Goal: Task Accomplishment & Management: Use online tool/utility

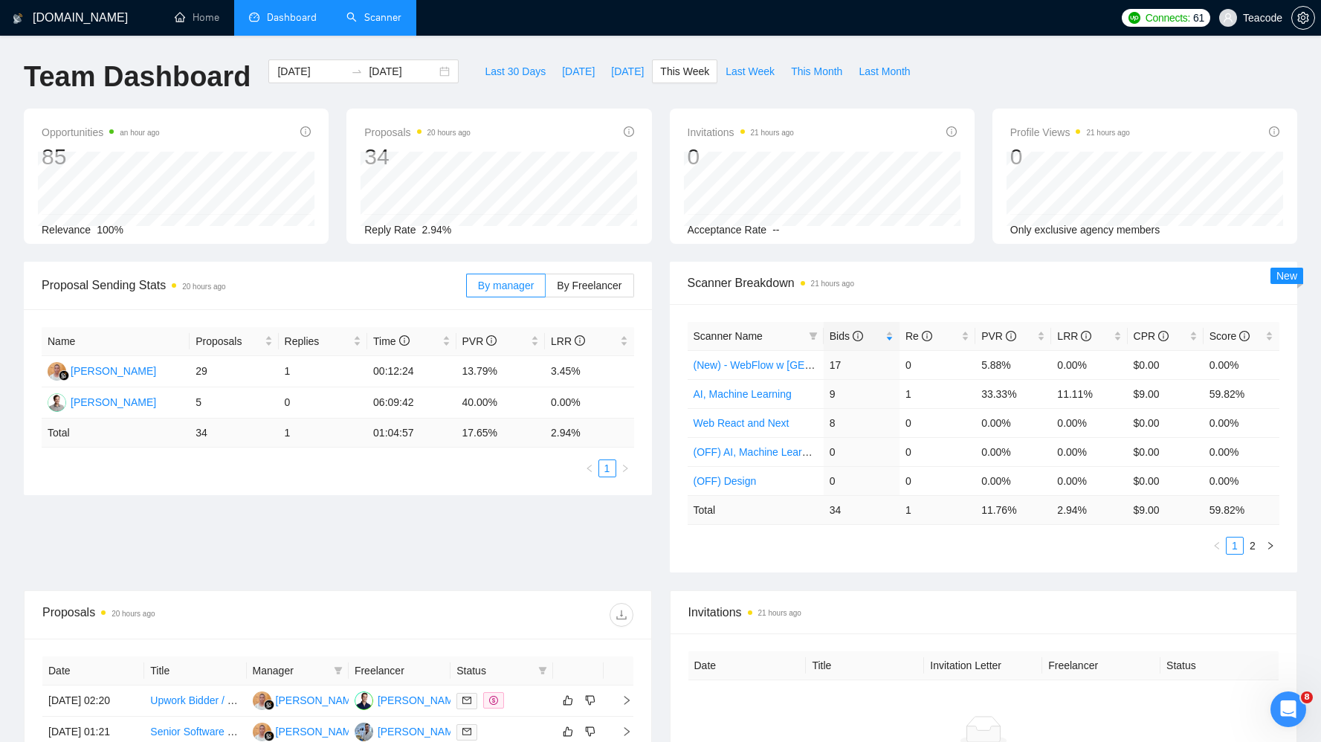
click at [378, 24] on link "Scanner" at bounding box center [373, 17] width 55 height 13
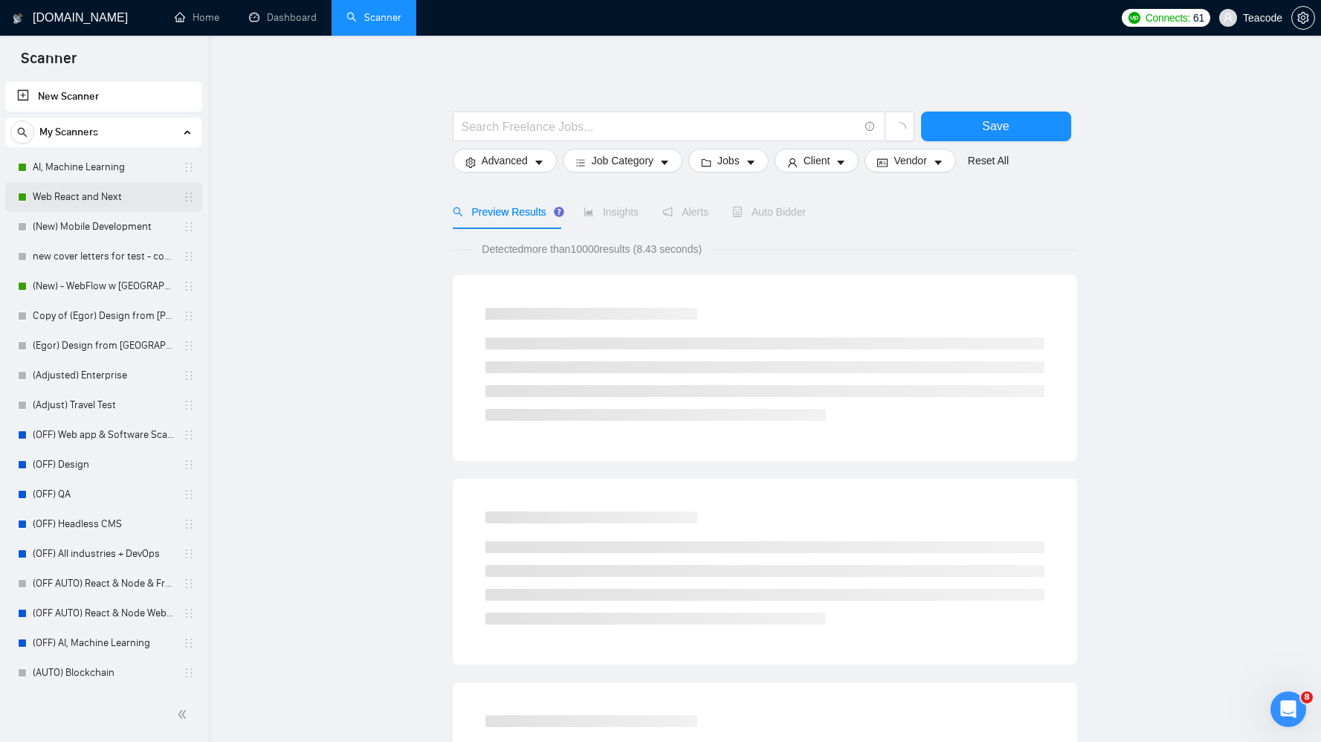
click at [60, 191] on link "Web React and Next" at bounding box center [103, 197] width 141 height 30
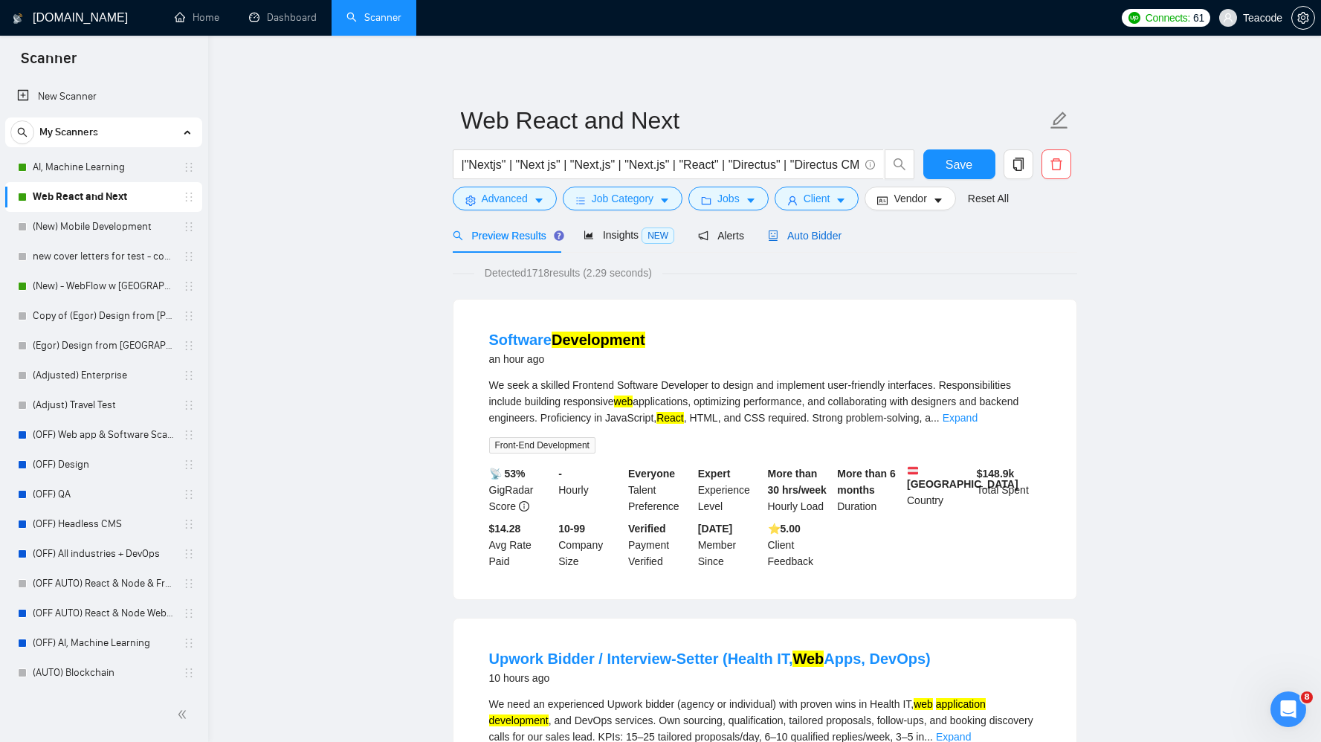
click at [812, 240] on span "Auto Bidder" at bounding box center [805, 236] width 74 height 12
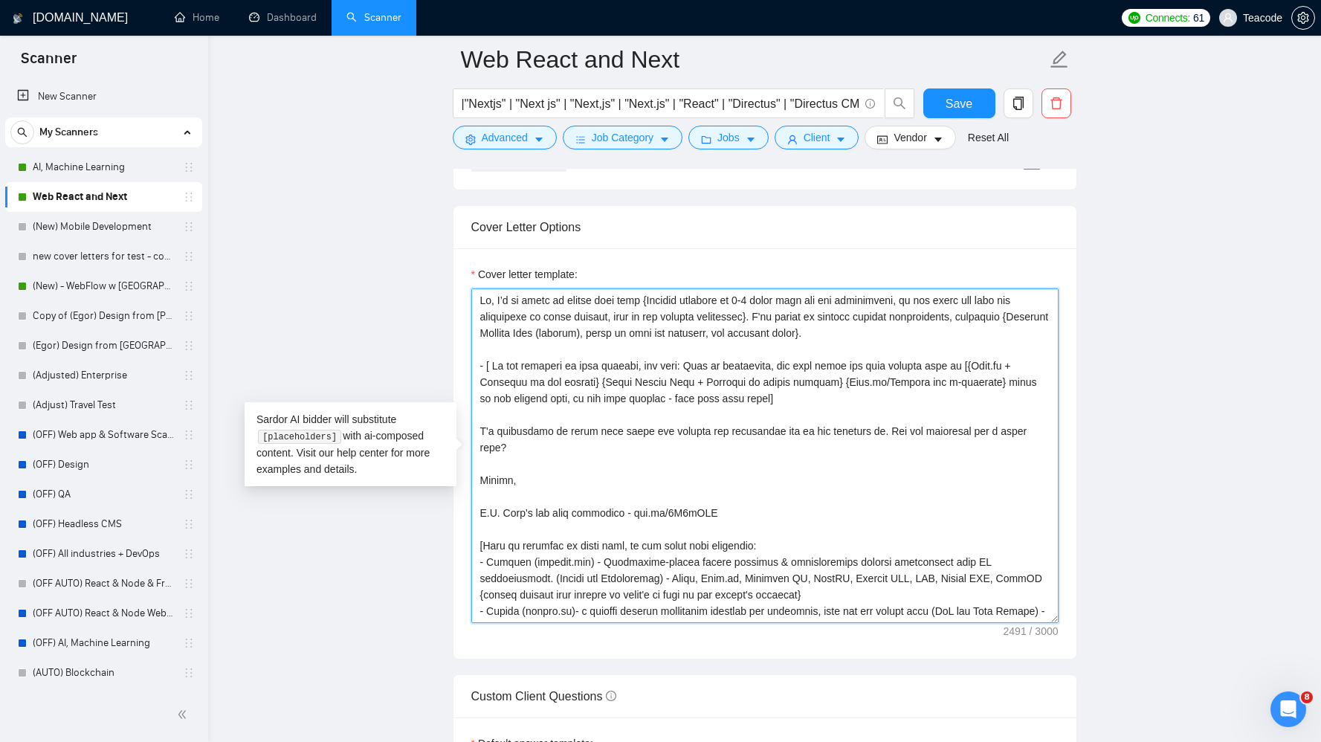
drag, startPoint x: 668, startPoint y: 610, endPoint x: 452, endPoint y: 228, distance: 439.1
click at [453, 228] on div "Cover Letter Options Cover letter template:" at bounding box center [765, 432] width 625 height 454
click at [632, 441] on textarea "Cover letter template:" at bounding box center [764, 455] width 587 height 335
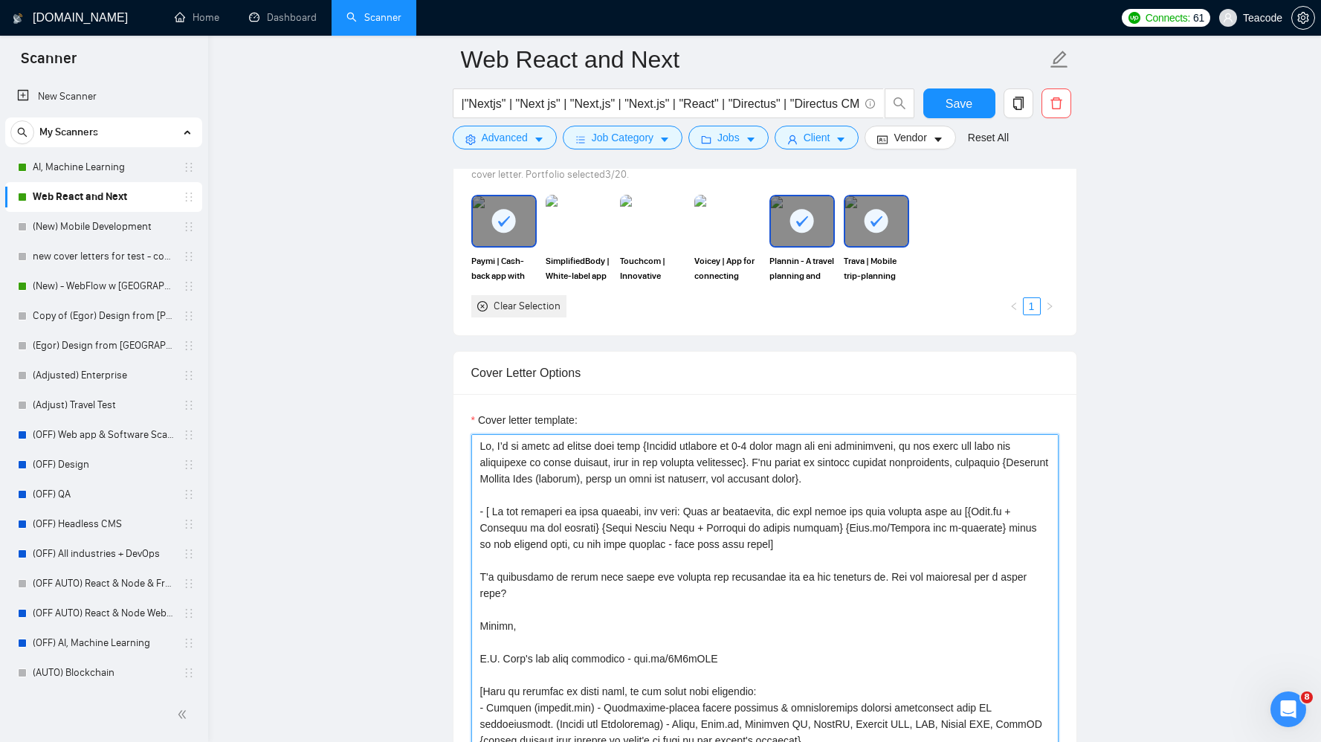
drag, startPoint x: 645, startPoint y: 446, endPoint x: 476, endPoint y: 442, distance: 169.6
click at [476, 442] on textarea "Cover letter template:" at bounding box center [764, 601] width 587 height 335
paste textarea "there, Your project for {client's project goal or key problem, e.g., building a…"
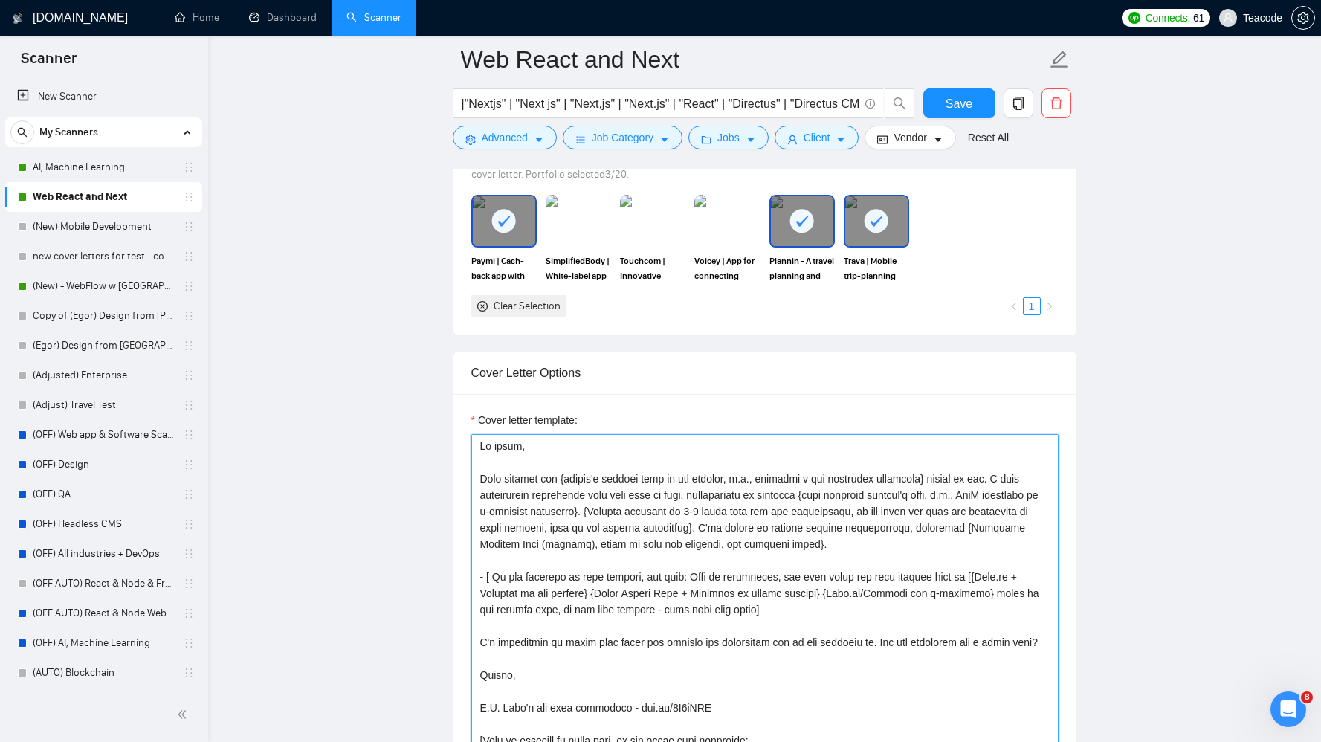
click at [507, 444] on textarea "Cover letter template:" at bounding box center [764, 601] width 587 height 335
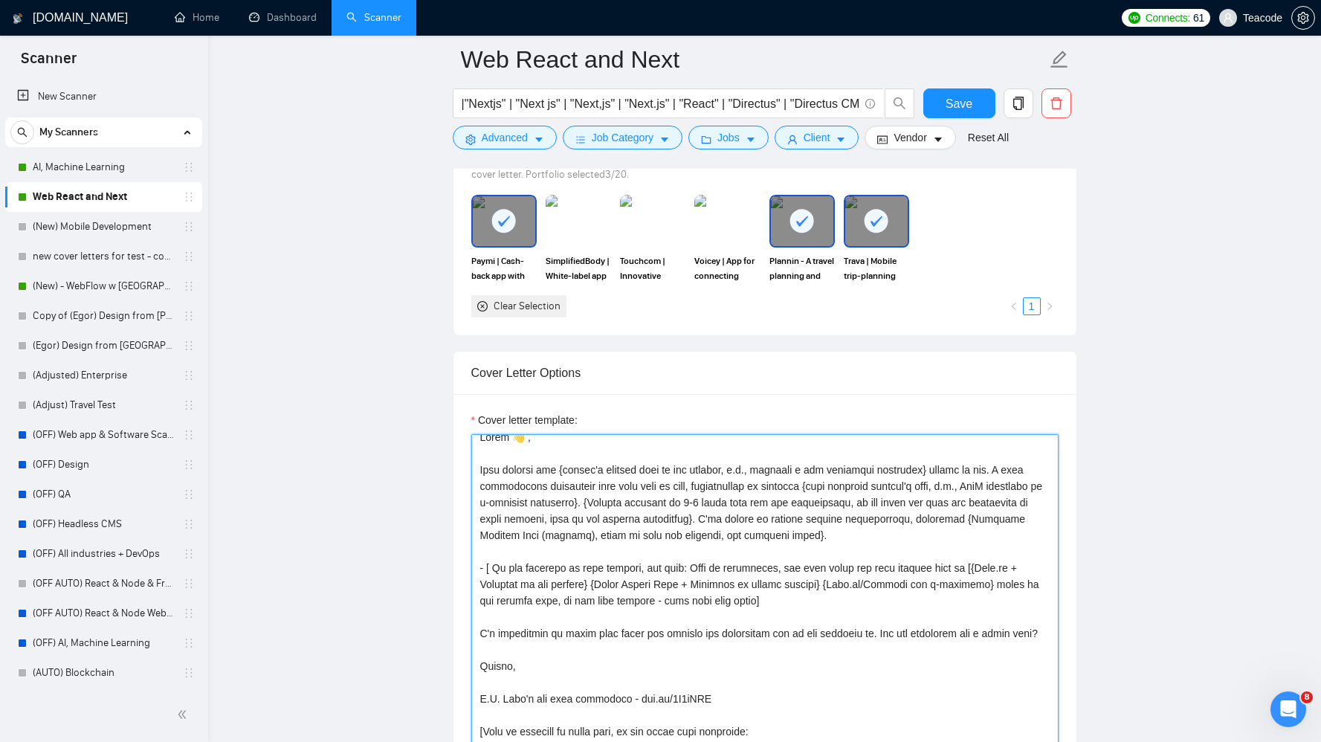
drag, startPoint x: 923, startPoint y: 538, endPoint x: 527, endPoint y: 535, distance: 396.3
click at [527, 535] on textarea "Cover letter template:" at bounding box center [764, 601] width 587 height 335
drag, startPoint x: 806, startPoint y: 488, endPoint x: 653, endPoint y: 506, distance: 154.3
click at [653, 506] on textarea "Cover letter template:" at bounding box center [764, 601] width 587 height 335
paste textarea "Relevant Project Name (website), based on tech and industry, see projects below"
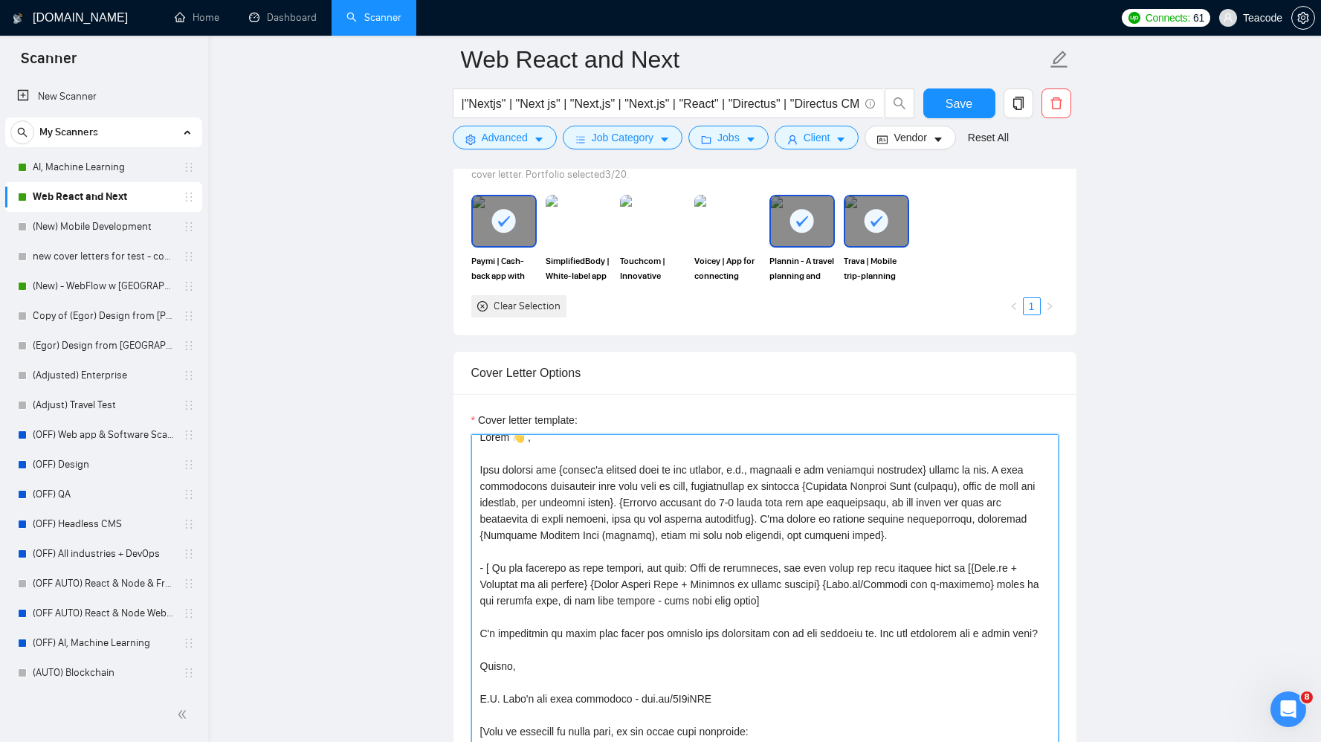
drag, startPoint x: 669, startPoint y: 503, endPoint x: 815, endPoint y: 523, distance: 147.0
click at [815, 523] on textarea "Cover letter template:" at bounding box center [764, 601] width 587 height 335
drag, startPoint x: 558, startPoint y: 468, endPoint x: 662, endPoint y: 476, distance: 104.4
click at [662, 476] on textarea "Cover letter template:" at bounding box center [764, 601] width 587 height 335
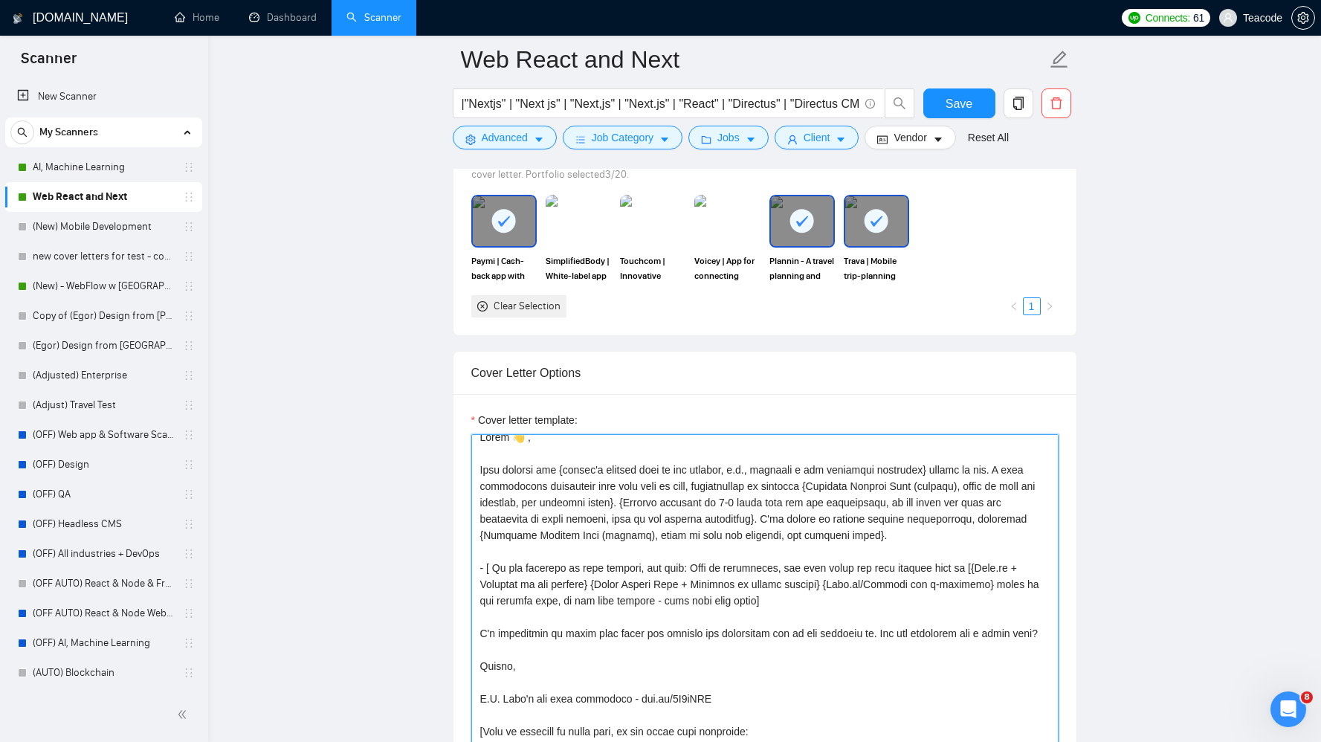
drag, startPoint x: 670, startPoint y: 505, endPoint x: 923, endPoint y: 547, distance: 257.0
click at [923, 547] on textarea "Cover letter template:" at bounding box center [764, 601] width 587 height 335
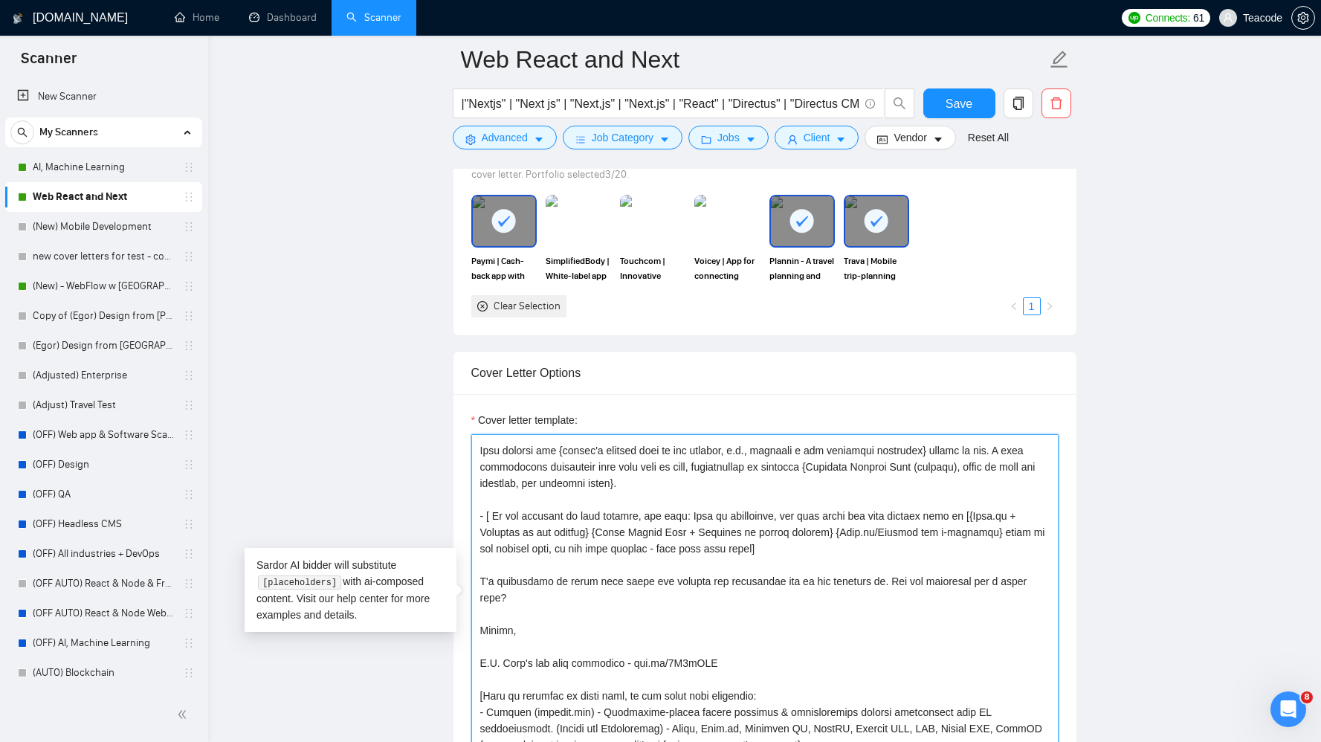
scroll to position [48, 0]
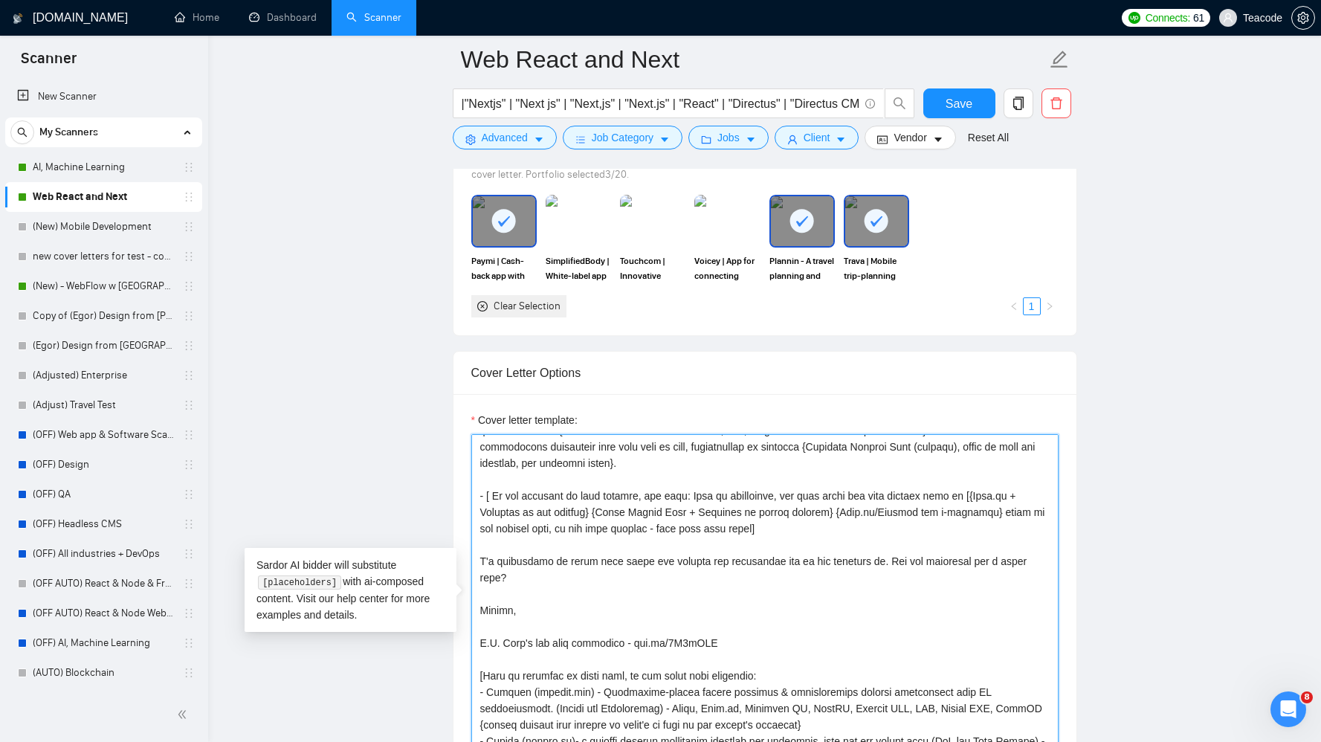
drag, startPoint x: 506, startPoint y: 576, endPoint x: 479, endPoint y: 564, distance: 30.3
click at [479, 564] on textarea "Cover letter template:" at bounding box center [764, 601] width 587 height 335
paste textarea "ve reviewed your requirements and have a few initial ideas. I’d love to discuss…"
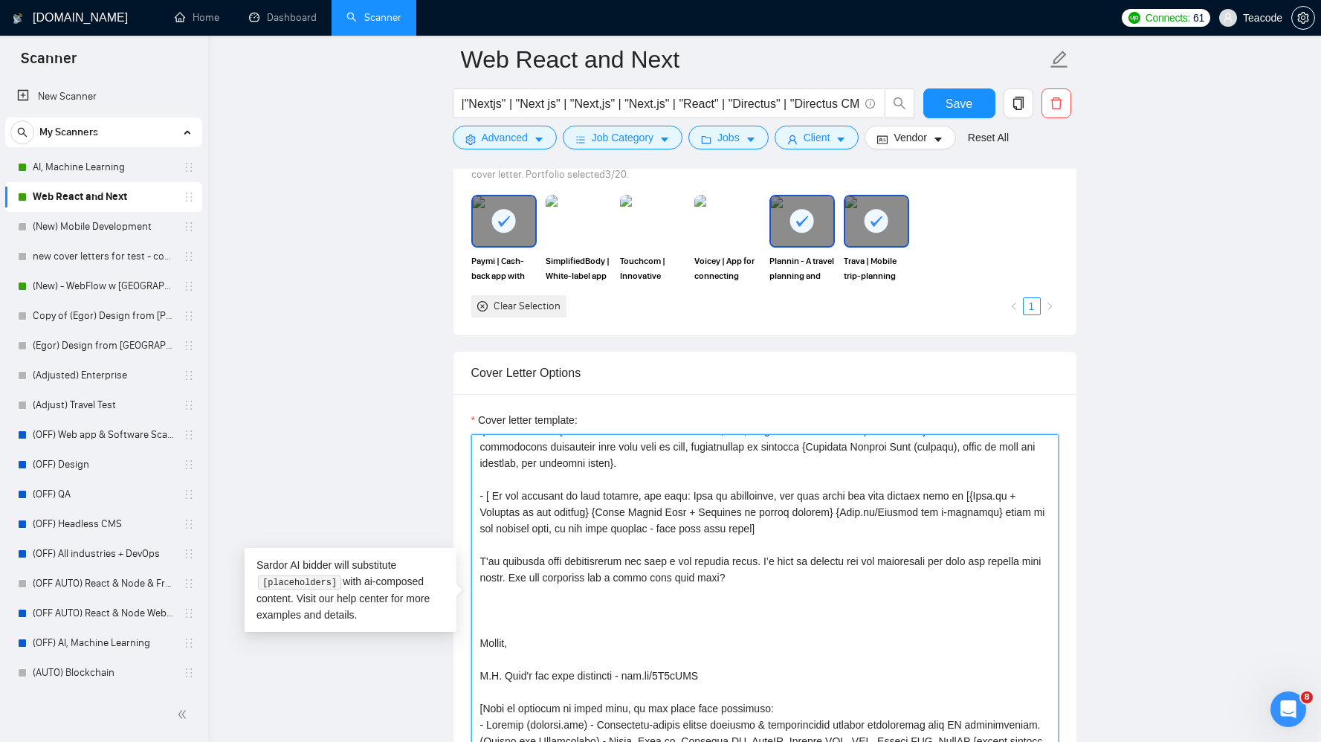
click at [737, 581] on textarea "Cover letter template:" at bounding box center [764, 601] width 587 height 335
click at [520, 620] on textarea "Cover letter template:" at bounding box center [764, 601] width 587 height 335
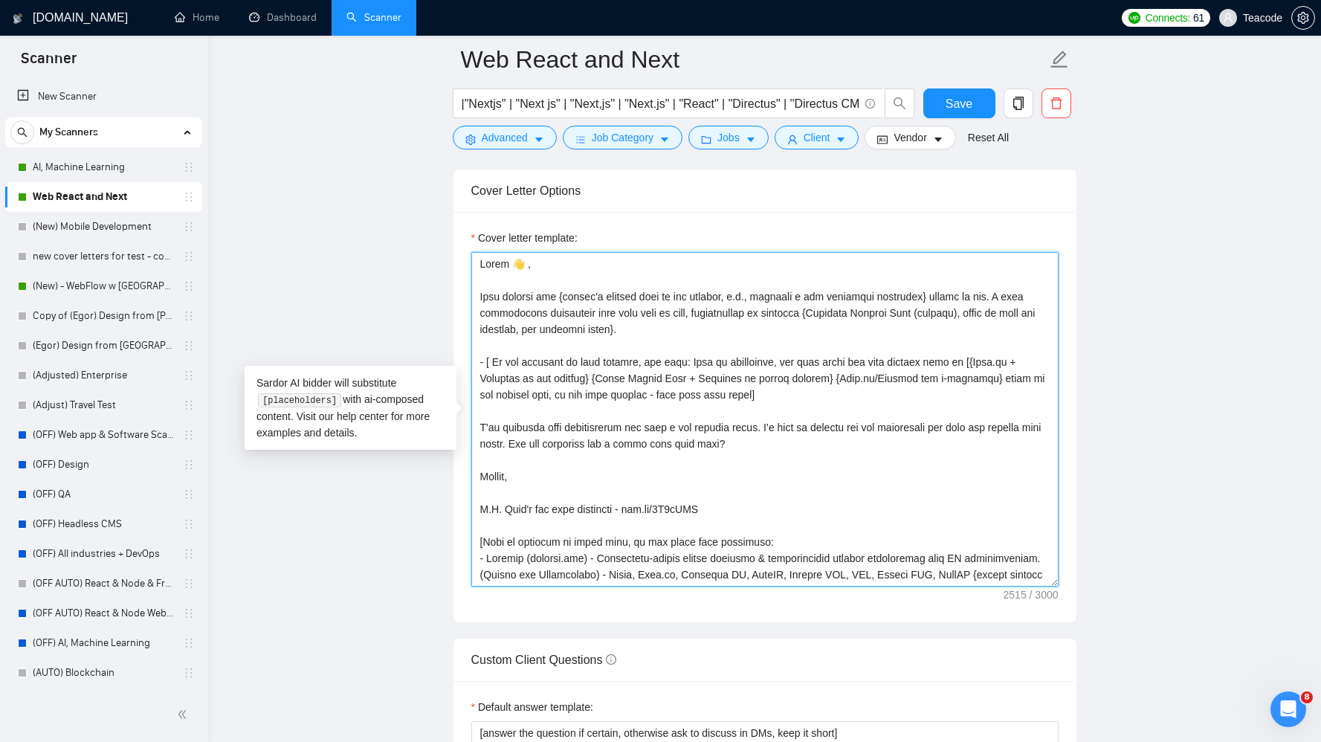
scroll to position [1586, 0]
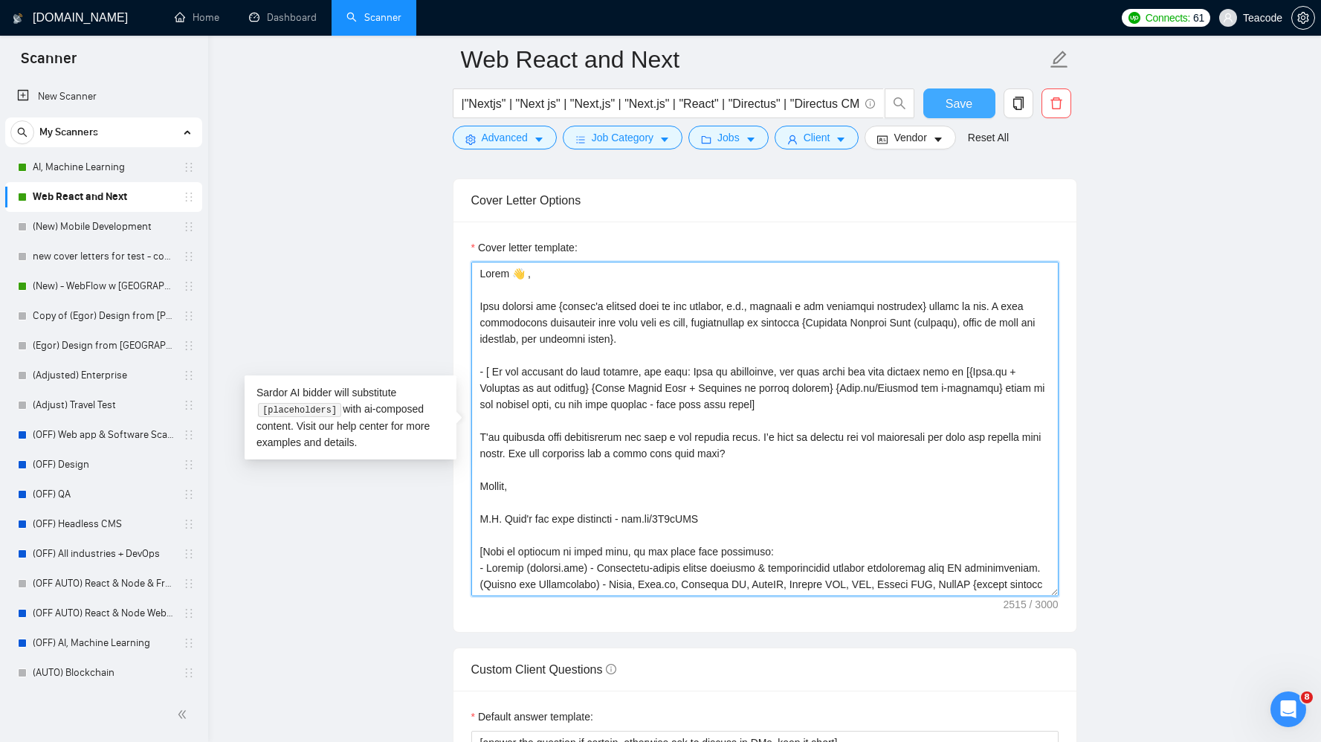
type textarea "Lorem 👋 , Ipsu dolorsi ame {consec'a elitsed doei te inc utlabor, e.d., magnaal…"
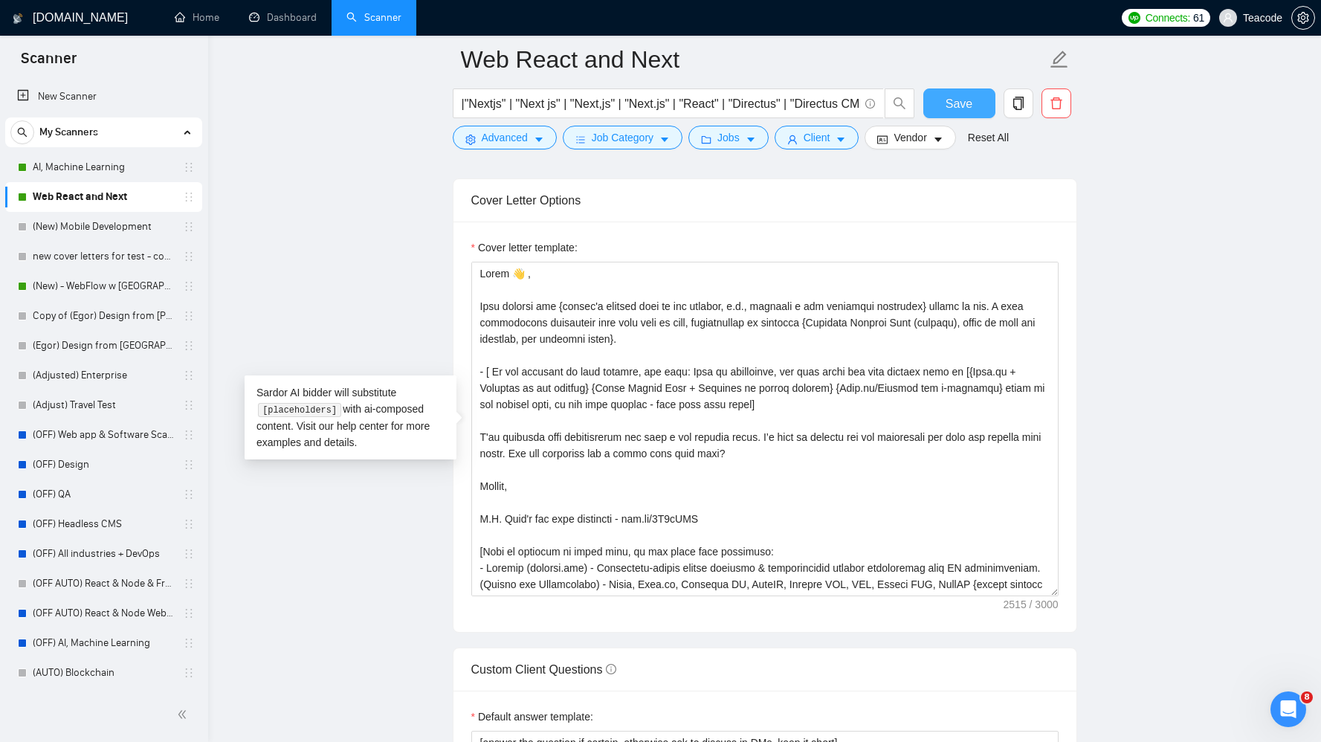
click at [954, 106] on span "Save" at bounding box center [959, 103] width 27 height 19
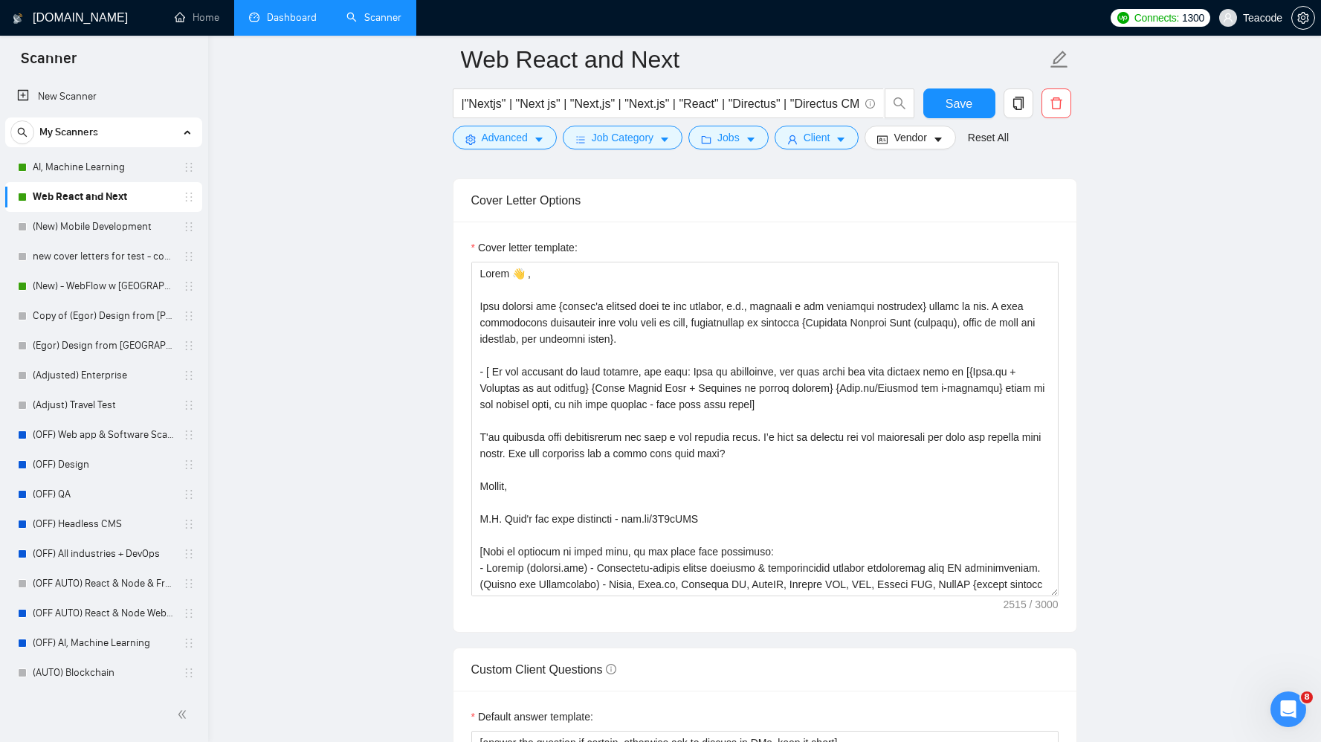
click at [288, 18] on link "Dashboard" at bounding box center [283, 17] width 68 height 13
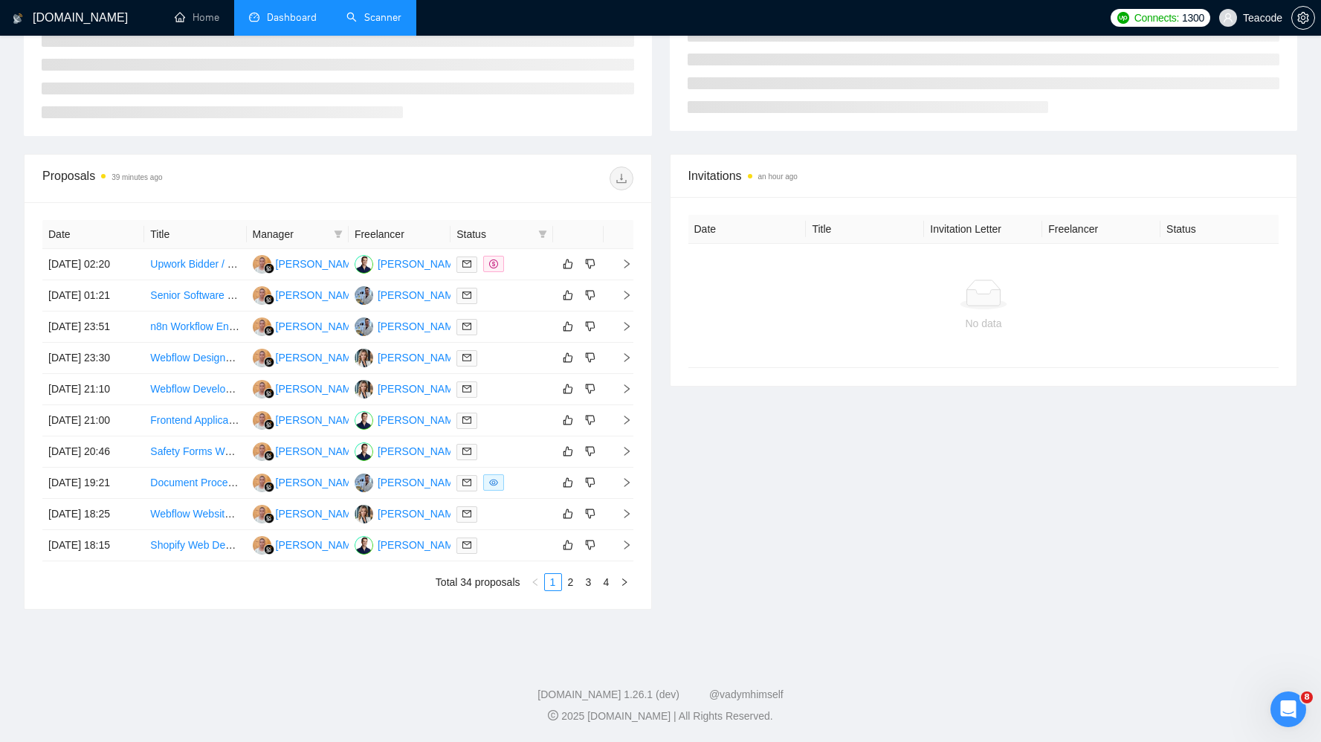
scroll to position [149, 0]
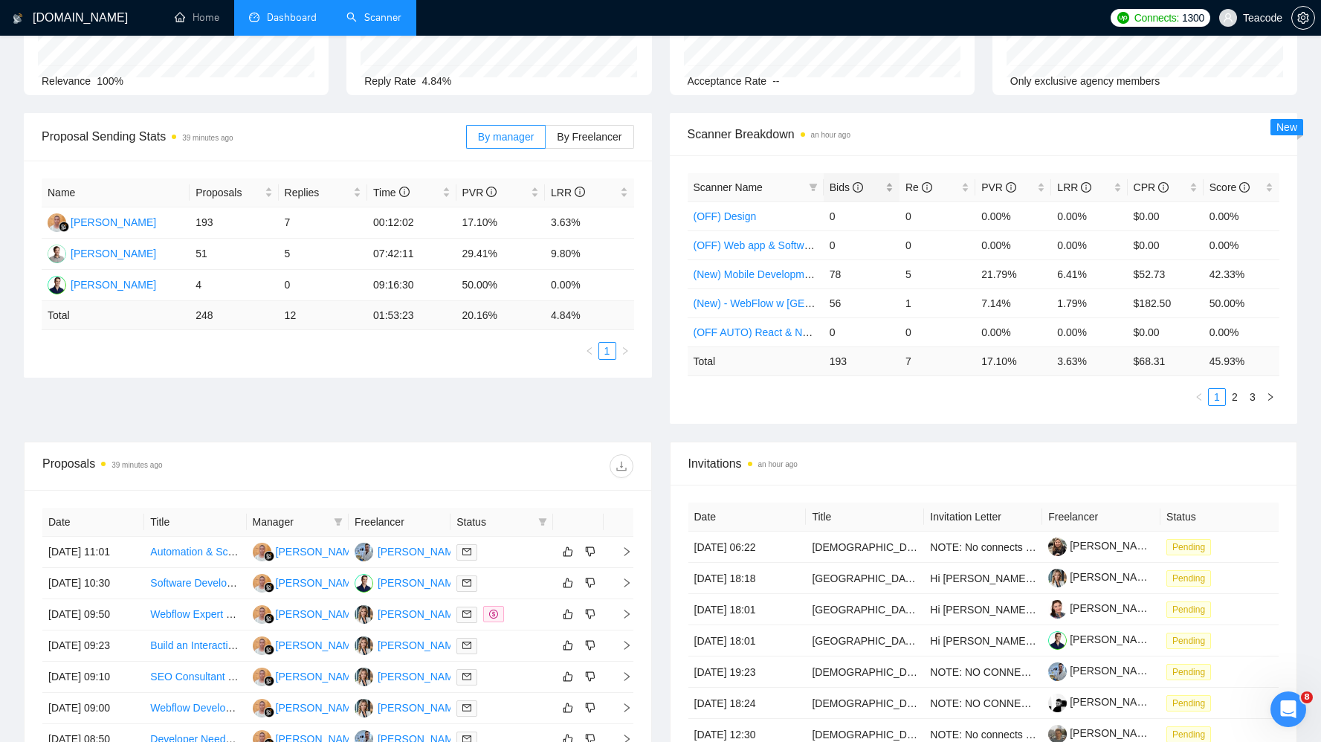
click at [864, 185] on span "Bids" at bounding box center [856, 187] width 53 height 16
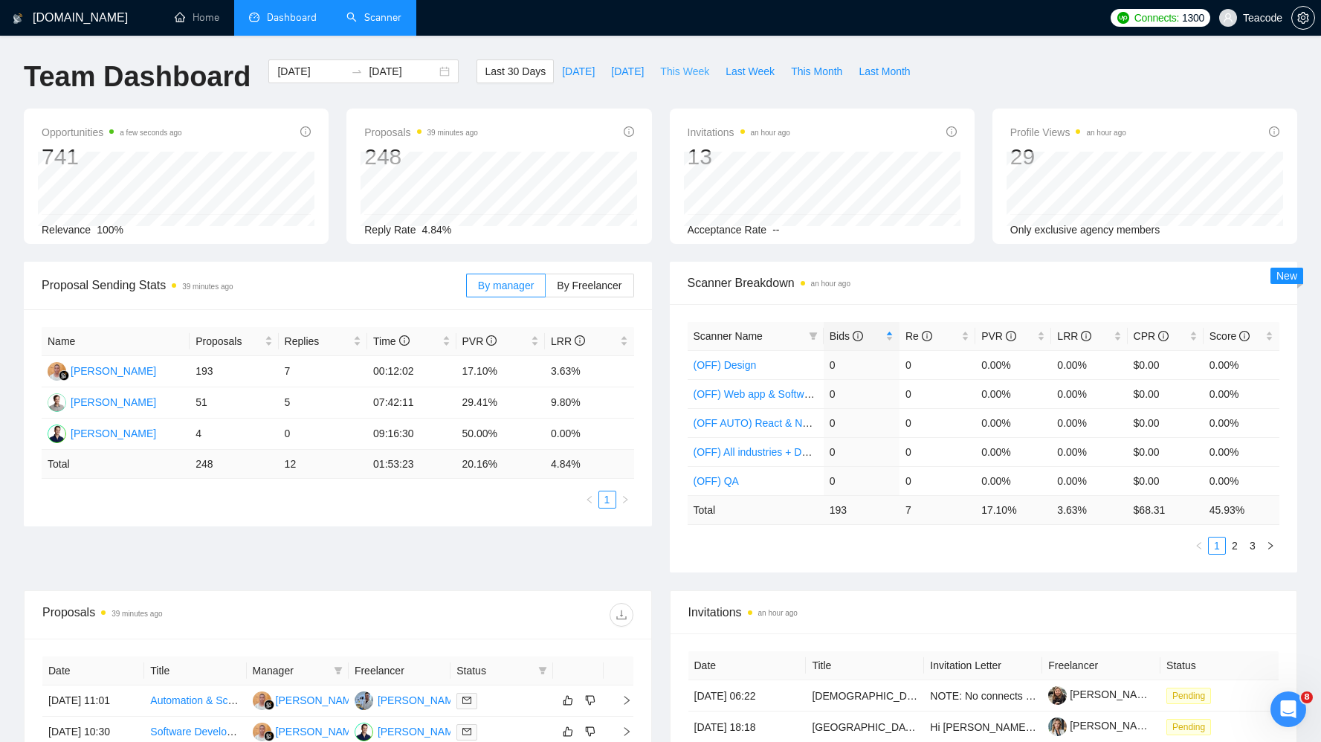
click at [681, 74] on span "This Week" at bounding box center [684, 71] width 49 height 16
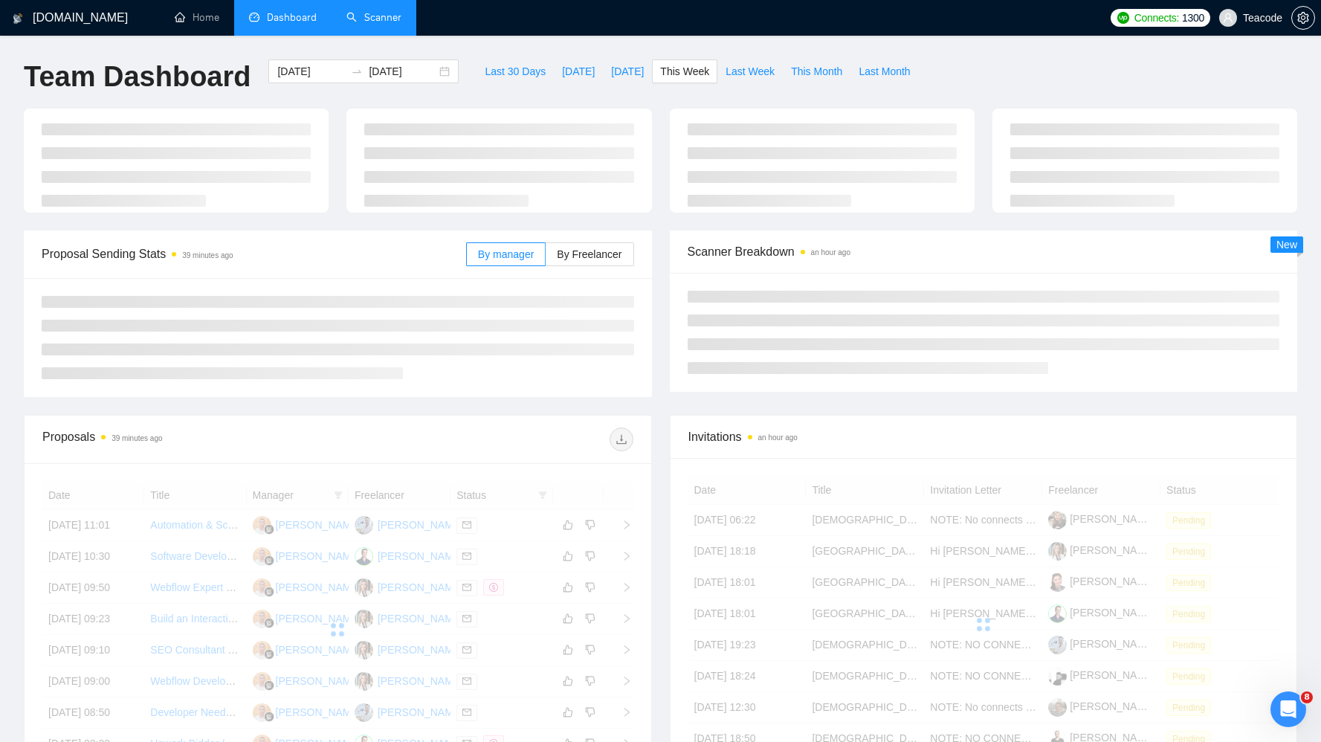
type input "[DATE]"
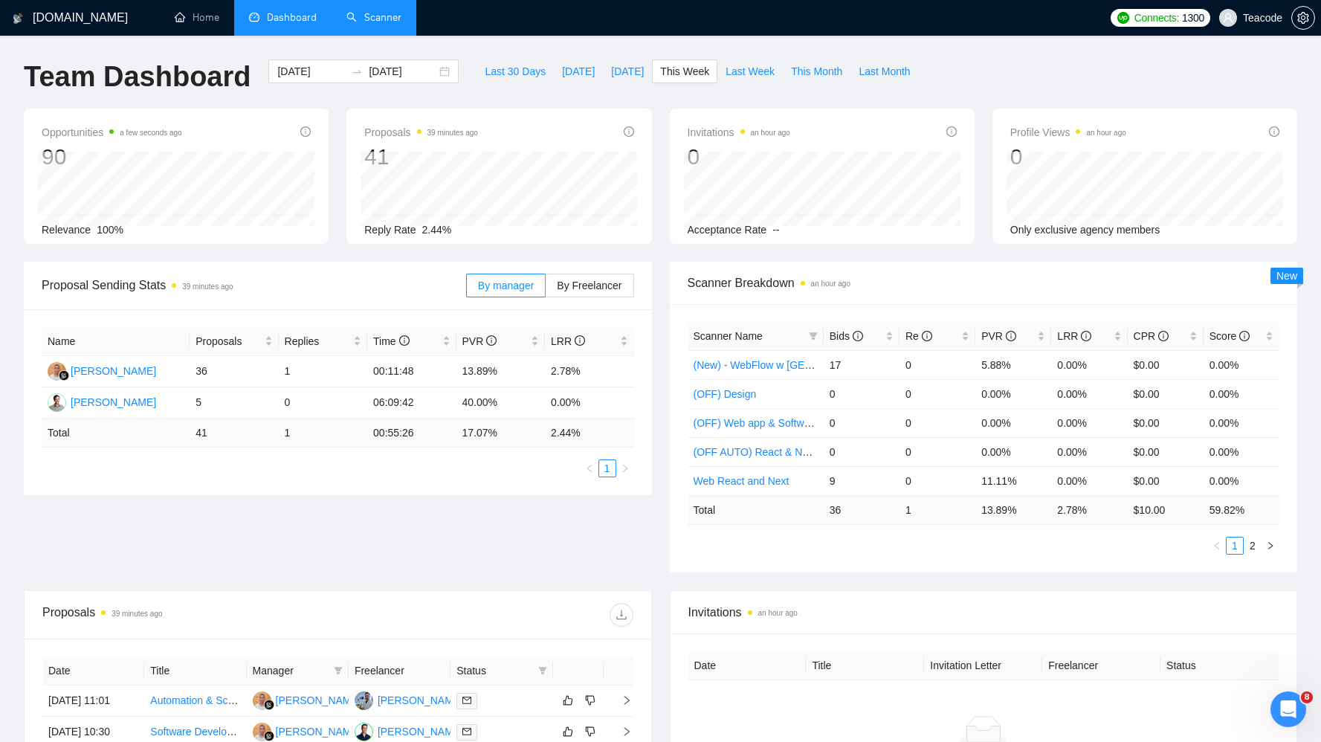
click at [375, 13] on link "Scanner" at bounding box center [373, 17] width 55 height 13
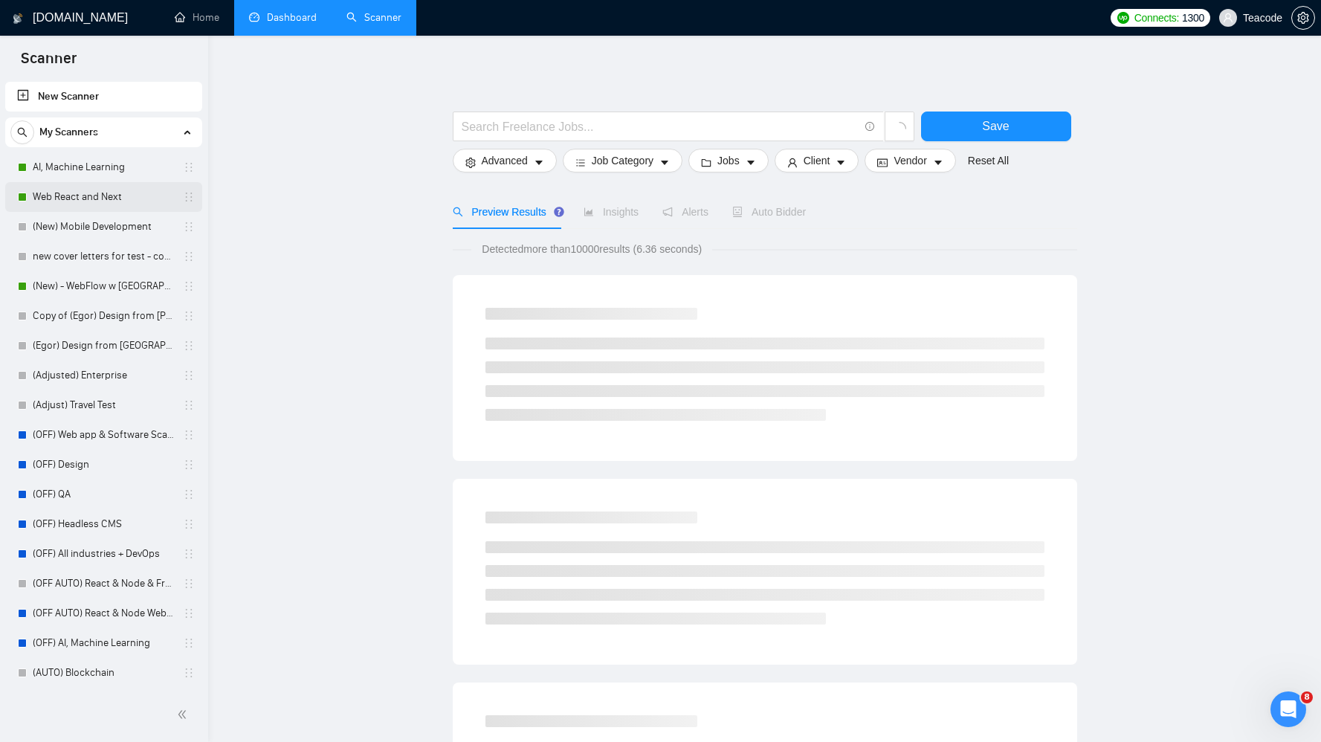
click at [88, 198] on link "Web React and Next" at bounding box center [103, 197] width 141 height 30
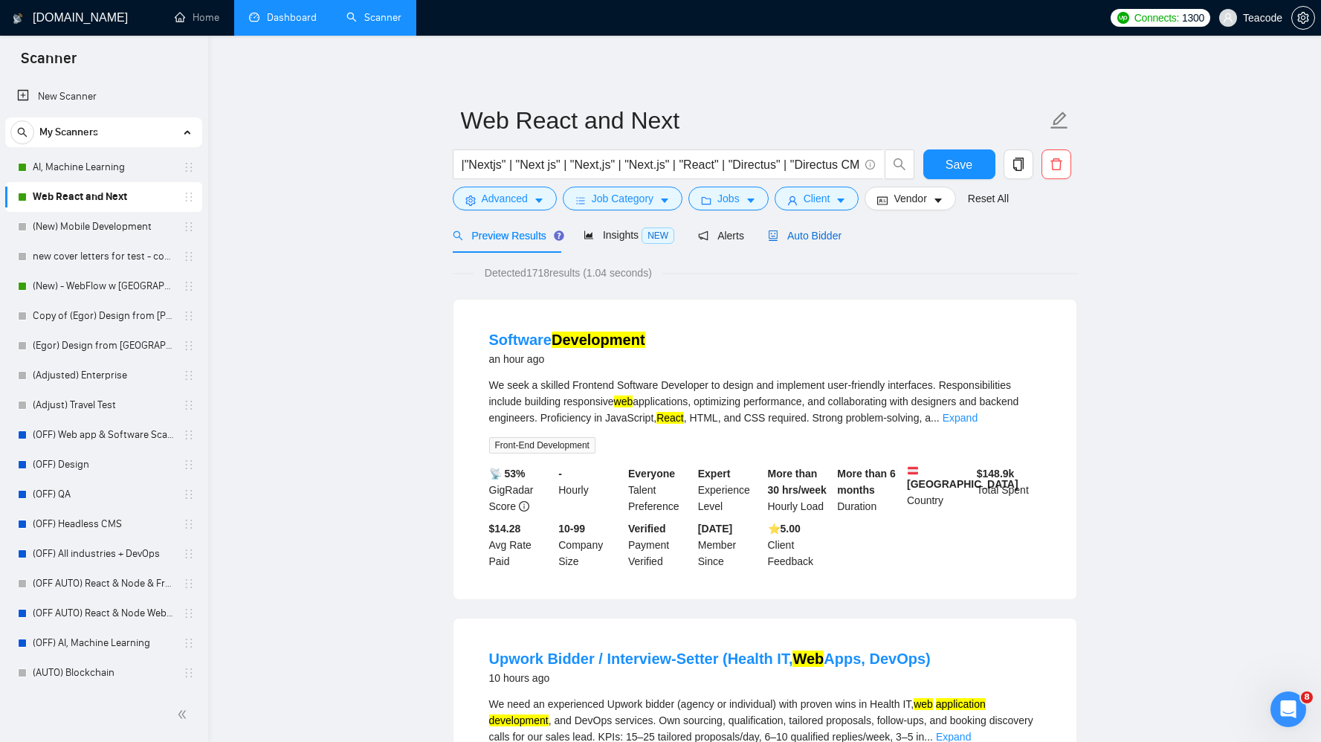
click at [807, 236] on span "Auto Bidder" at bounding box center [805, 236] width 74 height 12
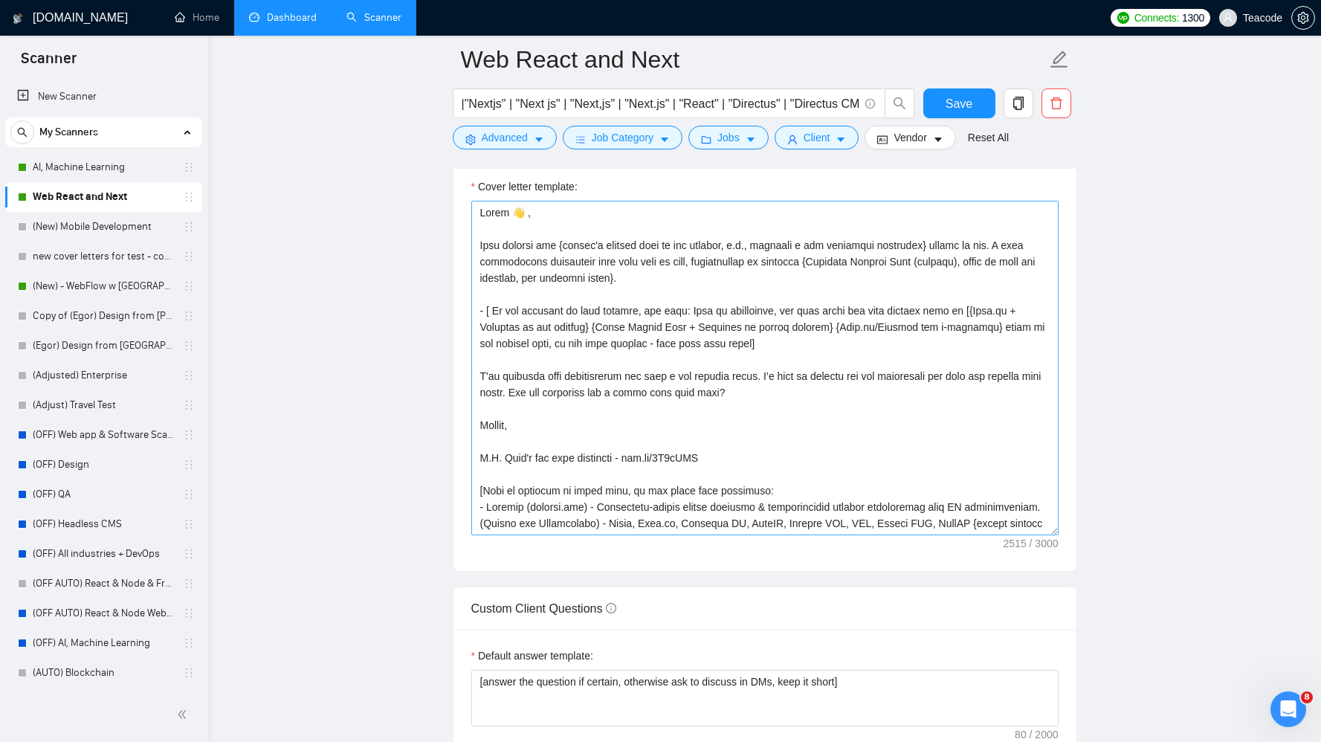
scroll to position [1618, 0]
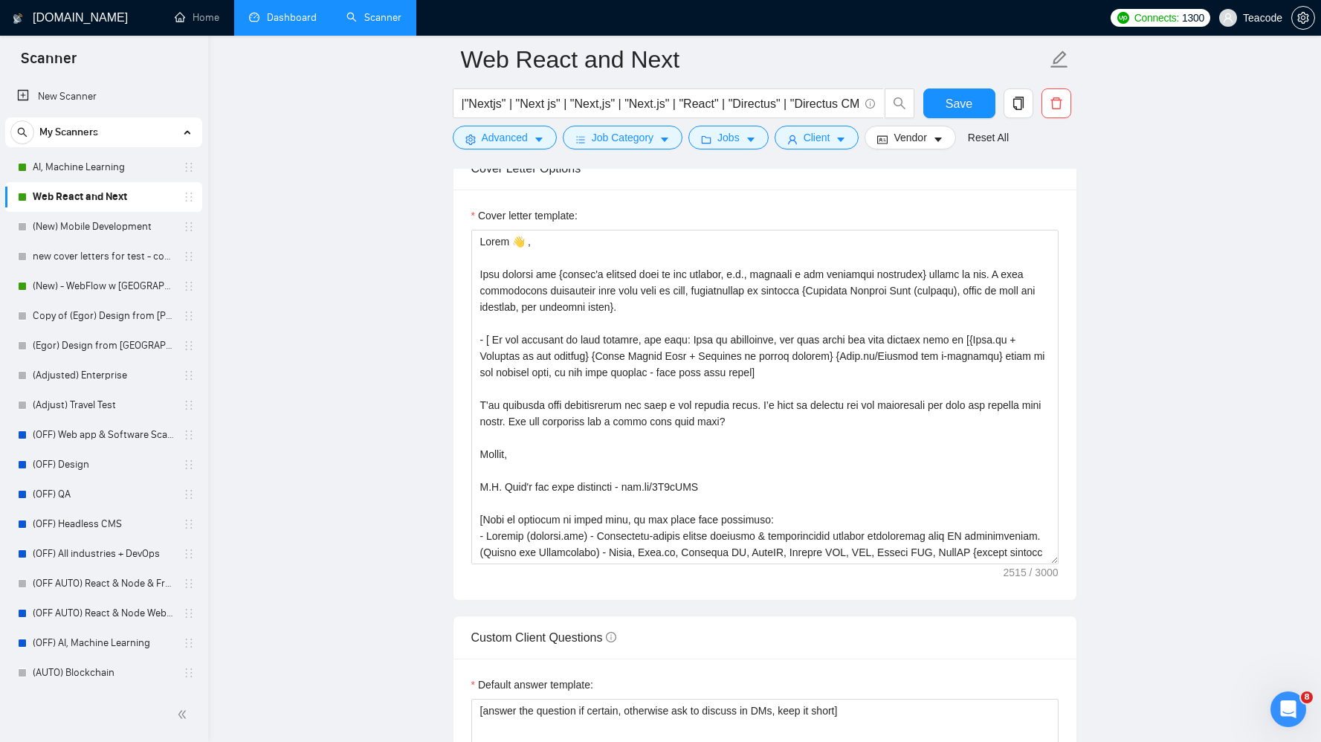
click at [287, 22] on link "Dashboard" at bounding box center [283, 17] width 68 height 13
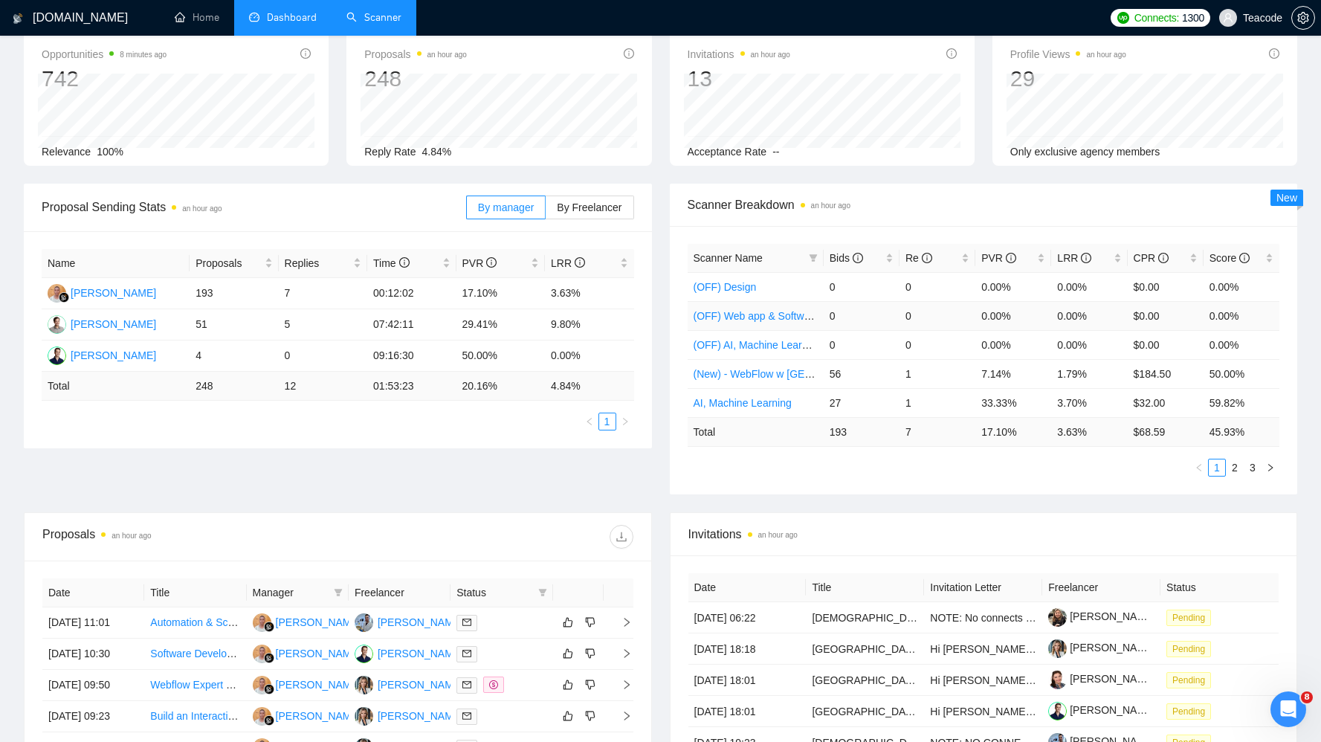
scroll to position [224, 0]
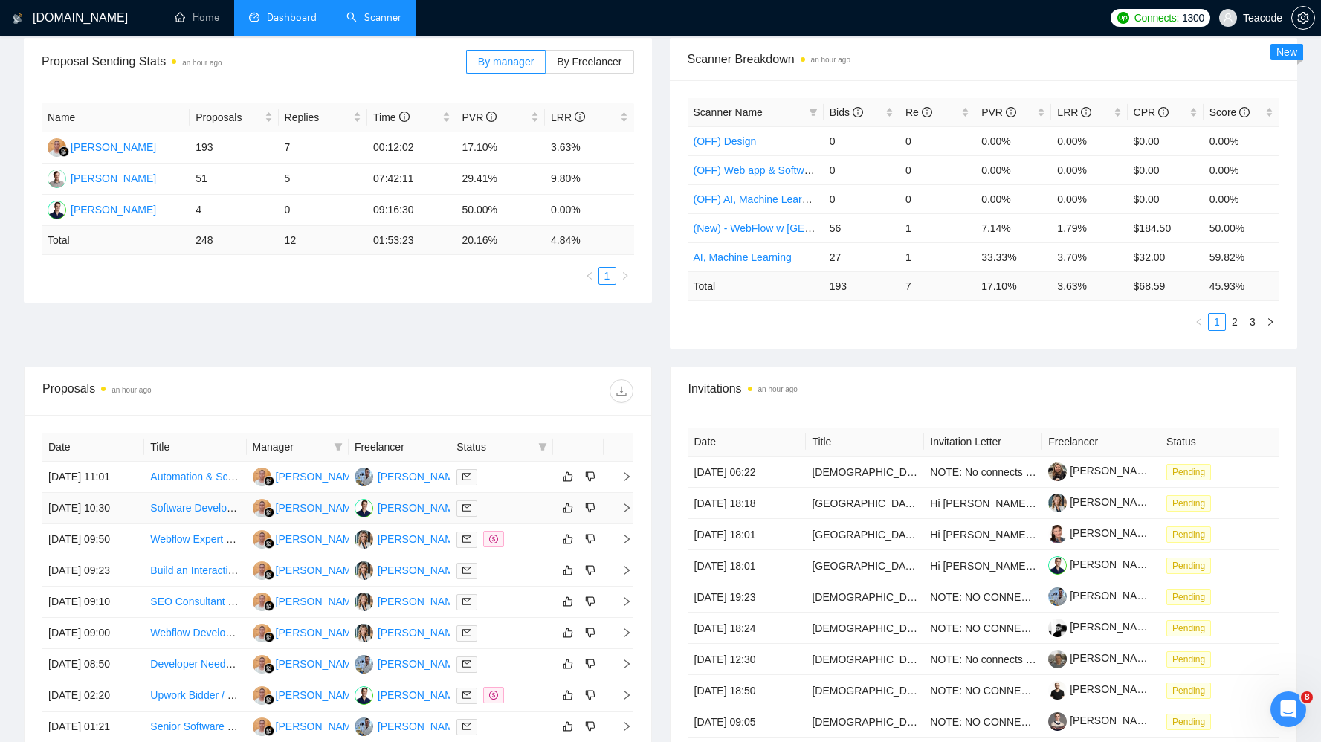
click at [197, 524] on td "Software Development" at bounding box center [195, 508] width 102 height 31
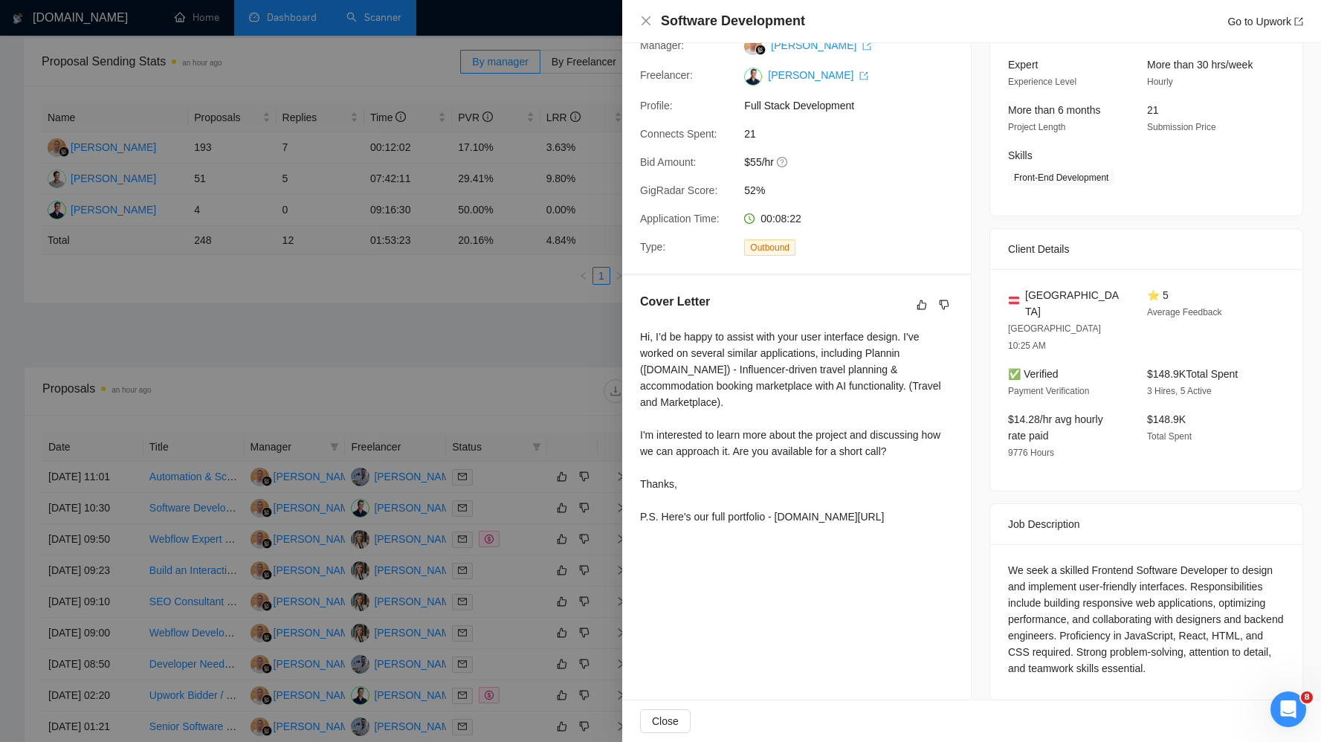
scroll to position [0, 0]
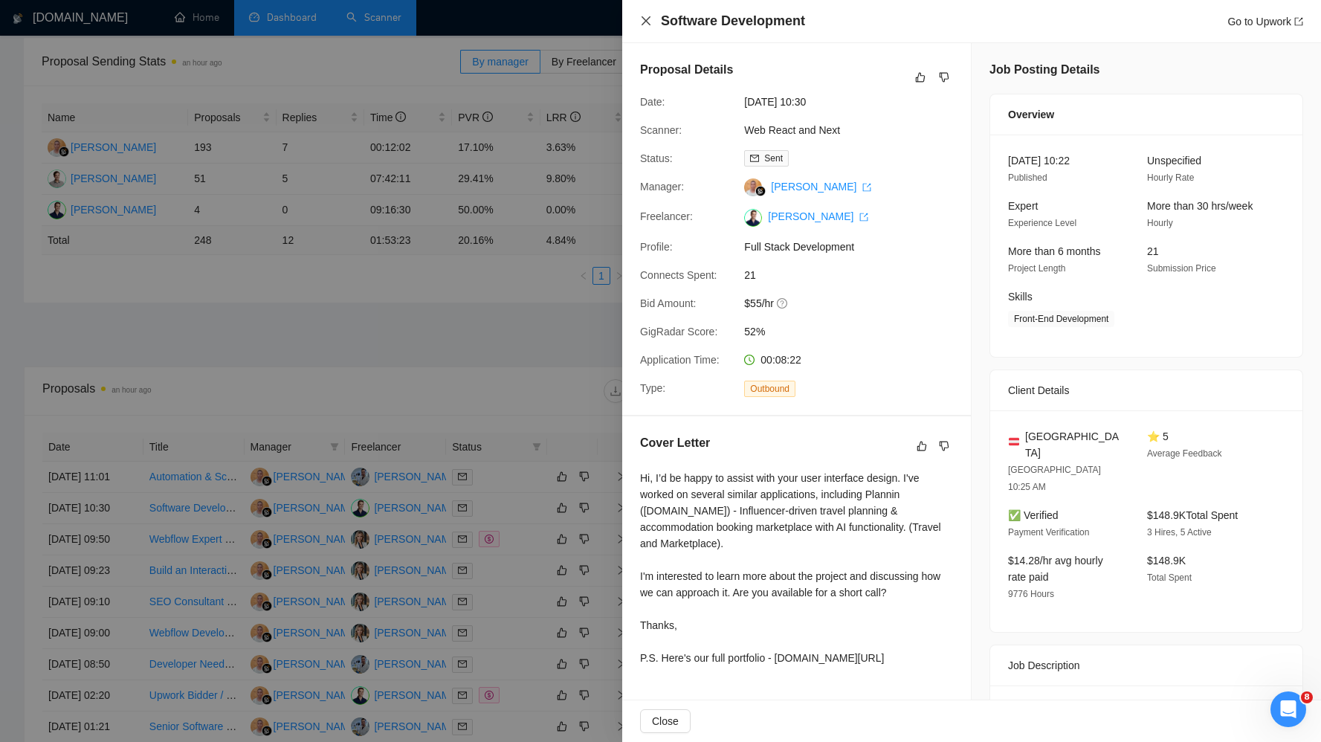
click at [651, 17] on icon "close" at bounding box center [646, 21] width 12 height 12
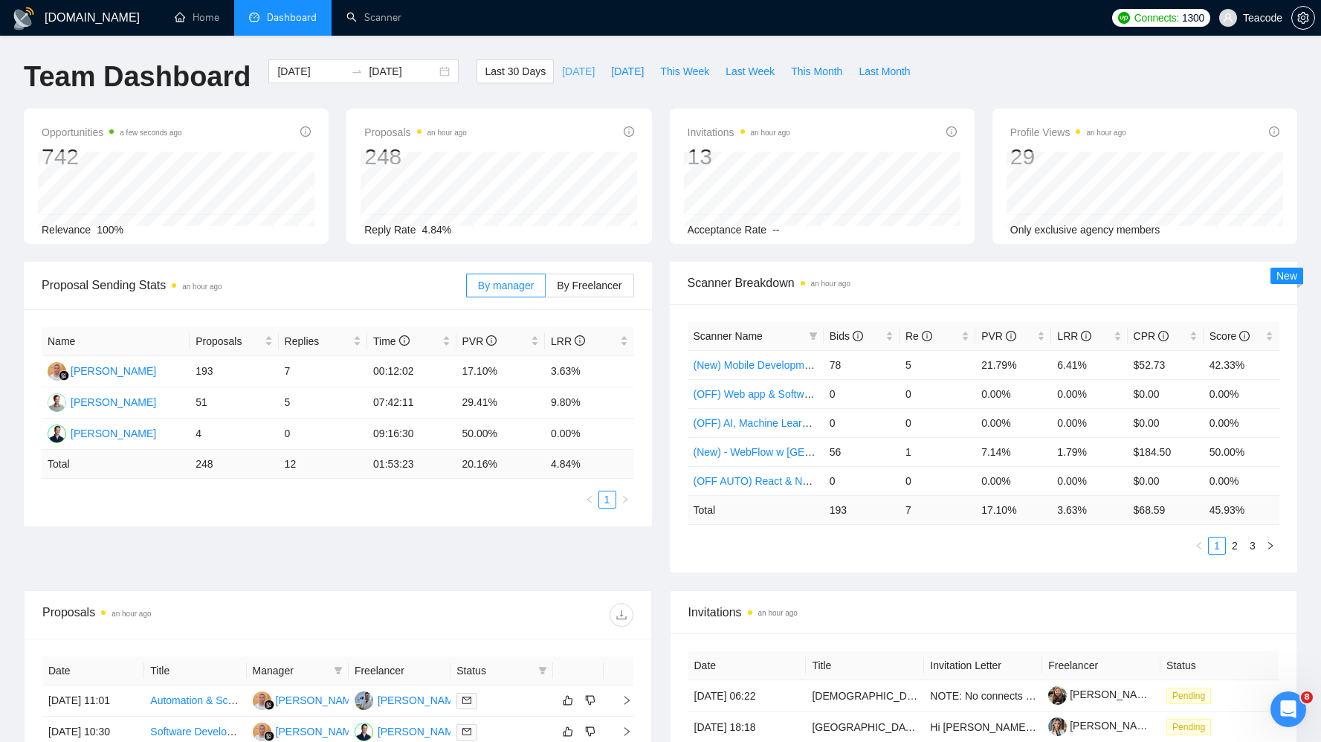
click at [562, 73] on span "[DATE]" at bounding box center [578, 71] width 33 height 16
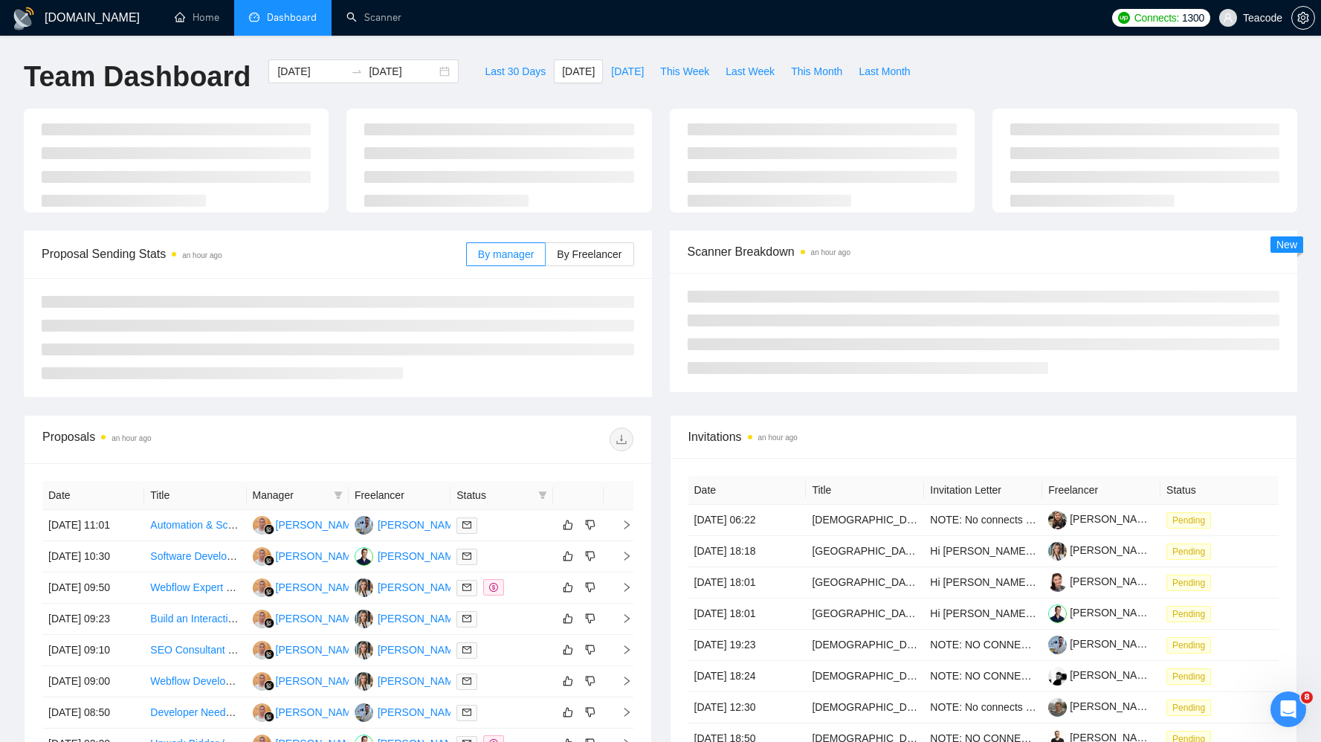
type input "[DATE]"
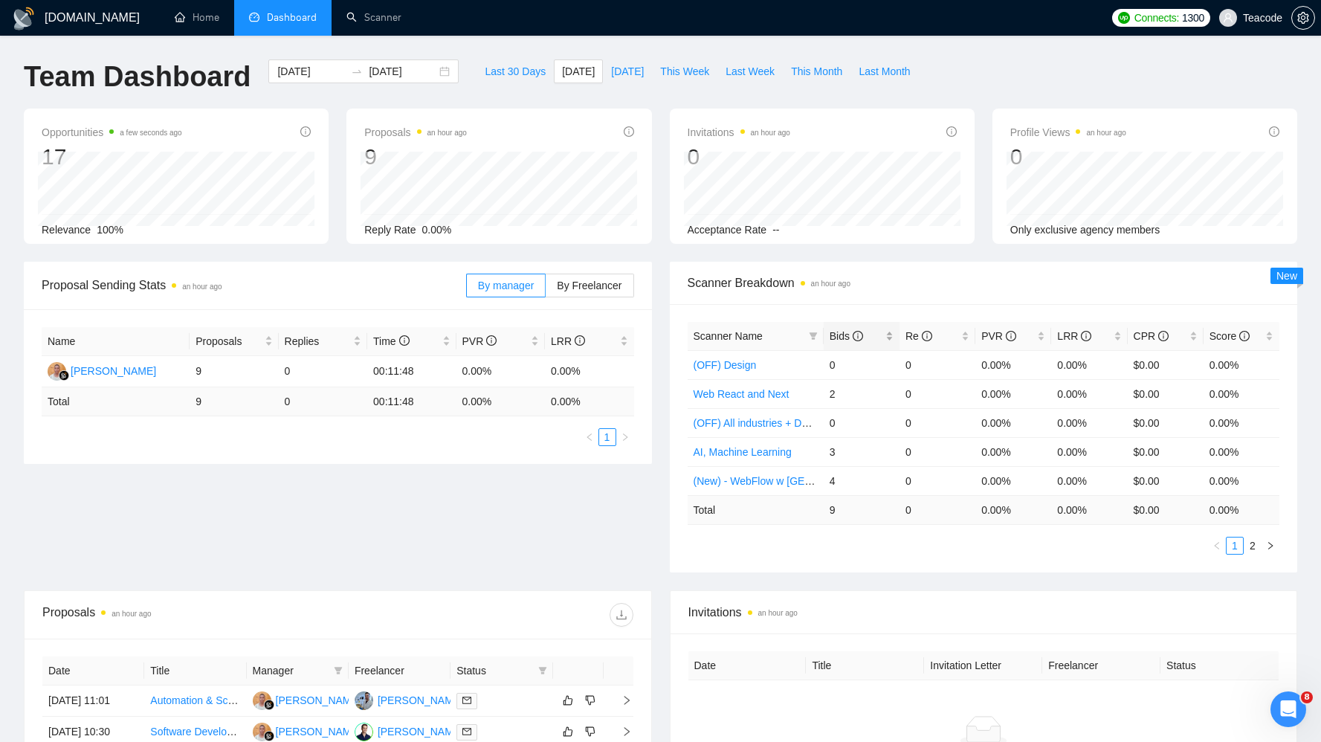
click at [847, 332] on span "Bids" at bounding box center [846, 336] width 33 height 12
click at [356, 22] on link "Scanner" at bounding box center [373, 17] width 55 height 13
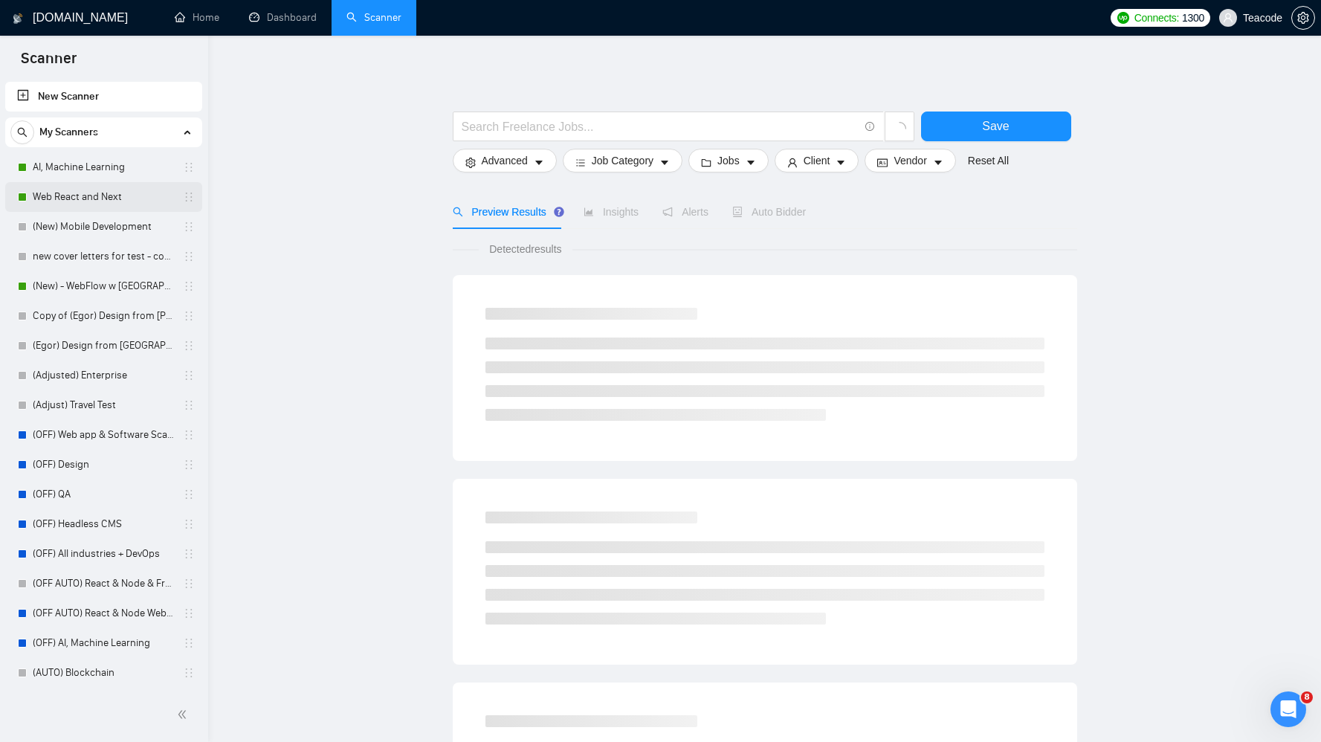
click at [90, 188] on link "Web React and Next" at bounding box center [103, 197] width 141 height 30
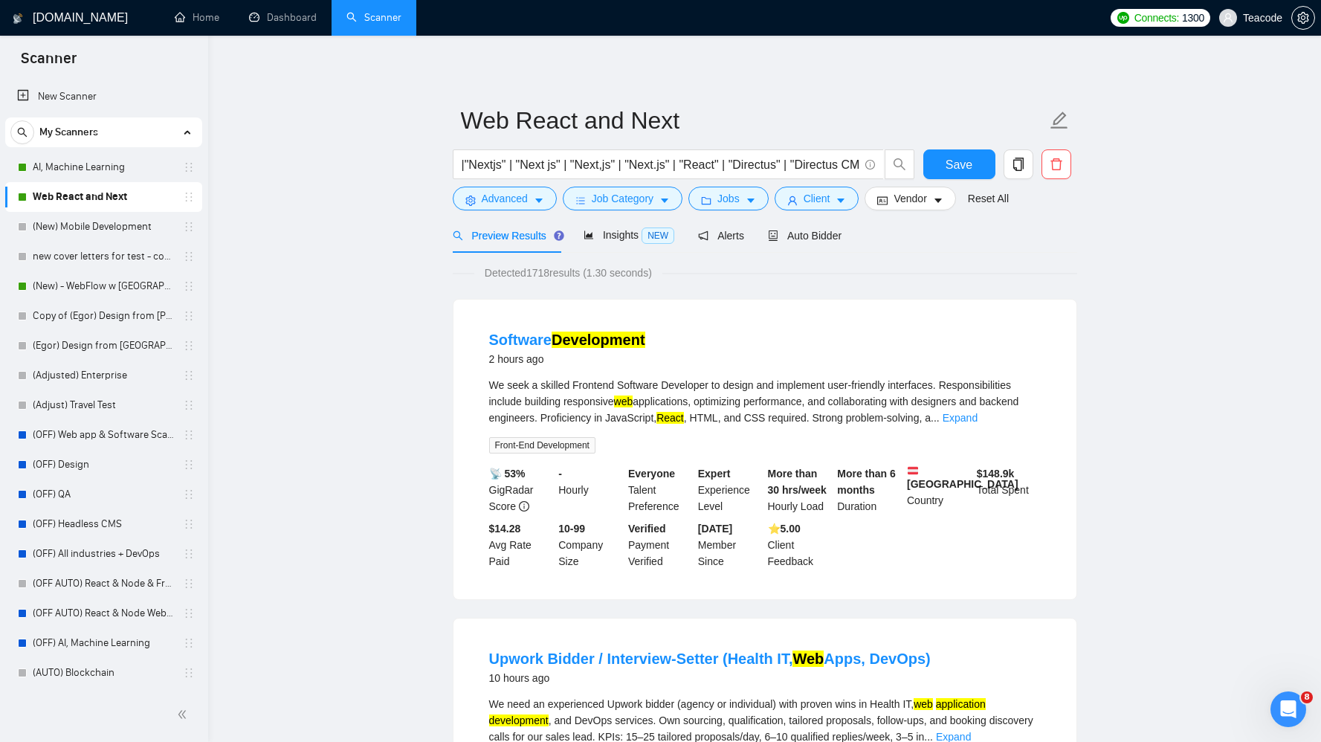
scroll to position [10, 0]
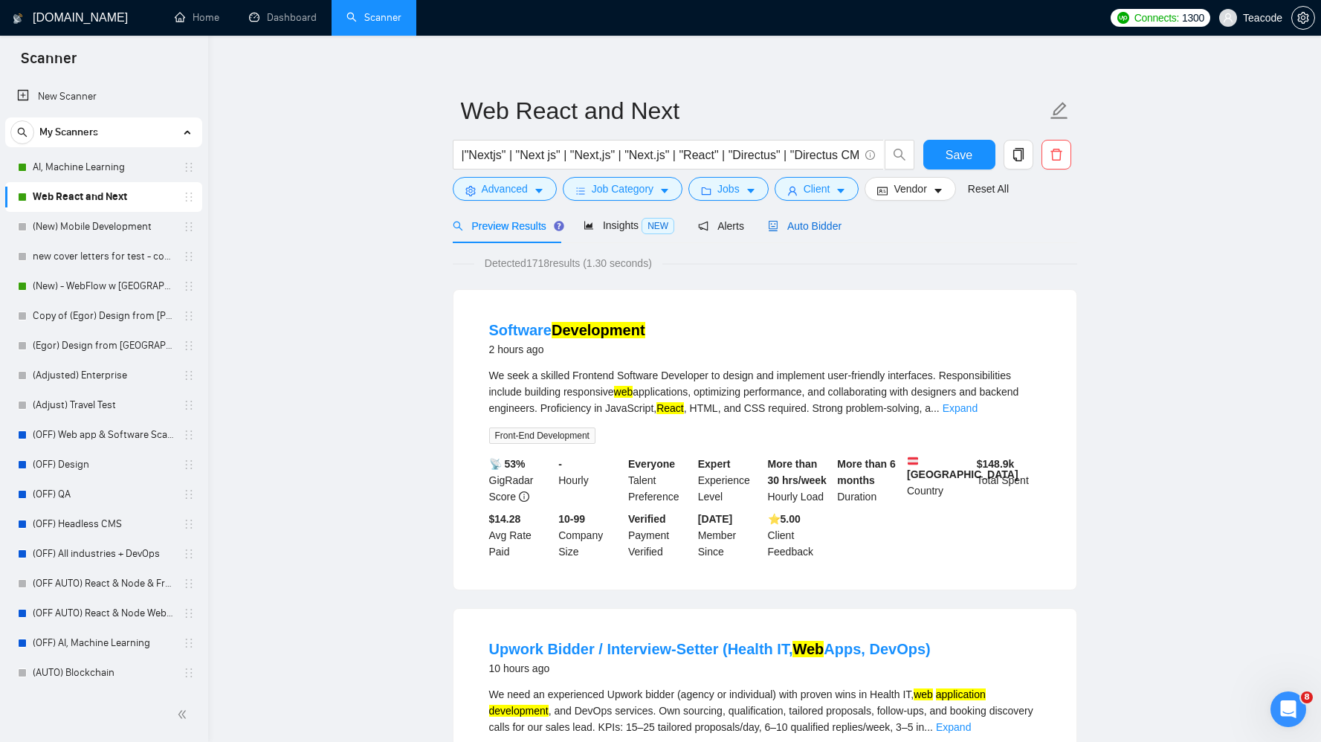
click at [817, 218] on div "Auto Bidder" at bounding box center [805, 226] width 74 height 16
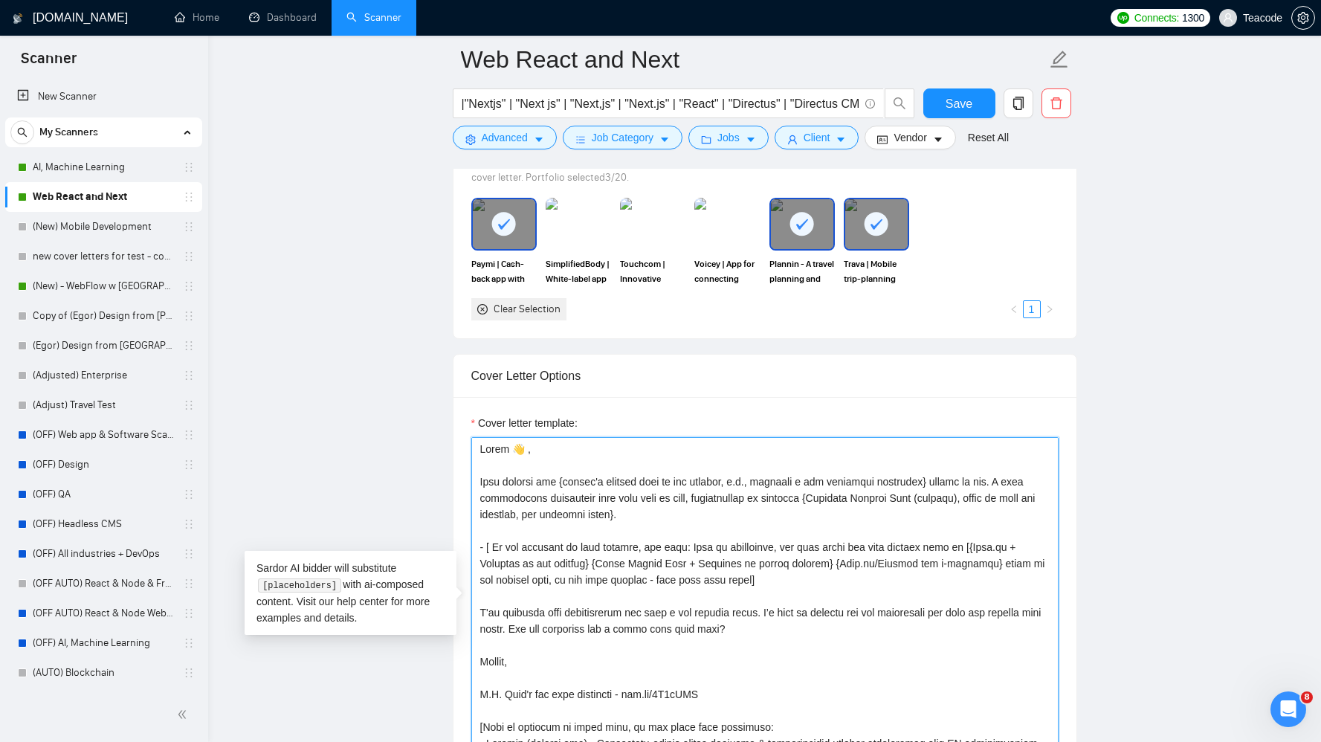
drag, startPoint x: 509, startPoint y: 448, endPoint x: 517, endPoint y: 449, distance: 9.0
click at [517, 449] on textarea "Cover letter template:" at bounding box center [764, 604] width 587 height 335
paste textarea "[use client’s name if it’s mentioned, don’t use company name; omit otherwise]"
click at [512, 451] on textarea "Cover letter template:" at bounding box center [764, 604] width 587 height 335
click at [882, 451] on textarea "Cover letter template:" at bounding box center [764, 604] width 587 height 335
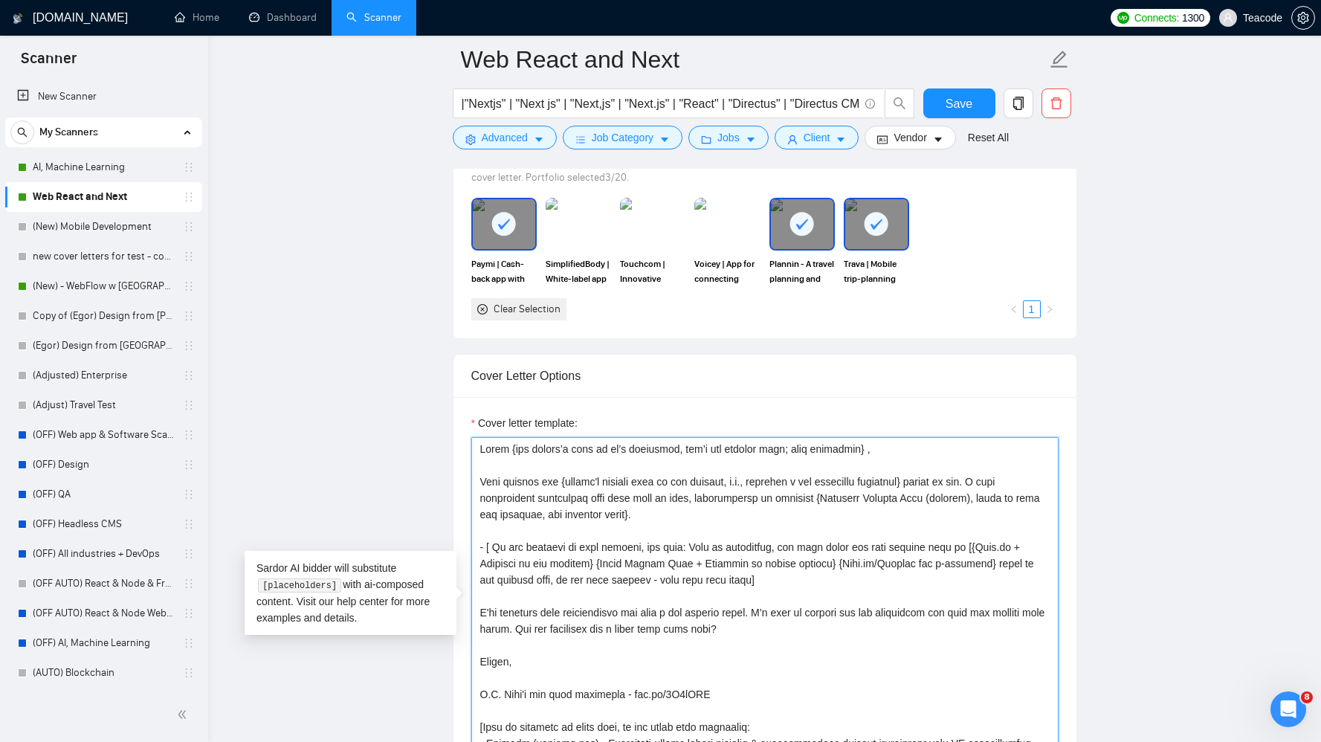
drag, startPoint x: 883, startPoint y: 449, endPoint x: 700, endPoint y: 454, distance: 183.7
click at [700, 454] on textarea "Cover letter template:" at bounding box center [764, 604] width 587 height 335
click at [784, 447] on textarea "Cover letter template:" at bounding box center [764, 604] width 587 height 335
drag, startPoint x: 883, startPoint y: 446, endPoint x: 506, endPoint y: 451, distance: 377.0
click at [506, 451] on textarea "Cover letter template:" at bounding box center [764, 604] width 587 height 335
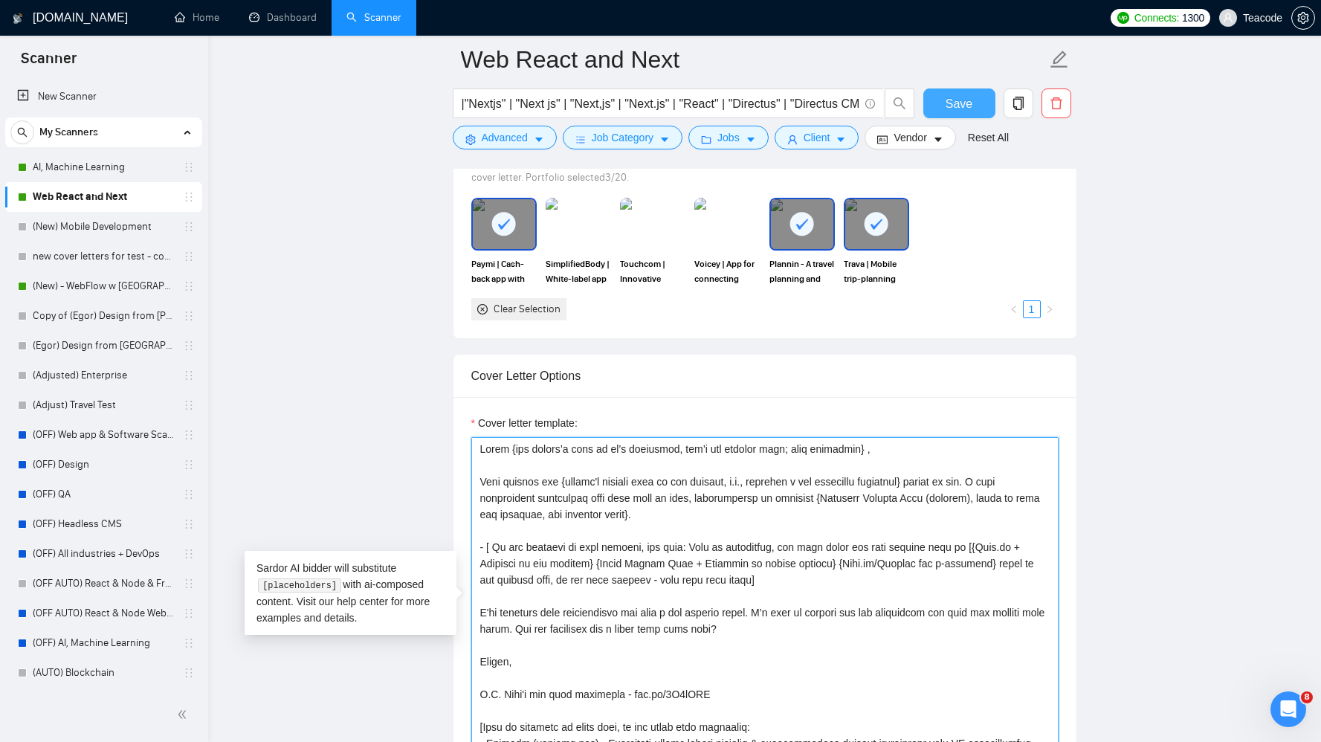
type textarea "Hello {use client’s name if it’s mentioned, don’t use company name; omit otherw…"
click at [956, 112] on span "Save" at bounding box center [959, 103] width 27 height 19
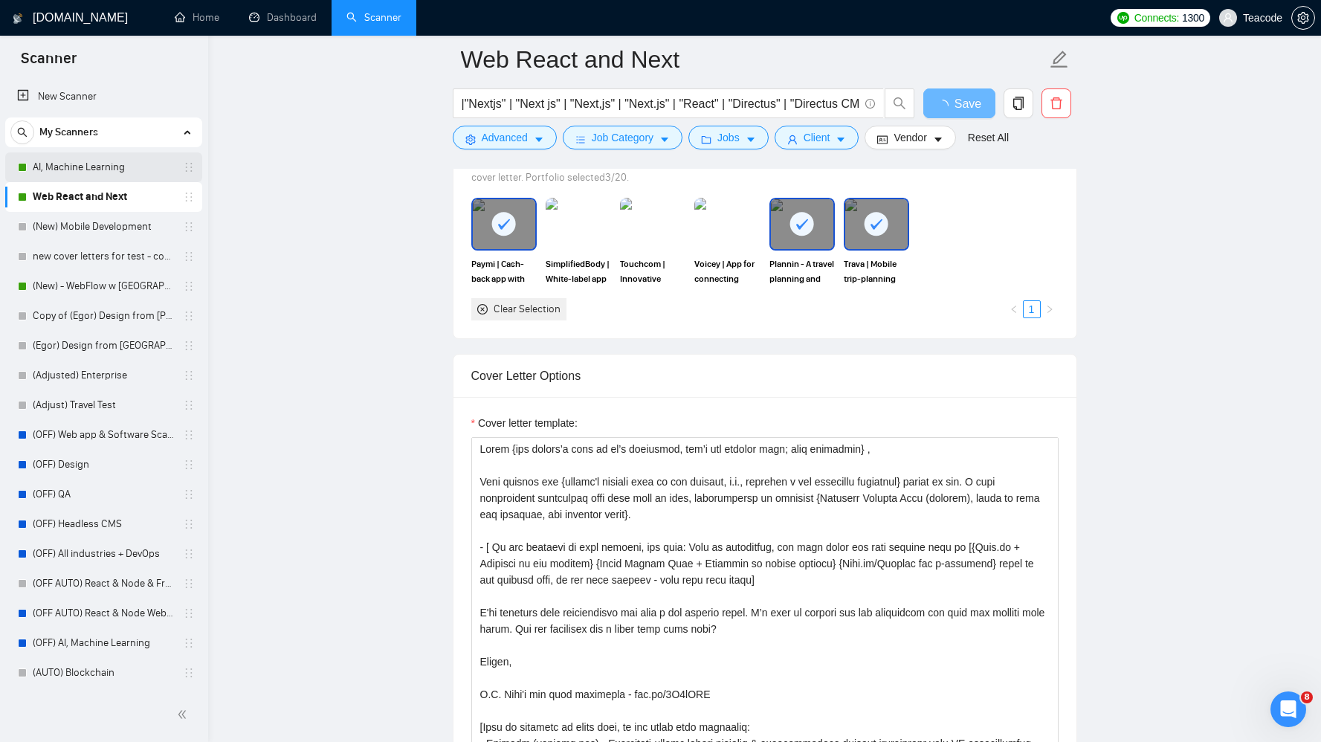
click at [71, 170] on link "AI, Machine Learning" at bounding box center [103, 167] width 141 height 30
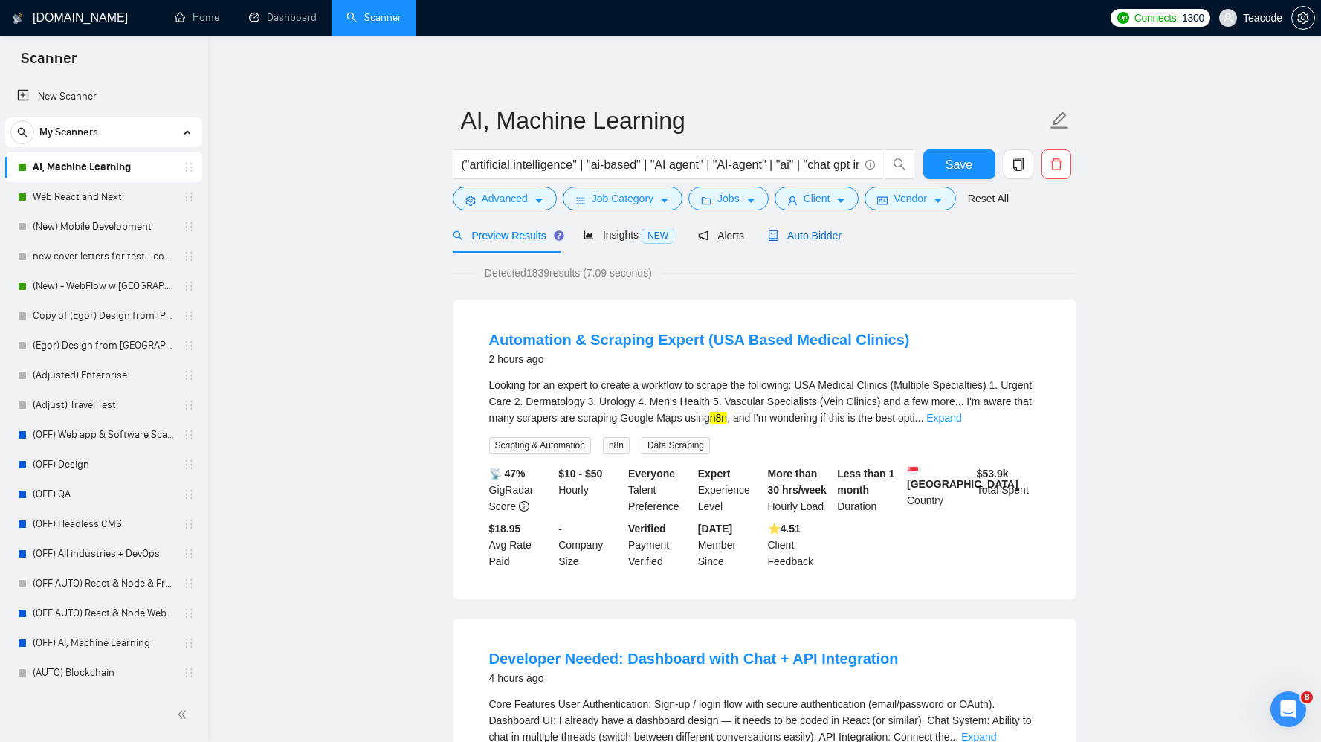
click at [810, 230] on span "Auto Bidder" at bounding box center [805, 236] width 74 height 12
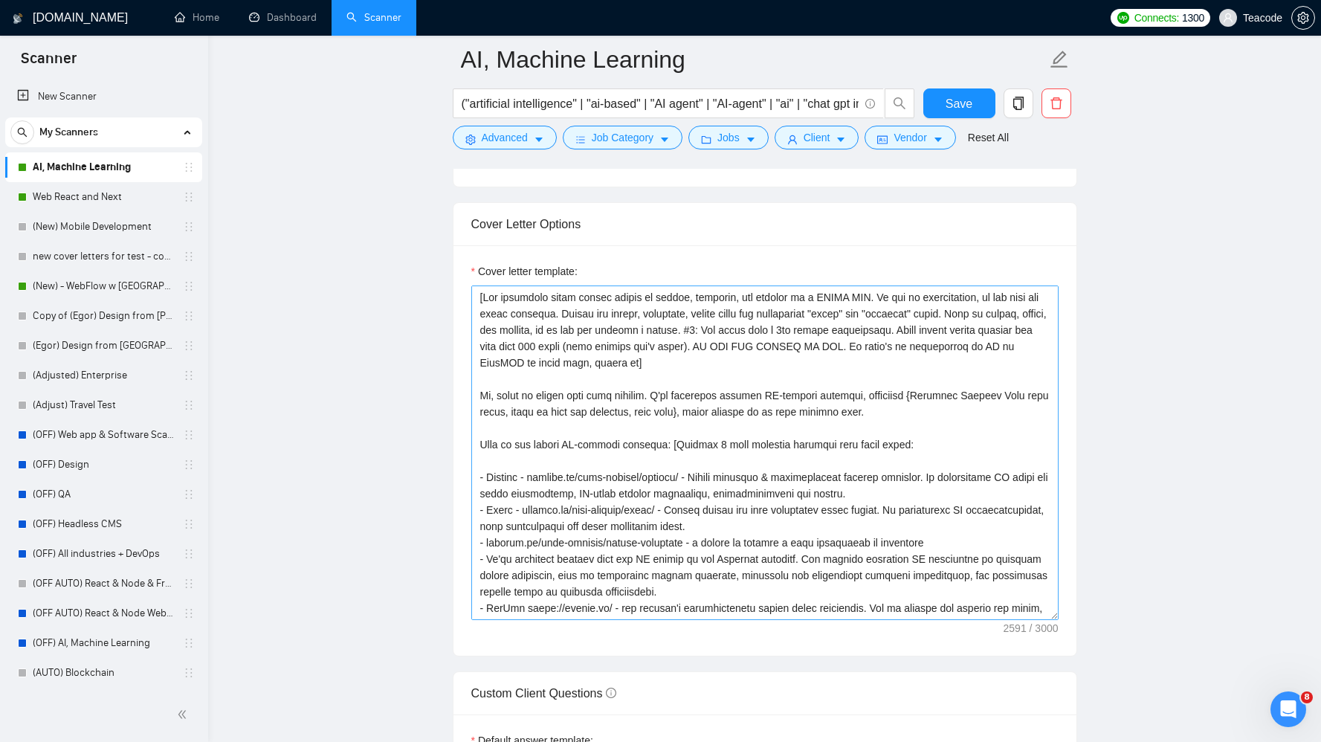
scroll to position [1510, 0]
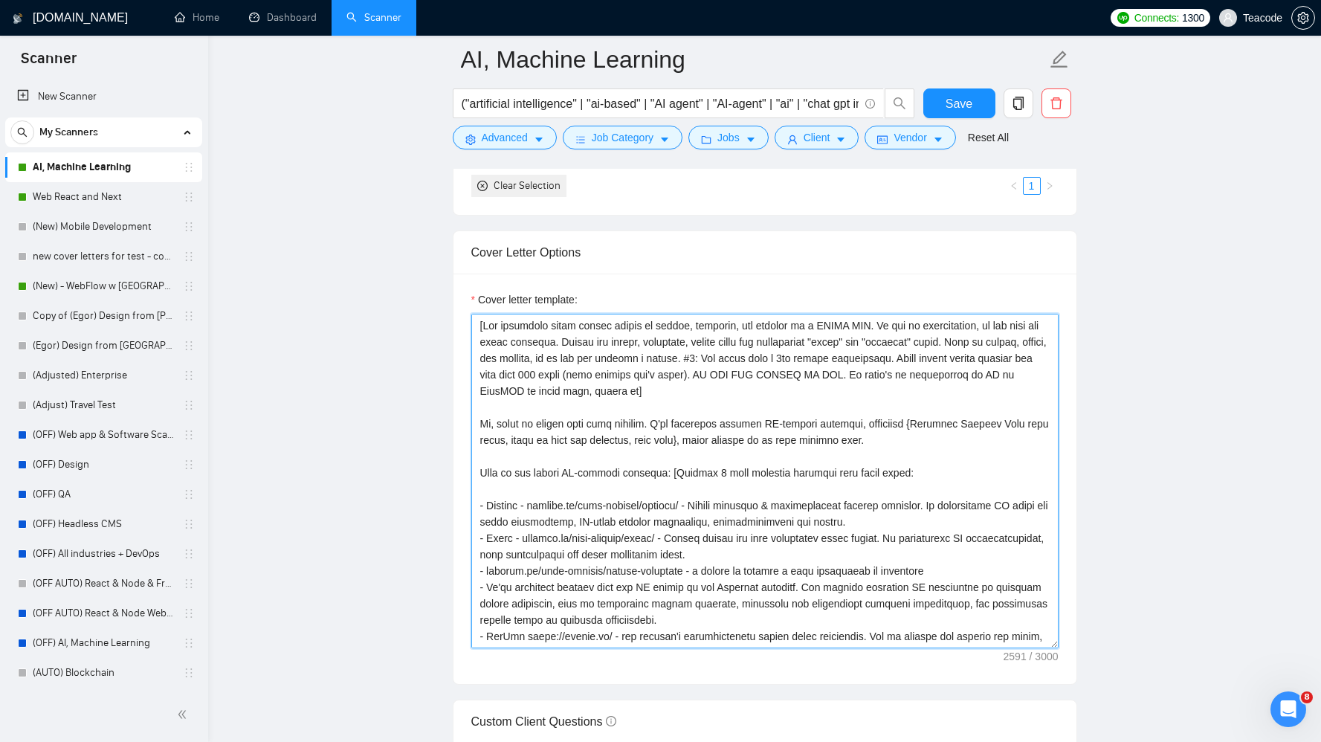
click at [496, 425] on textarea "Cover letter template:" at bounding box center [764, 481] width 587 height 335
click at [491, 422] on textarea "Cover letter template:" at bounding box center [764, 481] width 587 height 335
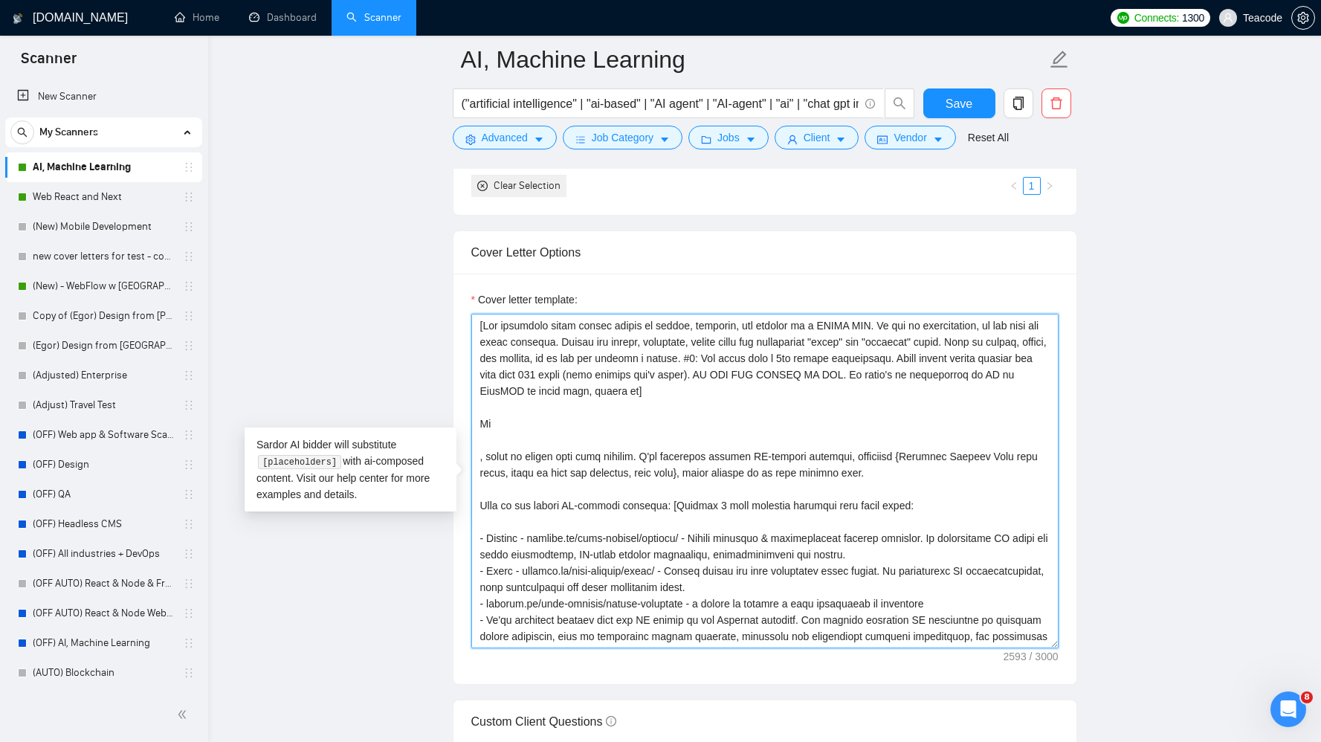
click at [503, 422] on textarea "Cover letter template:" at bounding box center [764, 481] width 587 height 335
paste textarea "{use client’s name if it’s mentioned, don’t use company name; omit otherwise}"
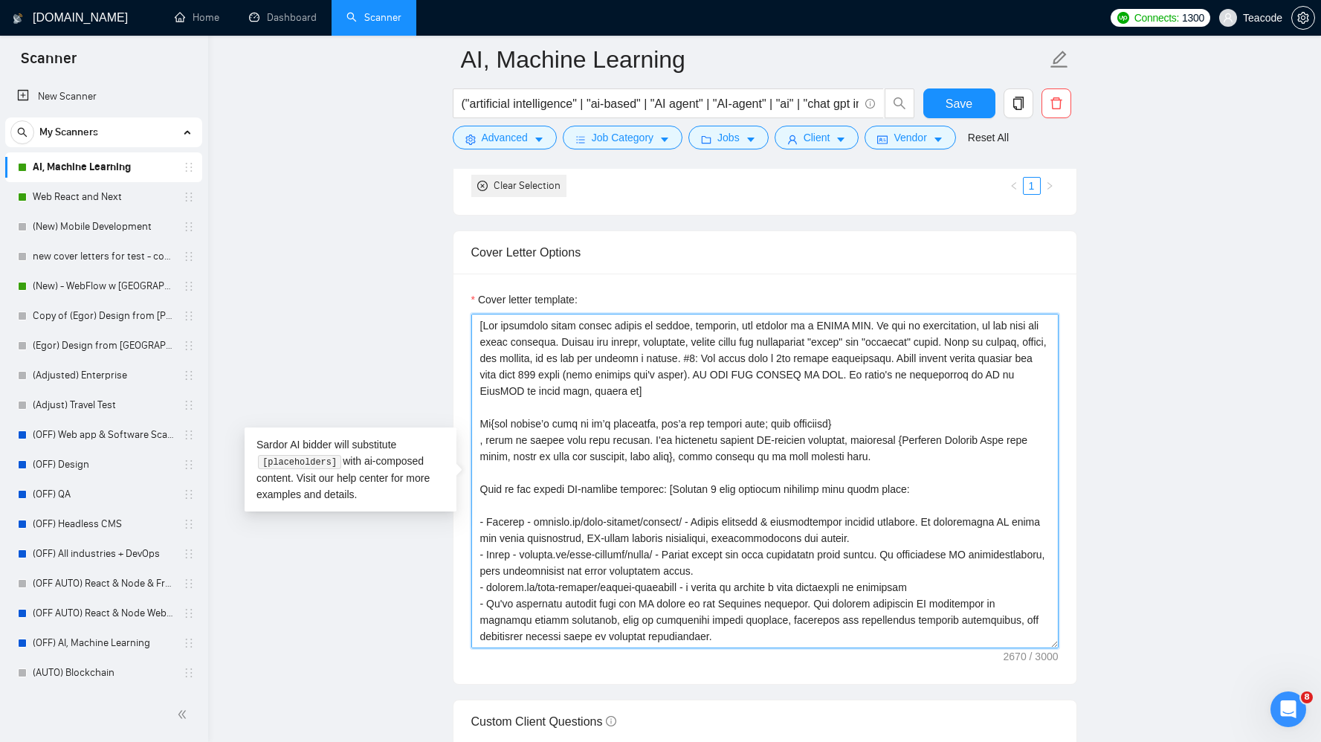
click at [492, 422] on textarea "Cover letter template:" at bounding box center [764, 481] width 587 height 335
click at [876, 426] on textarea "Cover letter template:" at bounding box center [764, 481] width 587 height 335
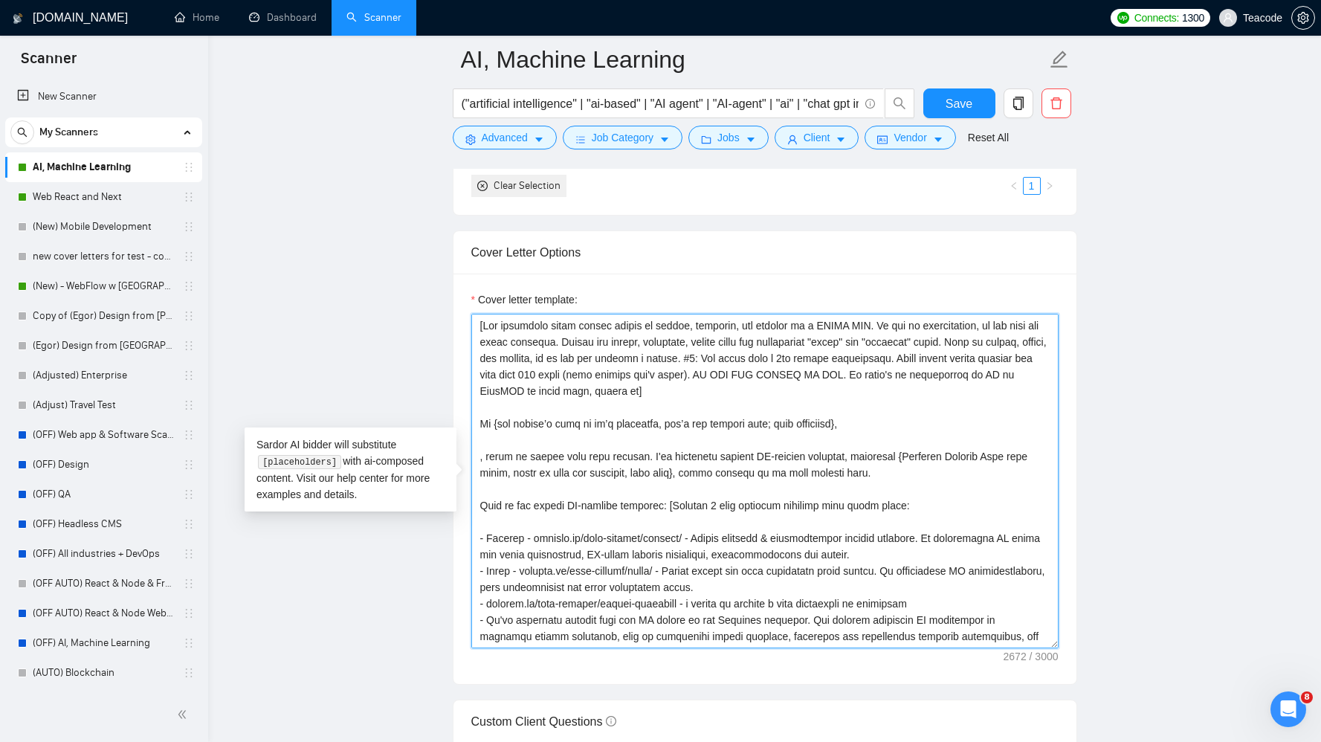
drag, startPoint x: 928, startPoint y: 474, endPoint x: 473, endPoint y: 462, distance: 455.2
click at [473, 462] on textarea "Cover letter template:" at bounding box center [764, 481] width 587 height 335
paste textarea "Your project for {client's project goal or key problem, e.g., building a new fi…"
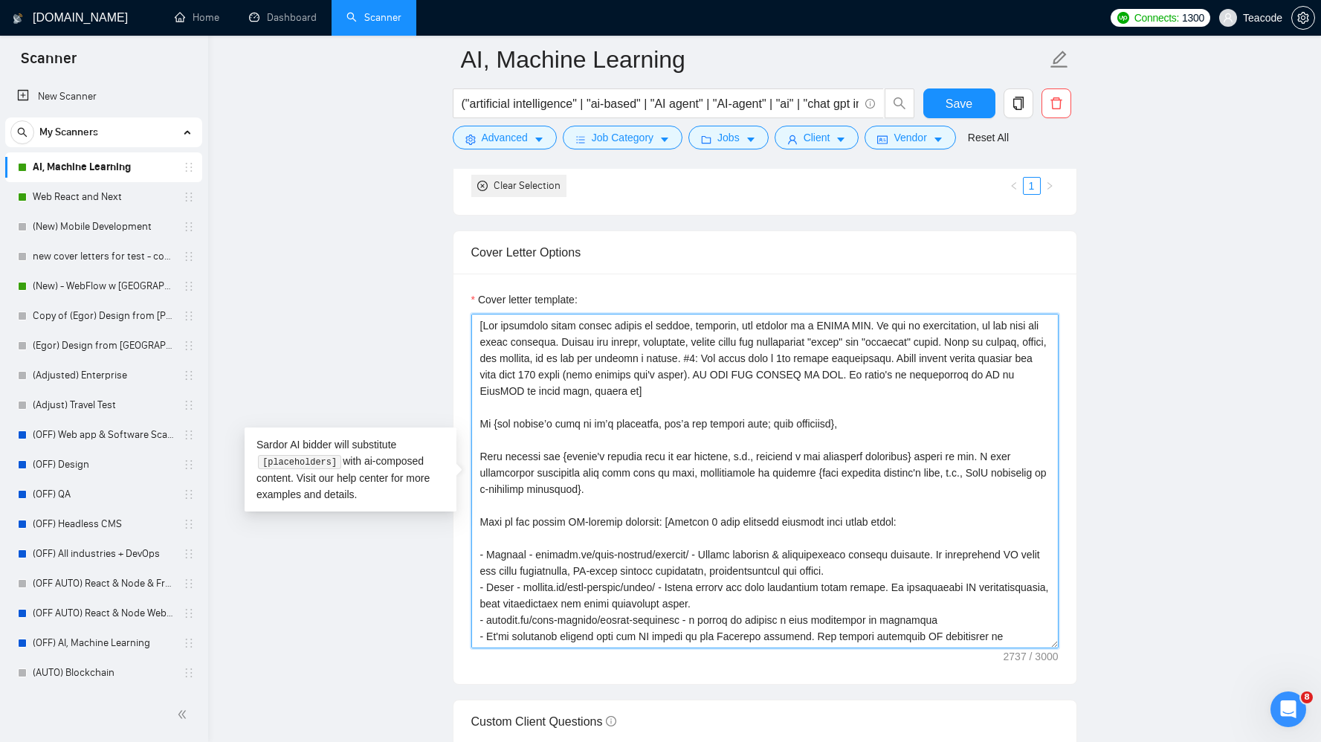
click at [838, 473] on textarea "Cover letter template:" at bounding box center [764, 481] width 587 height 335
click at [912, 471] on textarea "Cover letter template:" at bounding box center [764, 481] width 587 height 335
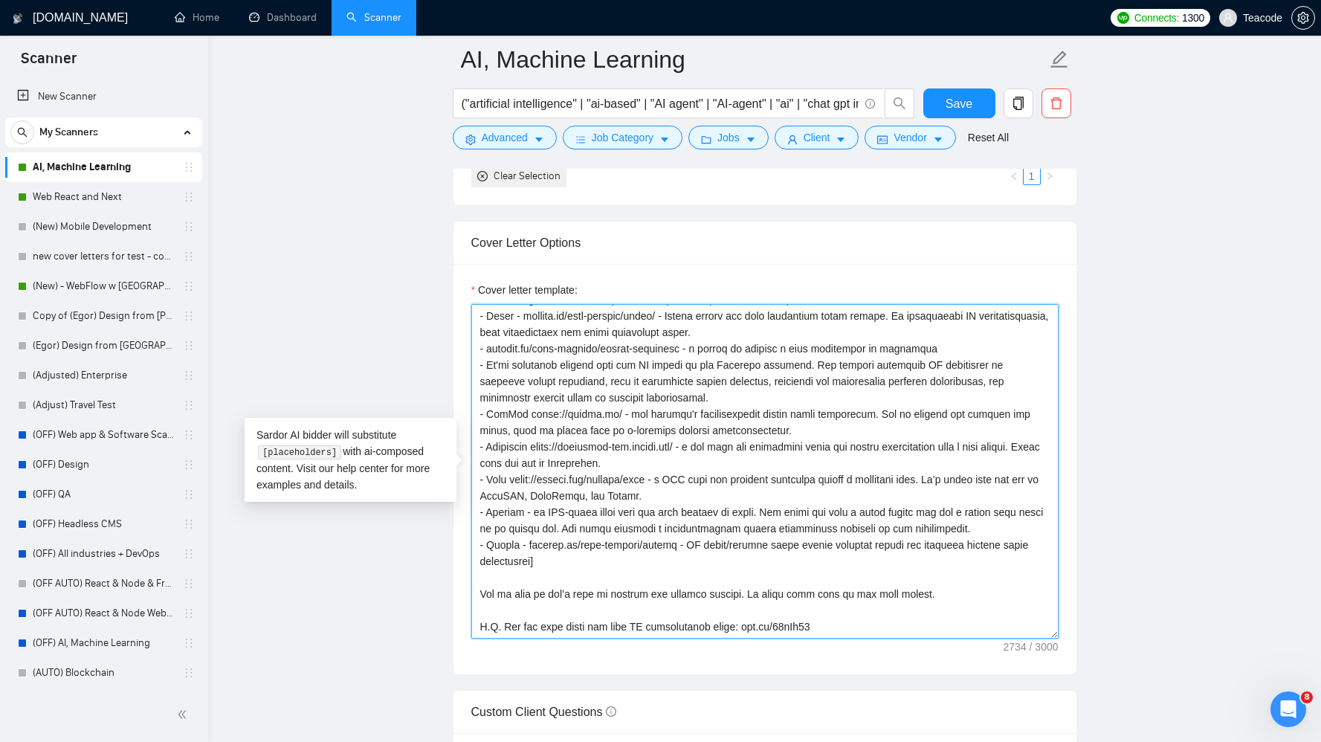
scroll to position [1529, 0]
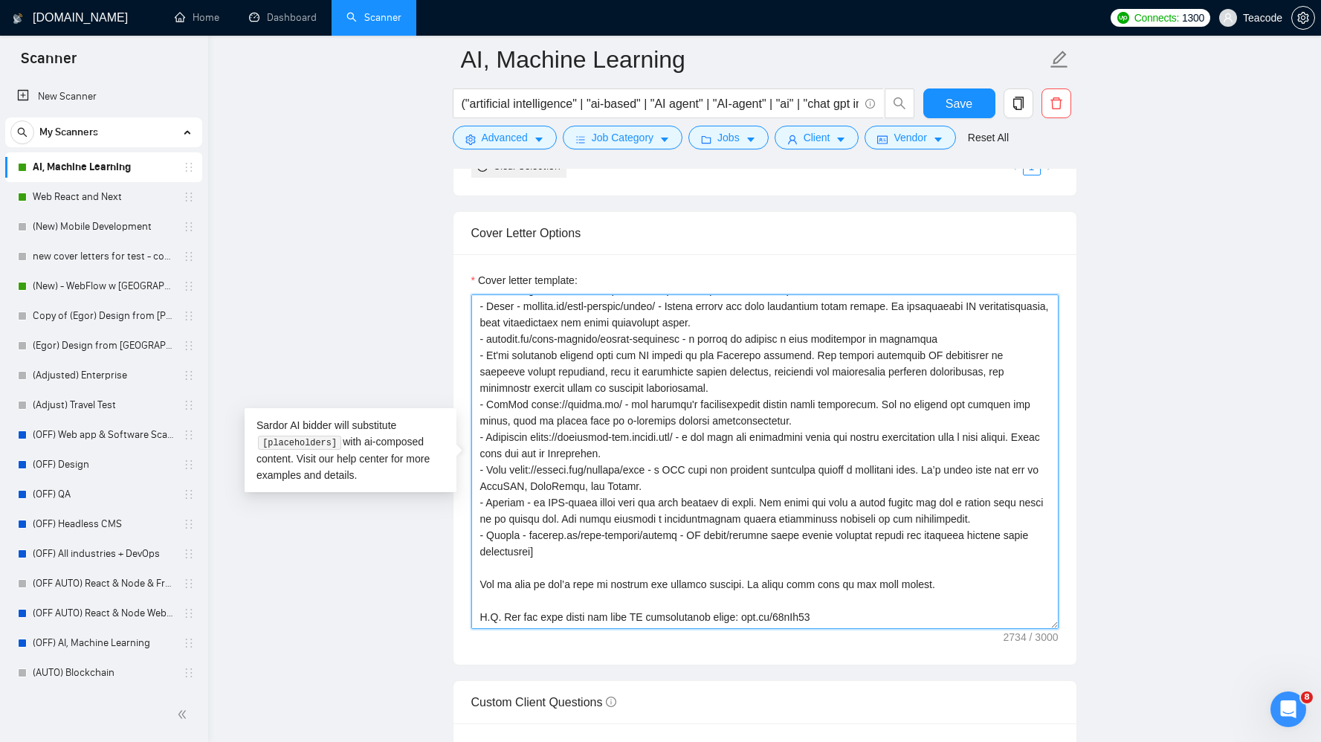
drag, startPoint x: 920, startPoint y: 588, endPoint x: 480, endPoint y: 584, distance: 440.9
click at [480, 584] on textarea "Cover letter template:" at bounding box center [764, 461] width 587 height 335
paste textarea "I’d love to discuss how our experience can help you achieve your goals. Are you…"
click at [984, 586] on textarea "Cover letter template:" at bounding box center [764, 461] width 587 height 335
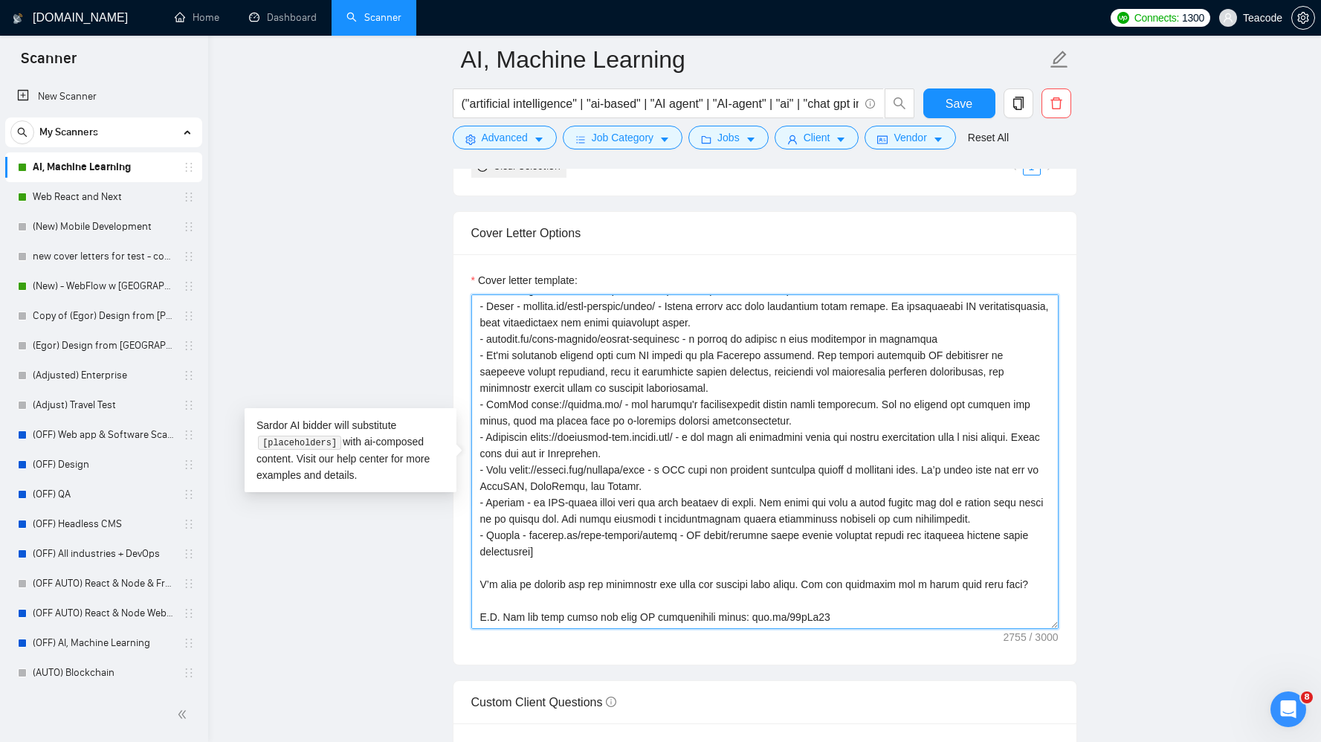
scroll to position [1637, 0]
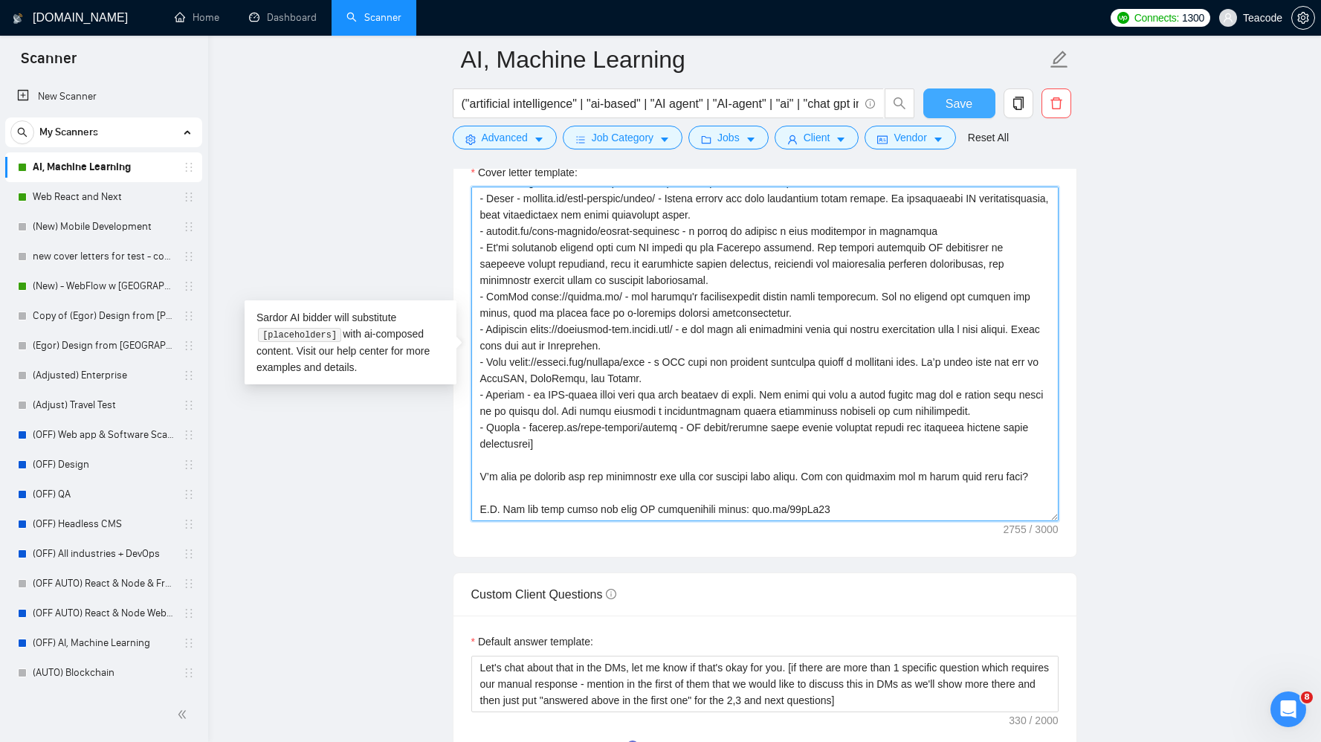
type textarea "[The following cover letter should be casual, friendly, and written in a HUMAN …"
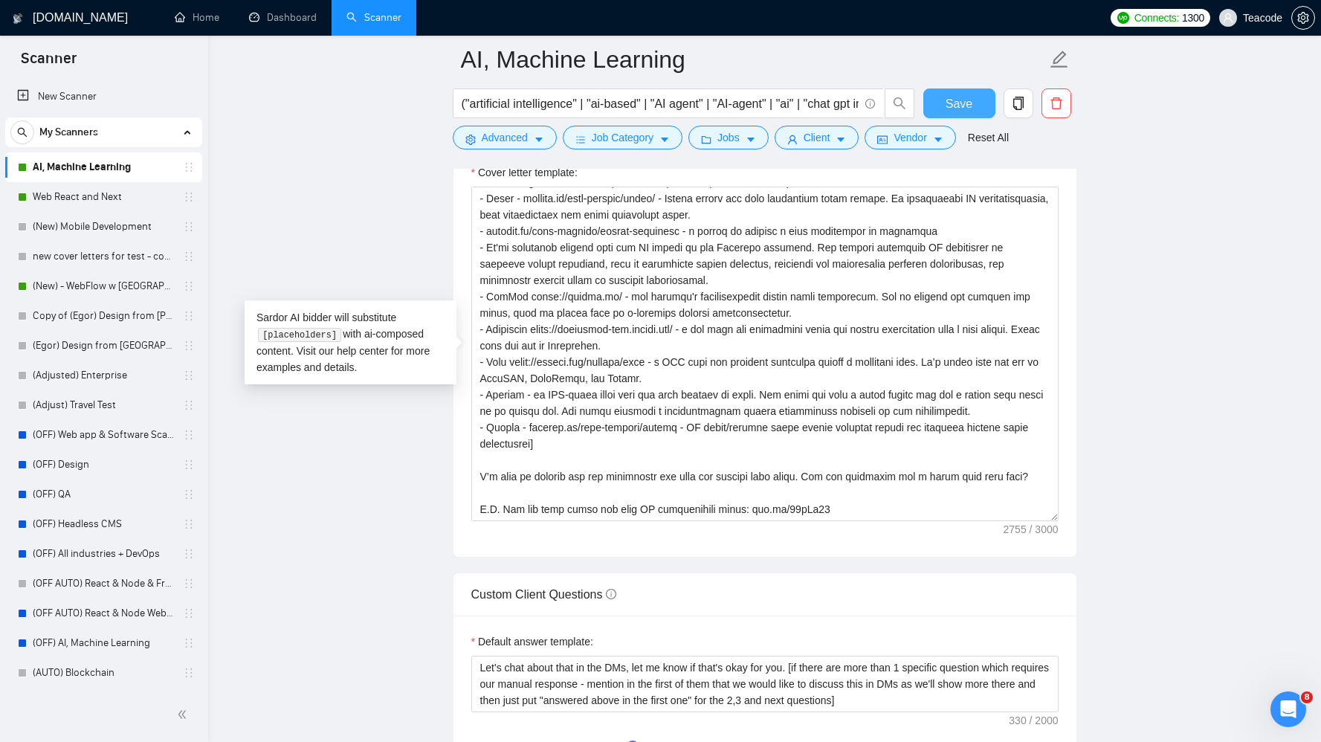
click at [944, 103] on button "Save" at bounding box center [959, 103] width 72 height 30
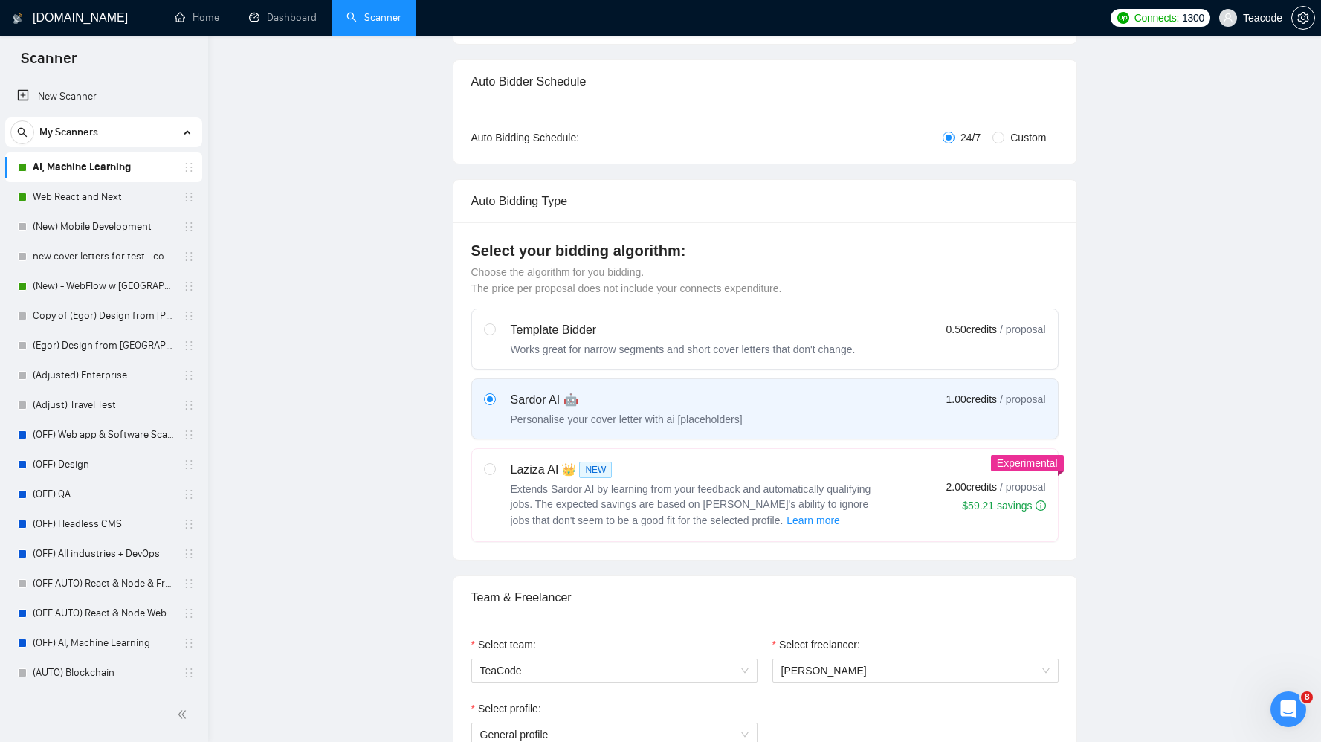
scroll to position [0, 0]
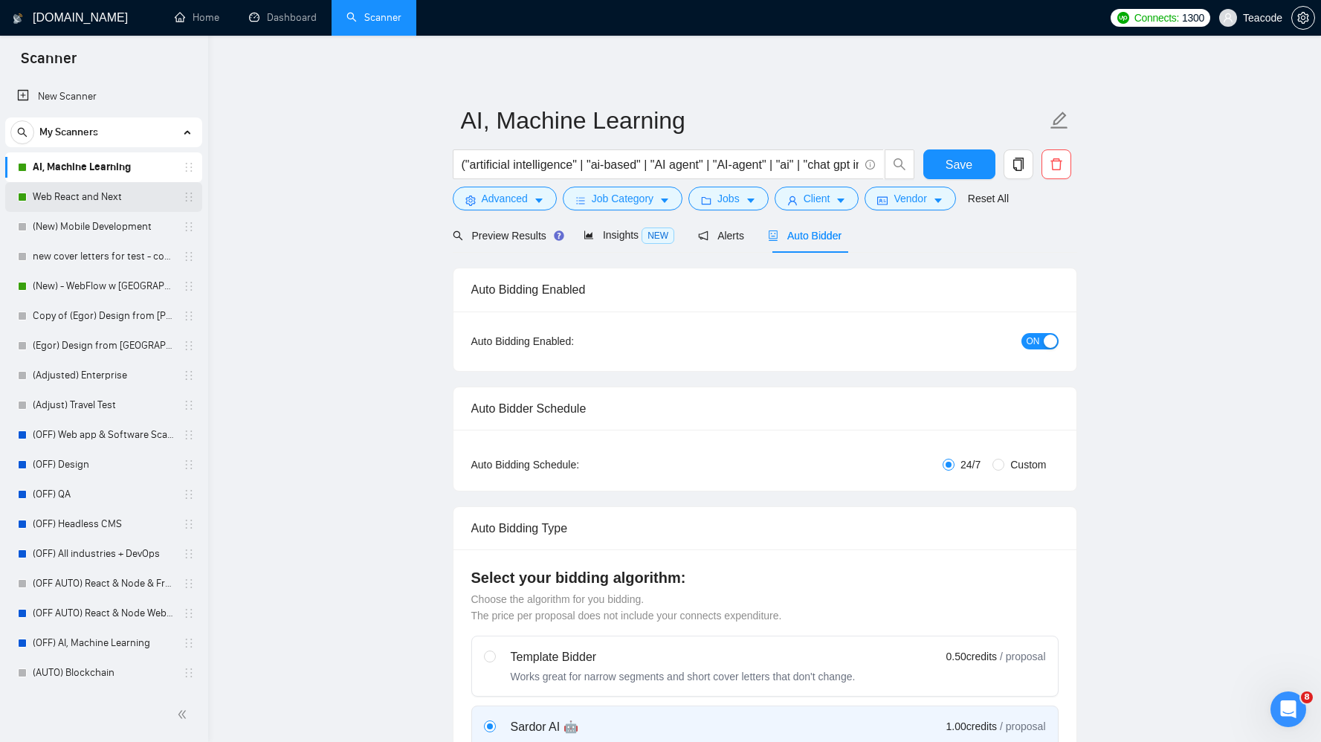
click at [81, 200] on link "Web React and Next" at bounding box center [103, 197] width 141 height 30
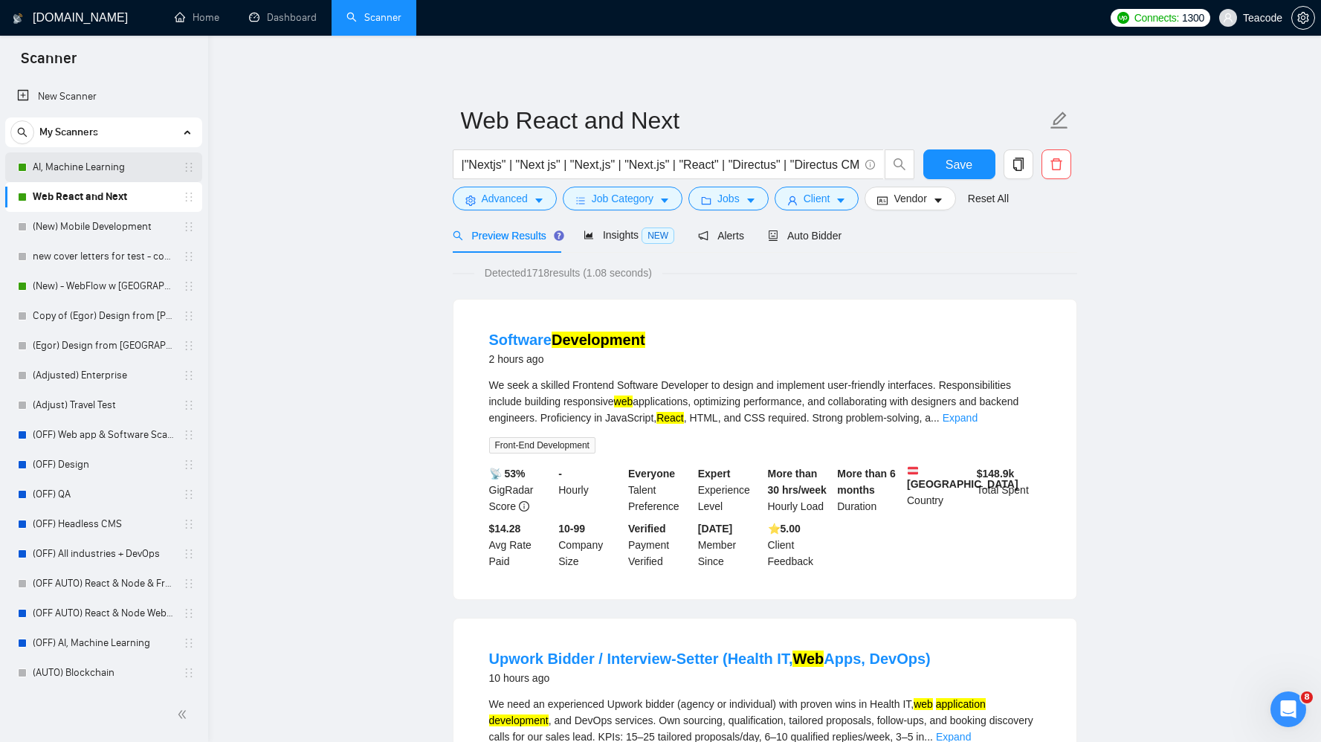
click at [71, 173] on link "AI, Machine Learning" at bounding box center [103, 167] width 141 height 30
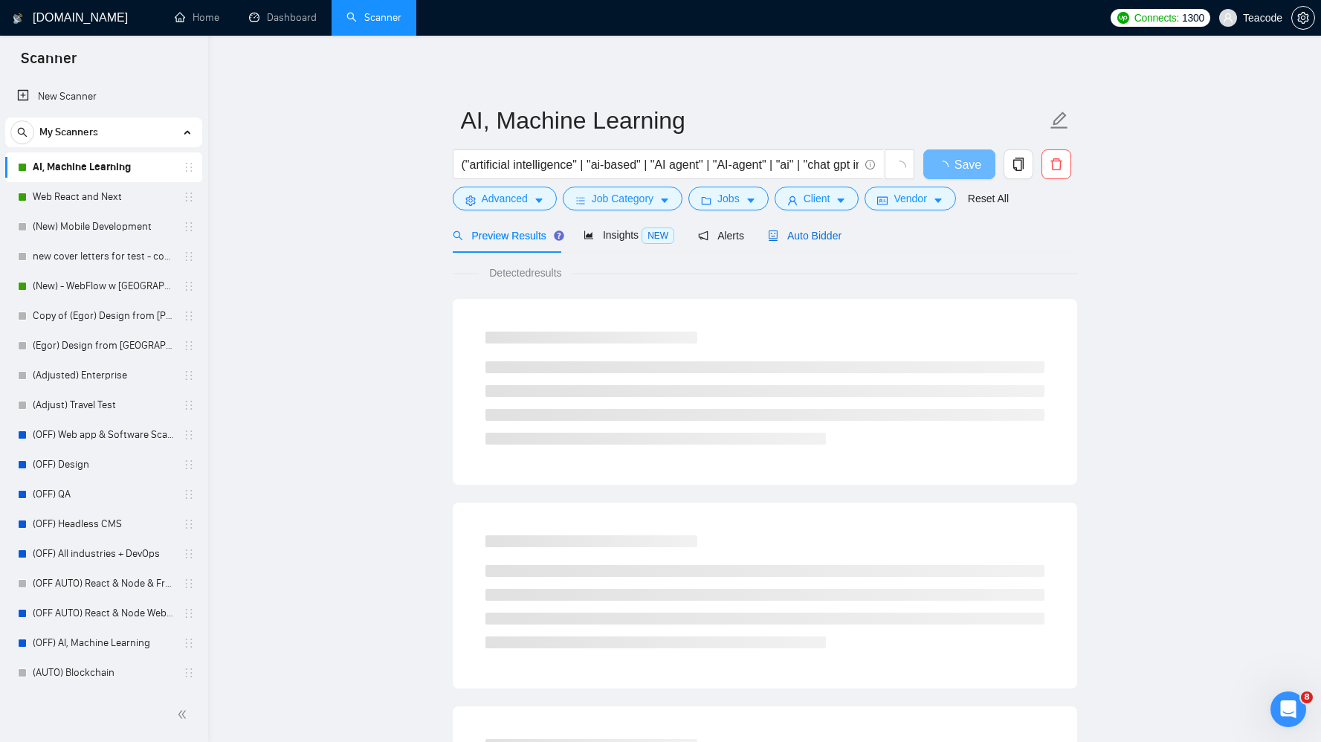
click at [808, 231] on span "Auto Bidder" at bounding box center [805, 236] width 74 height 12
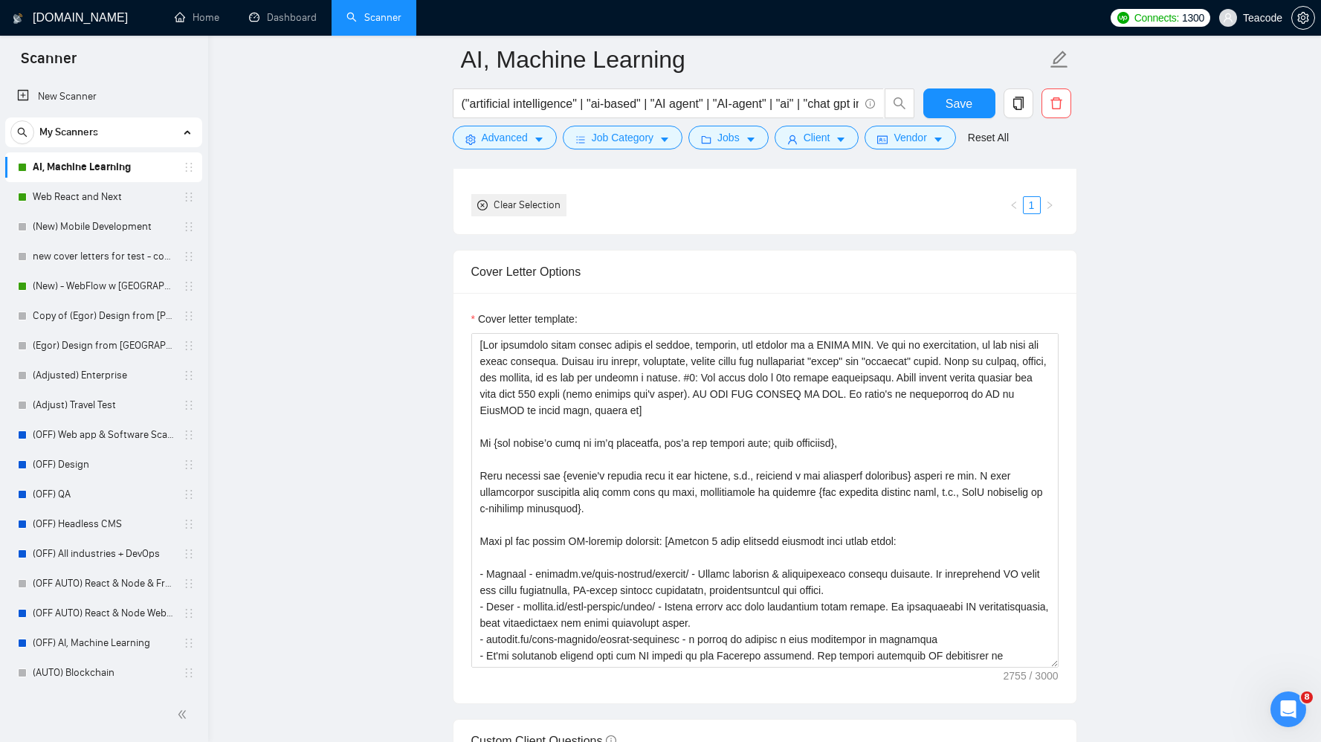
scroll to position [1482, 0]
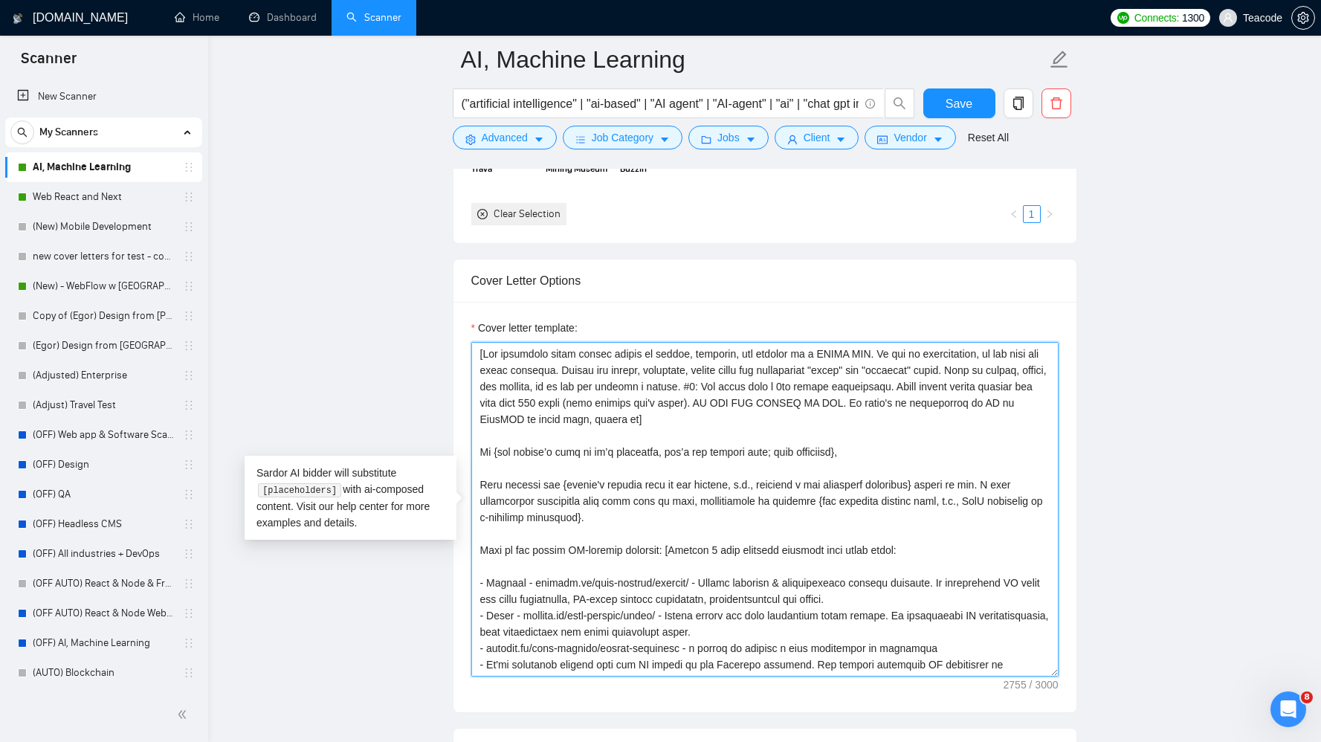
drag, startPoint x: 781, startPoint y: 388, endPoint x: 708, endPoint y: 391, distance: 72.9
click at [708, 391] on textarea "Cover letter template:" at bounding box center [764, 509] width 587 height 335
drag, startPoint x: 832, startPoint y: 404, endPoint x: 482, endPoint y: 387, distance: 350.6
click at [482, 387] on textarea "Cover letter template:" at bounding box center [764, 509] width 587 height 335
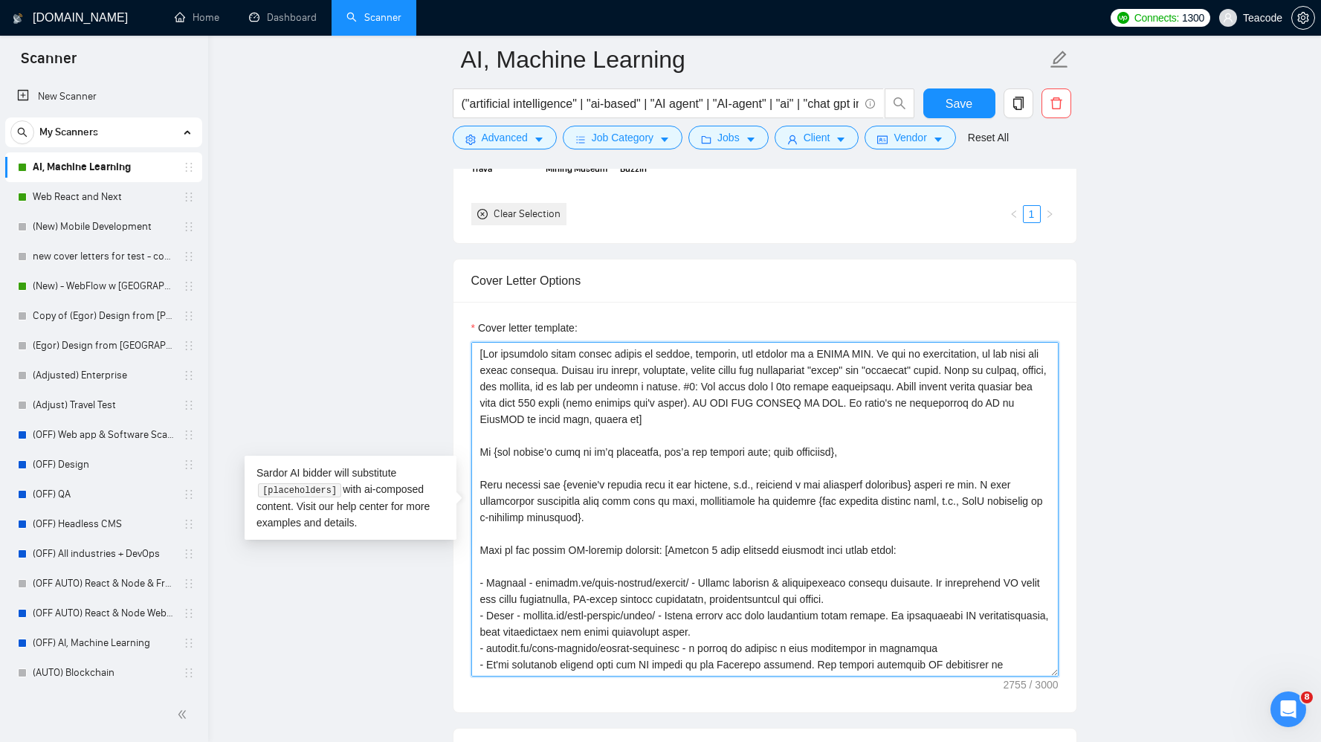
paste textarea "Tone: Conversational and confident — like a helpful colleague, not a salesman"
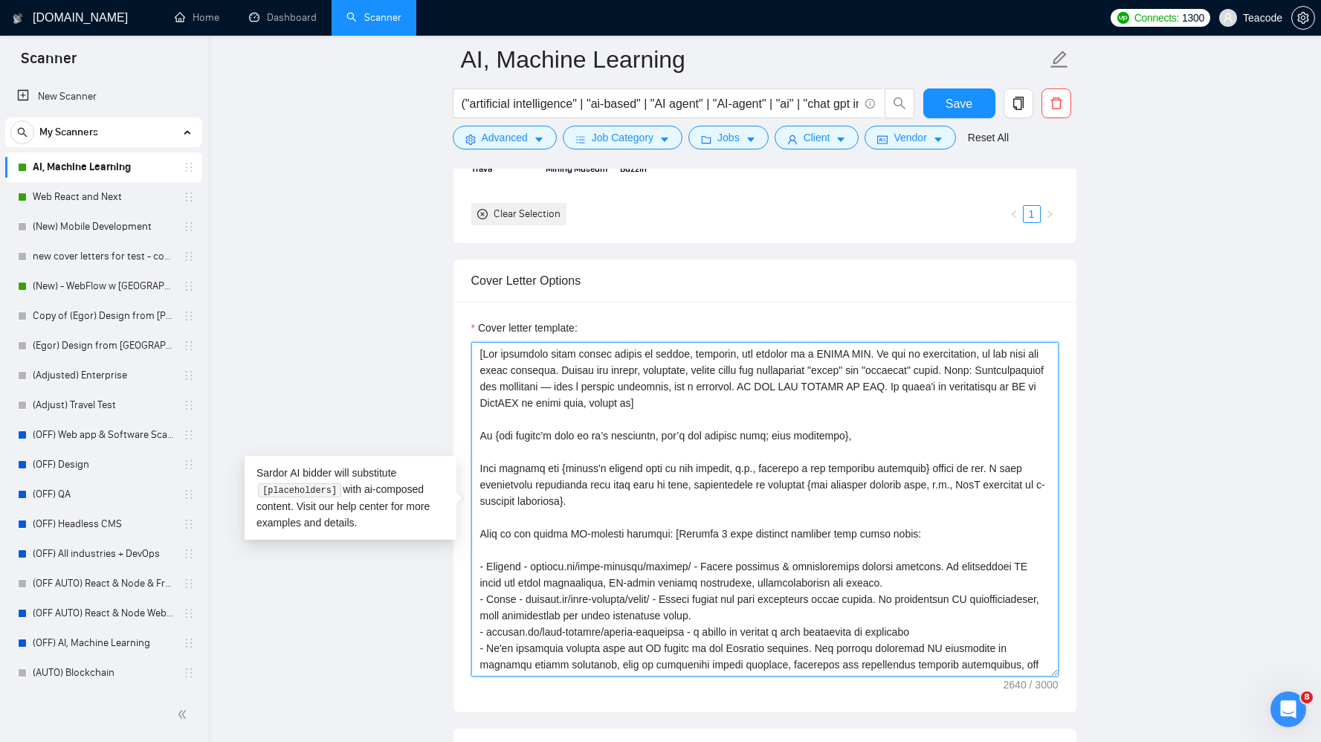
drag, startPoint x: 995, startPoint y: 355, endPoint x: 883, endPoint y: 352, distance: 111.6
click at [883, 352] on textarea "Cover letter template:" at bounding box center [764, 509] width 587 height 335
type textarea "[The following cover letter should be casual, friendly, and written in a HUMAN …"
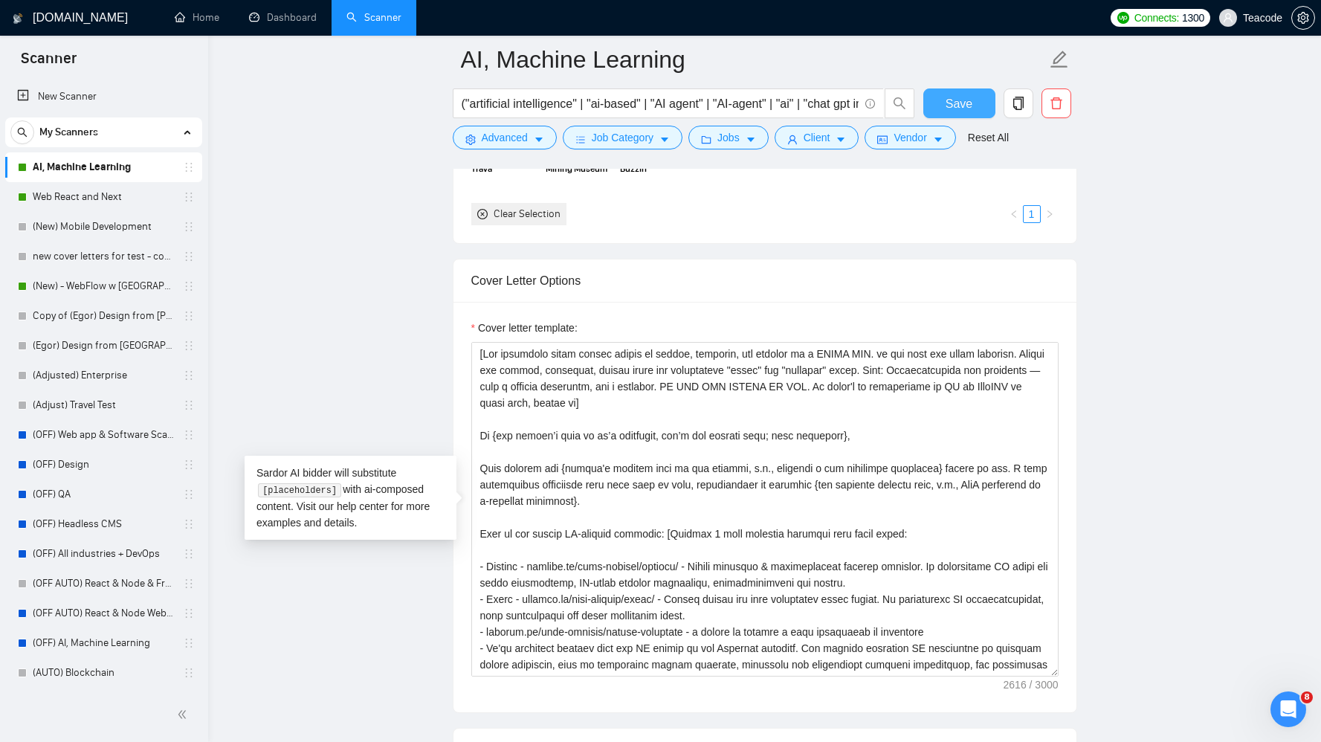
click at [938, 94] on button "Save" at bounding box center [959, 103] width 72 height 30
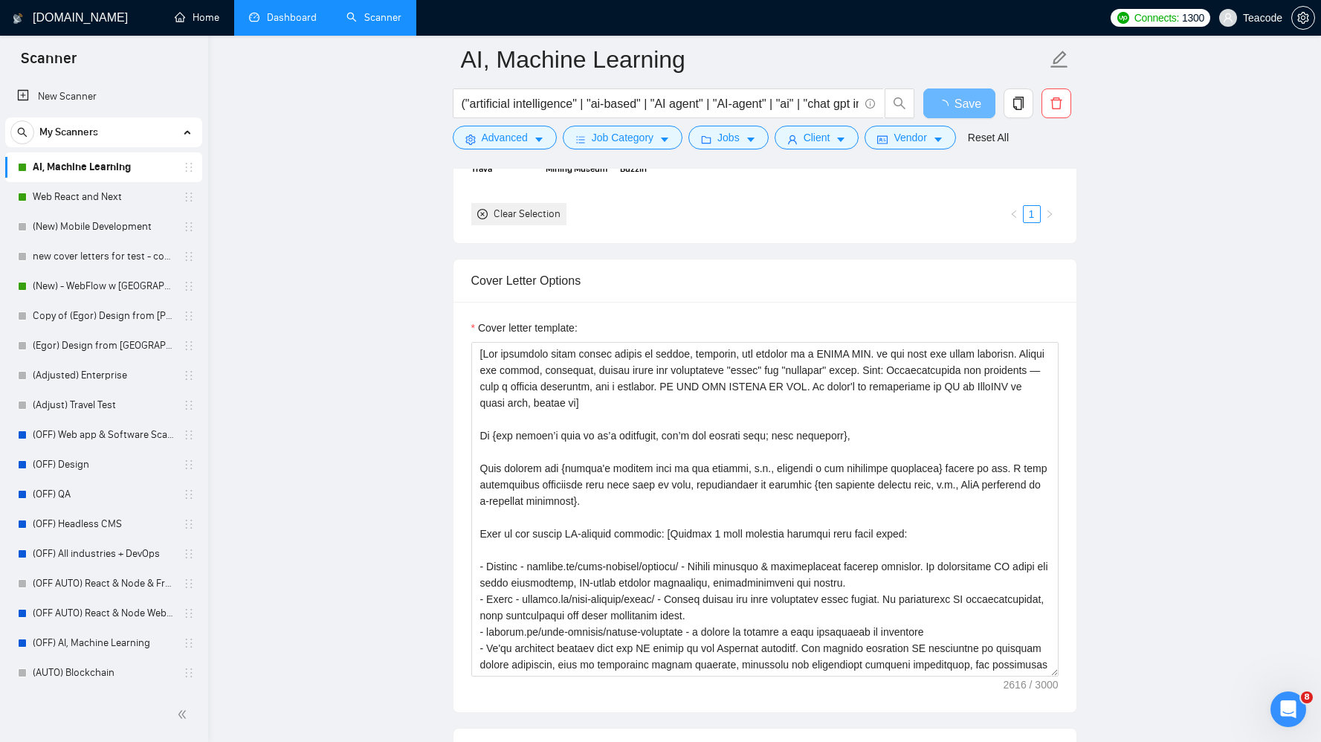
click at [298, 19] on link "Dashboard" at bounding box center [283, 17] width 68 height 13
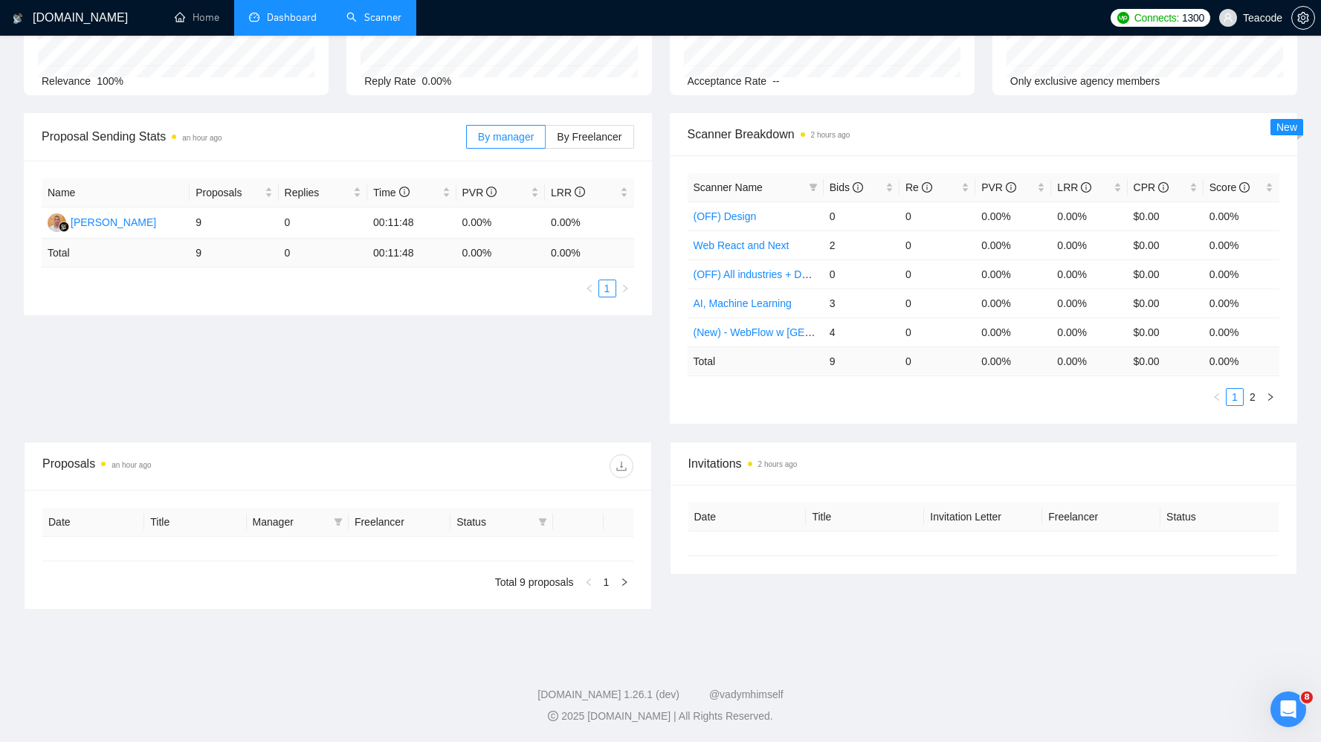
type input "[DATE]"
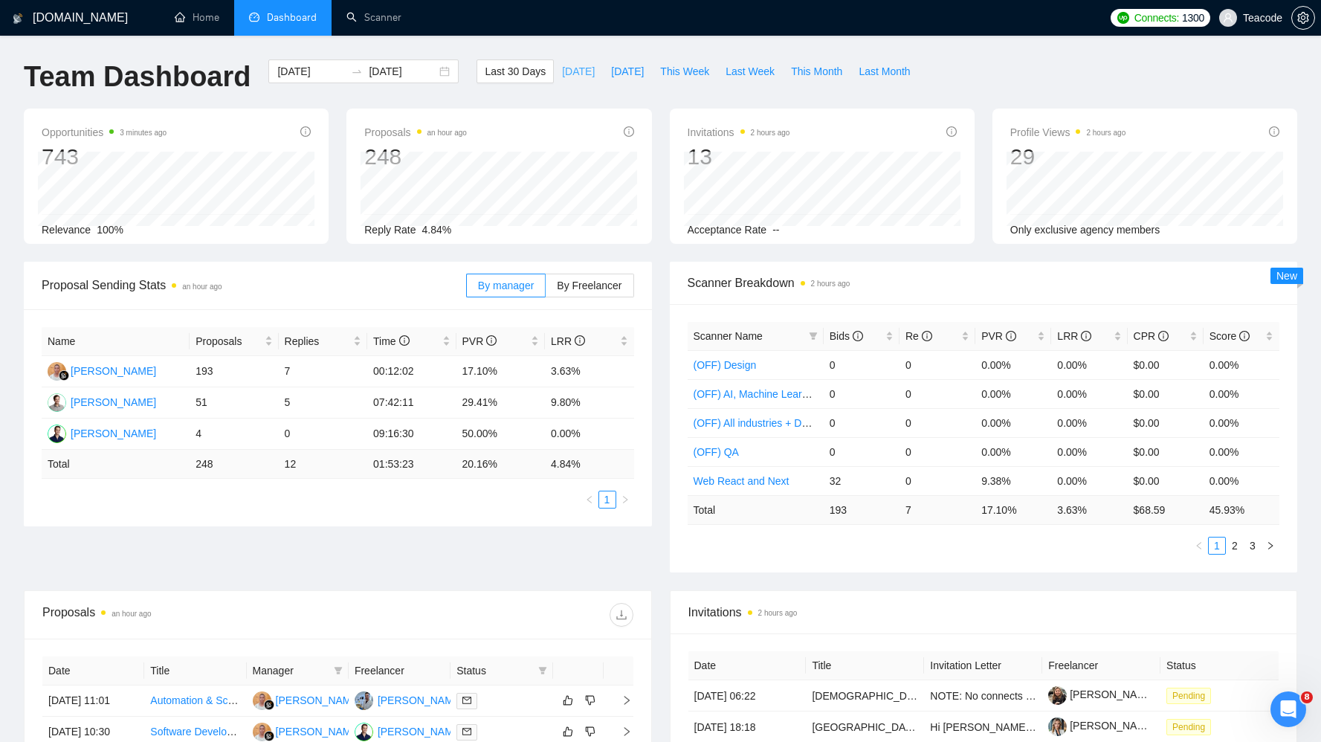
click at [576, 69] on span "[DATE]" at bounding box center [578, 71] width 33 height 16
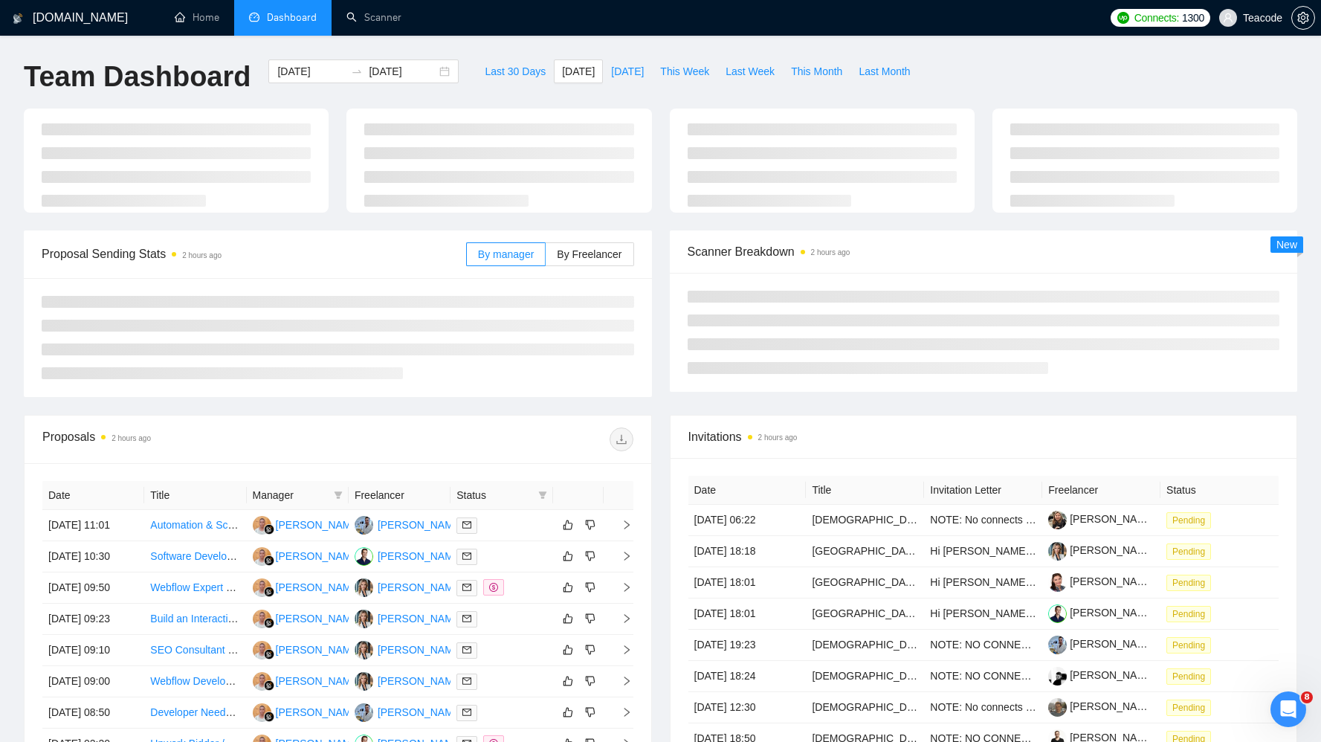
type input "[DATE]"
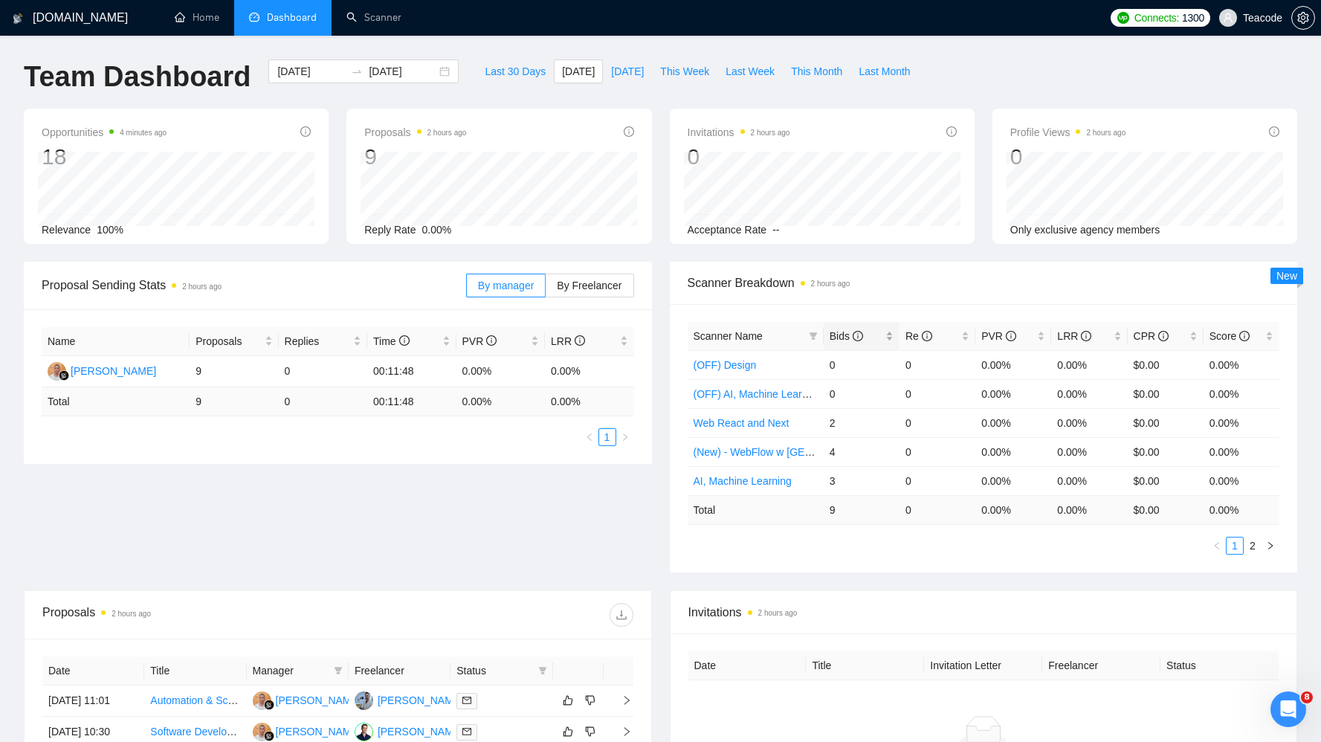
click at [836, 339] on span "Bids" at bounding box center [846, 336] width 33 height 12
click at [356, 24] on link "Scanner" at bounding box center [373, 17] width 55 height 13
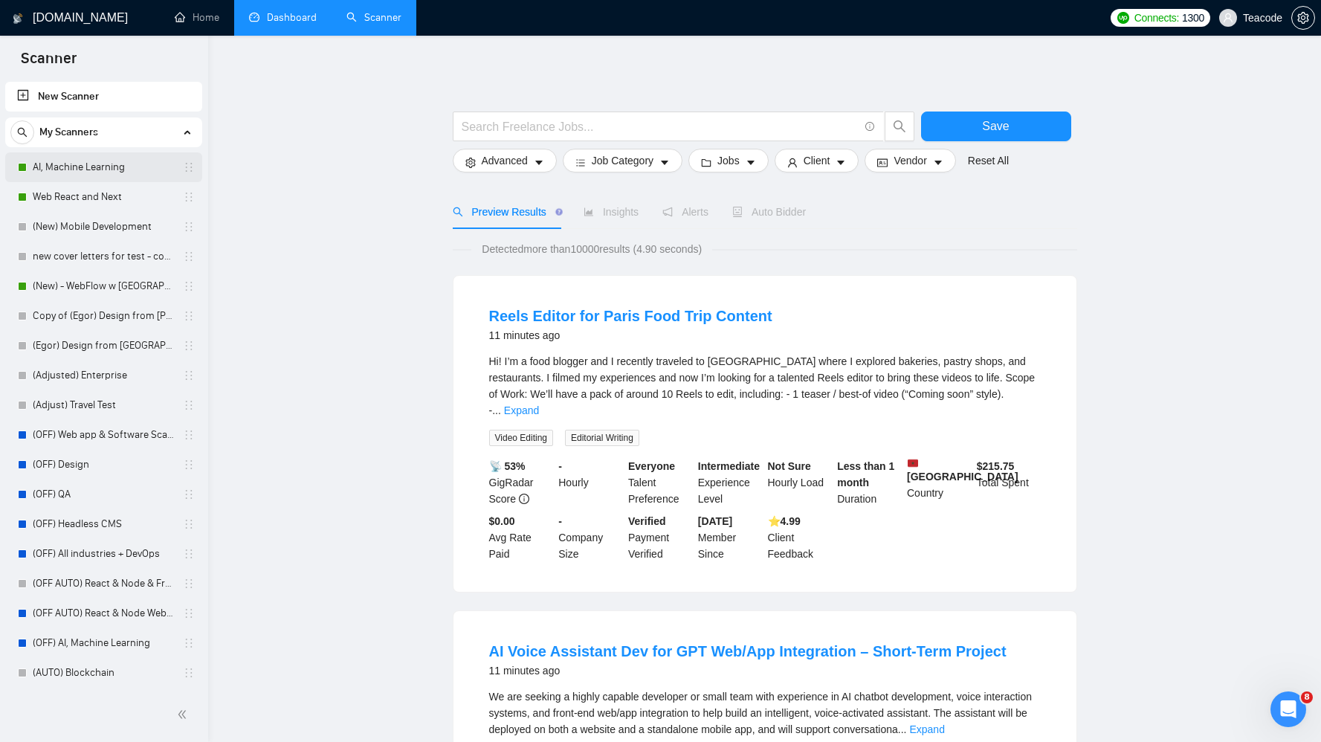
click at [99, 170] on link "AI, Machine Learning" at bounding box center [103, 167] width 141 height 30
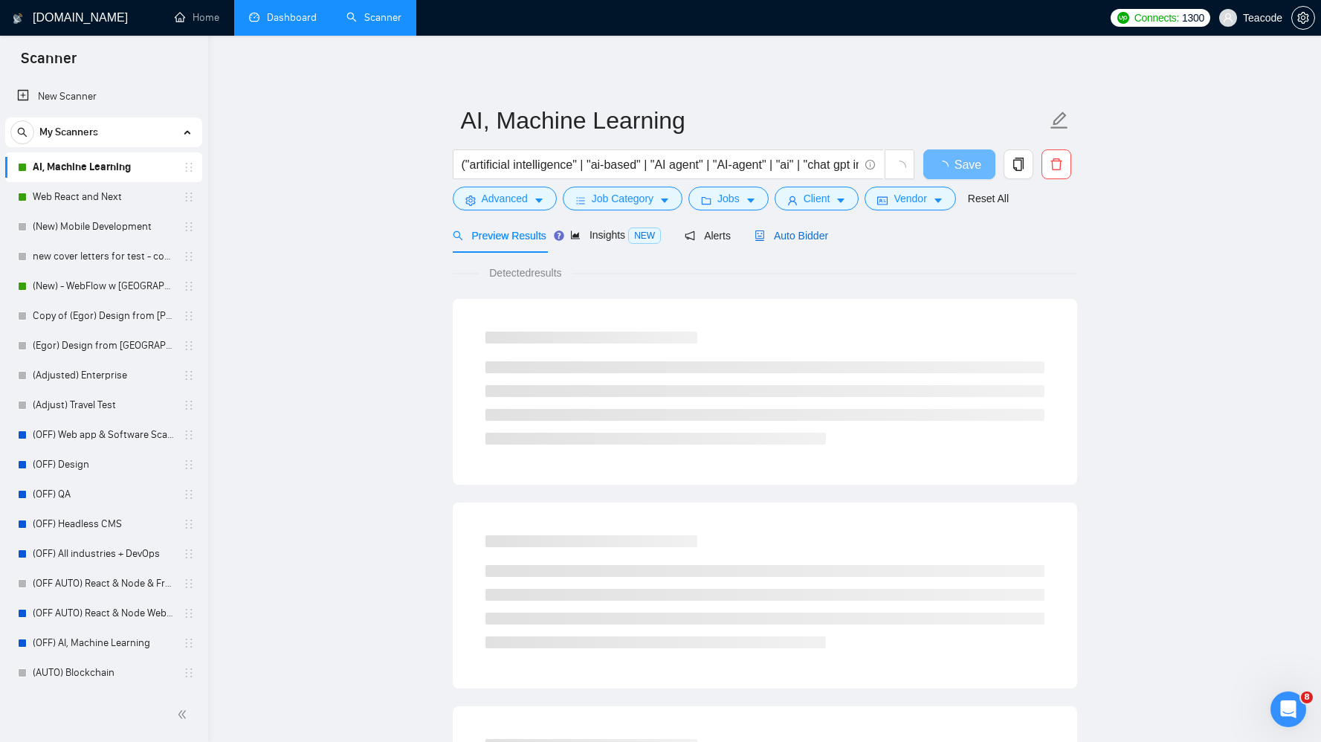
click at [809, 233] on span "Auto Bidder" at bounding box center [792, 236] width 74 height 12
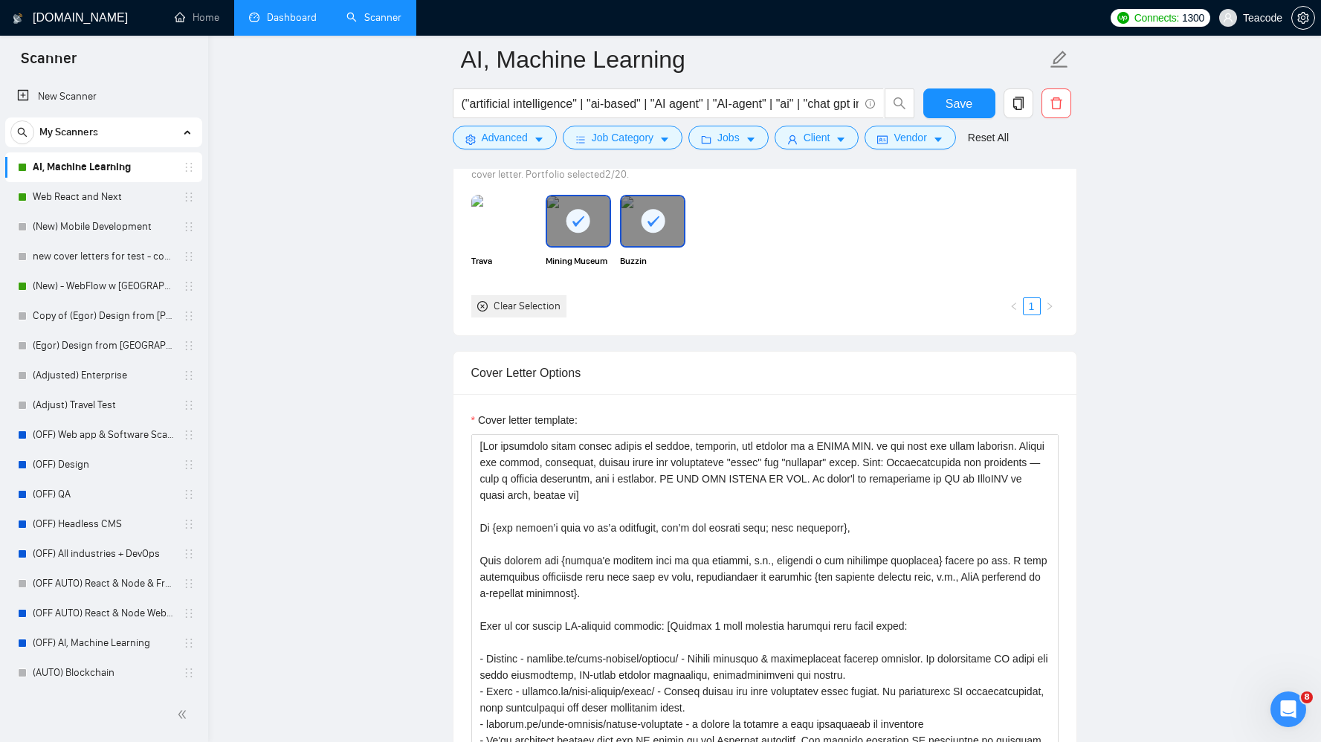
scroll to position [1543, 0]
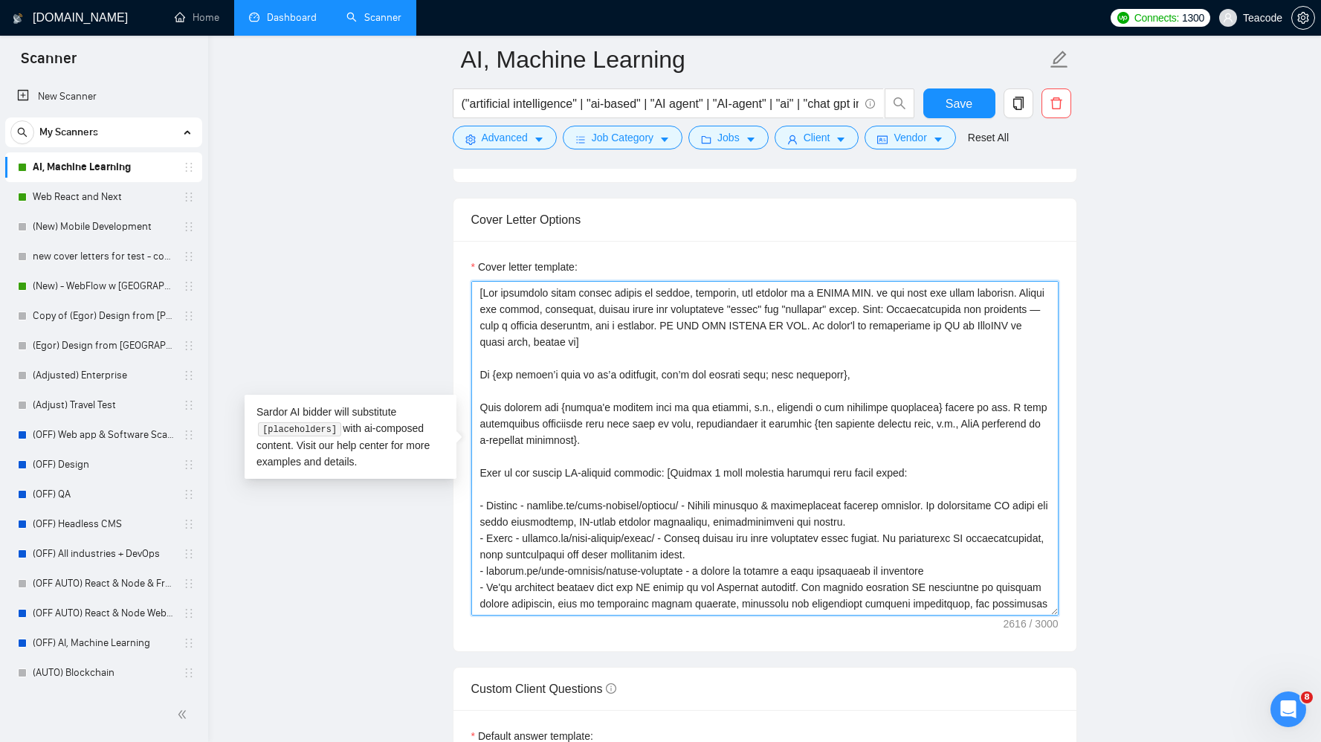
drag, startPoint x: 871, startPoint y: 377, endPoint x: 492, endPoint y: 379, distance: 379.2
click at [492, 379] on textarea "Cover letter template:" at bounding box center [764, 448] width 587 height 335
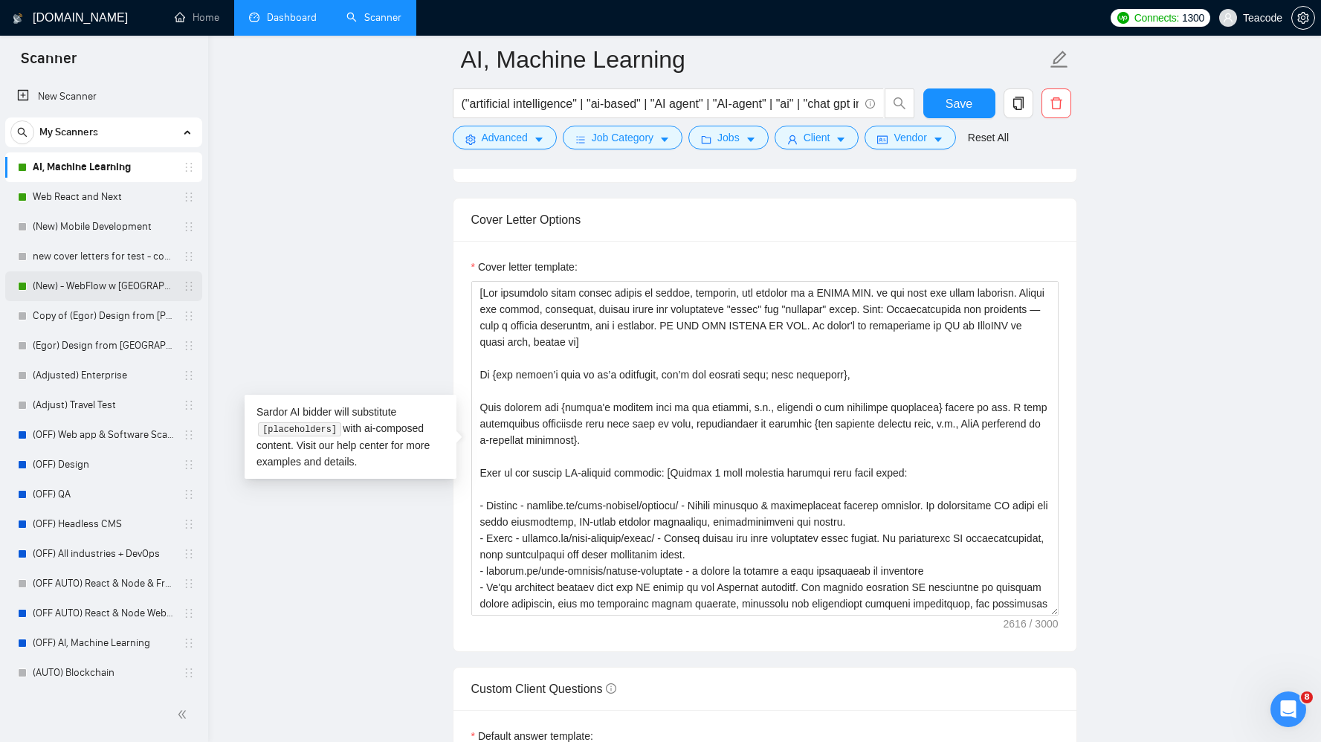
click at [83, 289] on link "(New) - WebFlow w [GEOGRAPHIC_DATA]" at bounding box center [103, 286] width 141 height 30
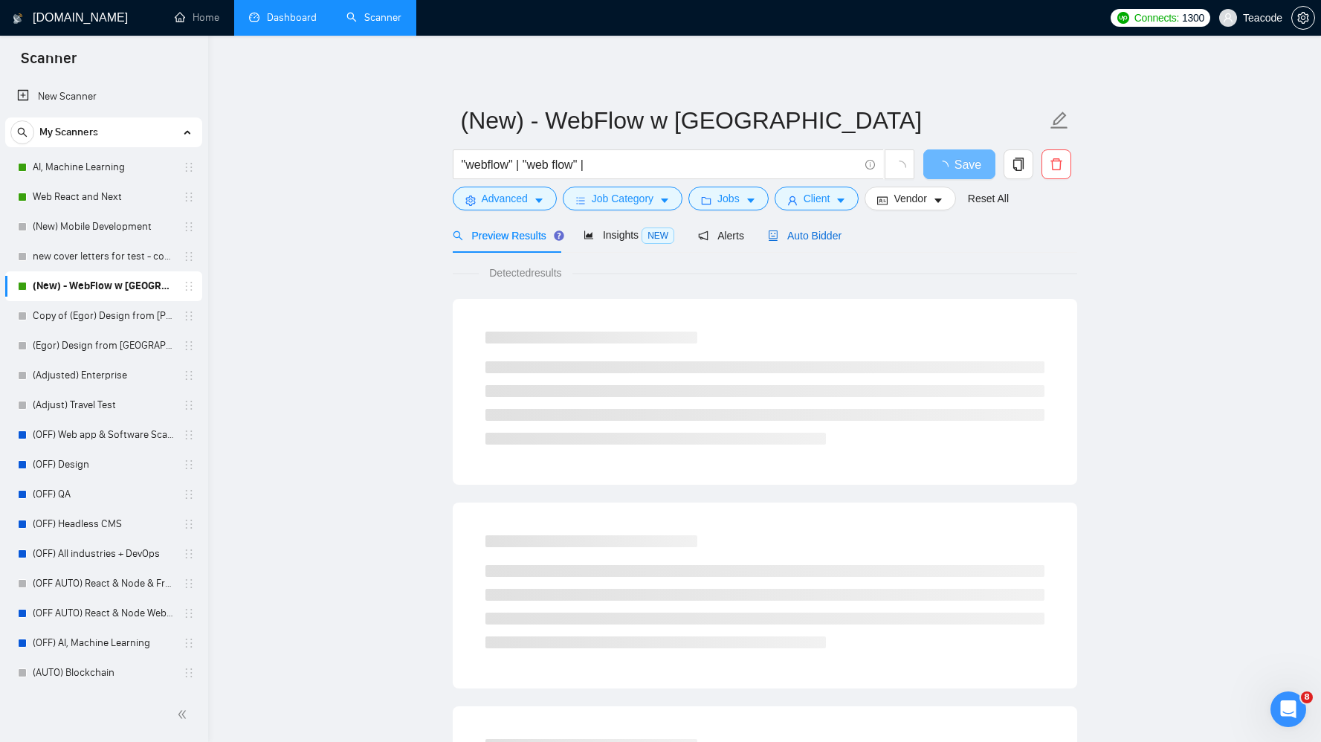
click at [819, 239] on span "Auto Bidder" at bounding box center [805, 236] width 74 height 12
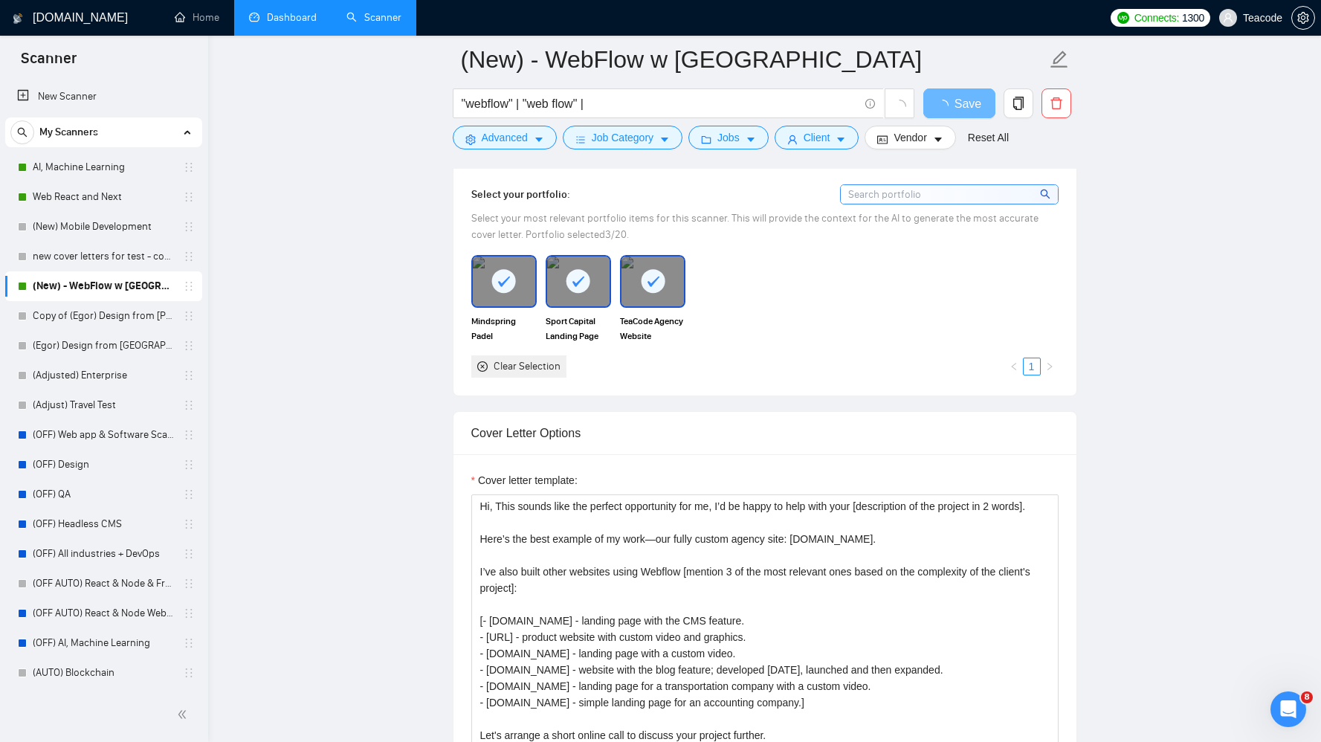
scroll to position [1315, 0]
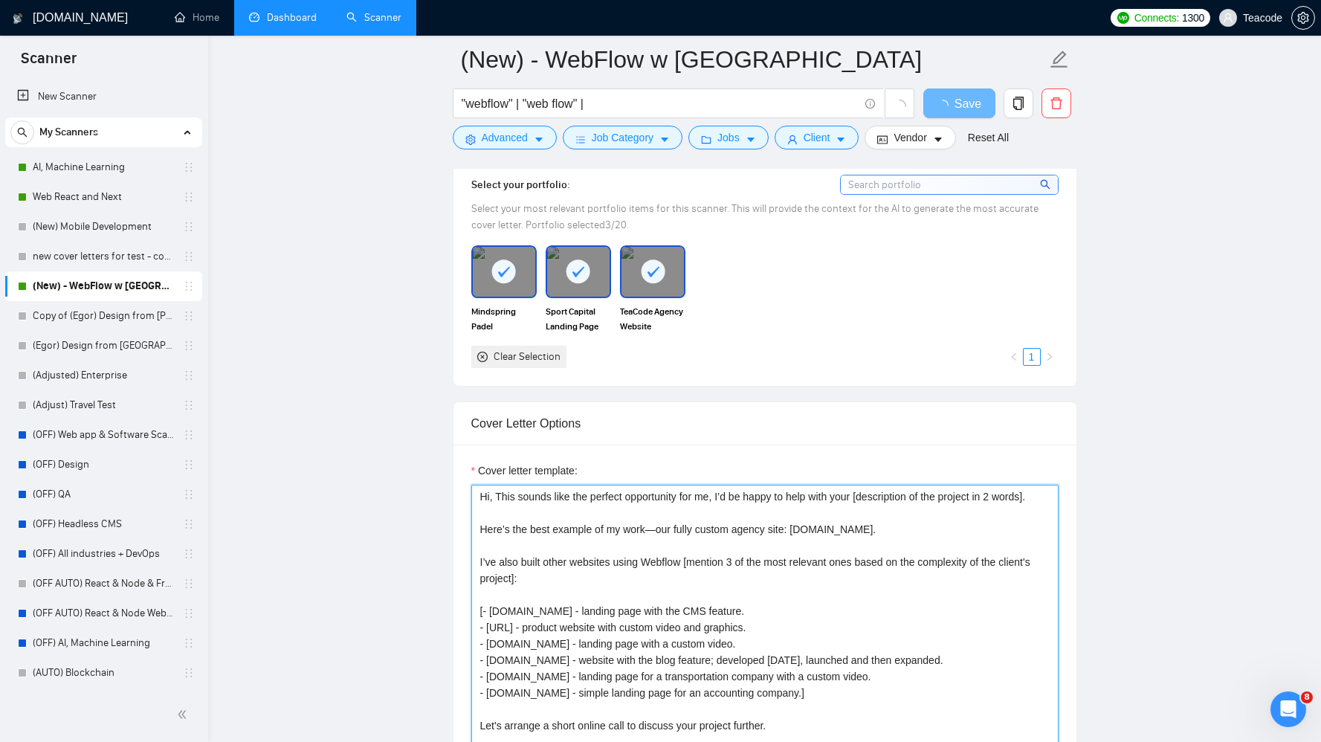
click at [493, 495] on textarea "Hi, This sounds like the perfect opportunity for me, I’d be happy to help with …" at bounding box center [764, 652] width 587 height 335
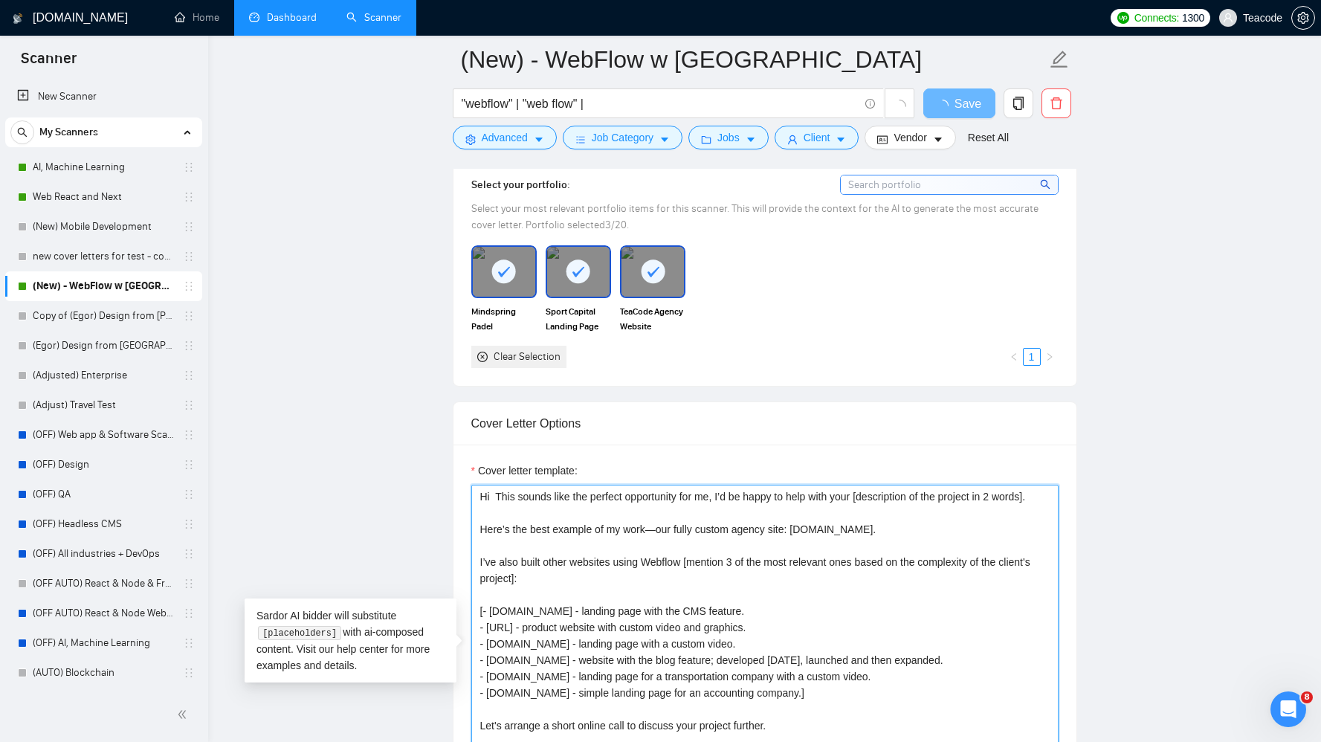
paste textarea "{use client’s name if it’s mentioned, don’t use company name; omit otherwise},"
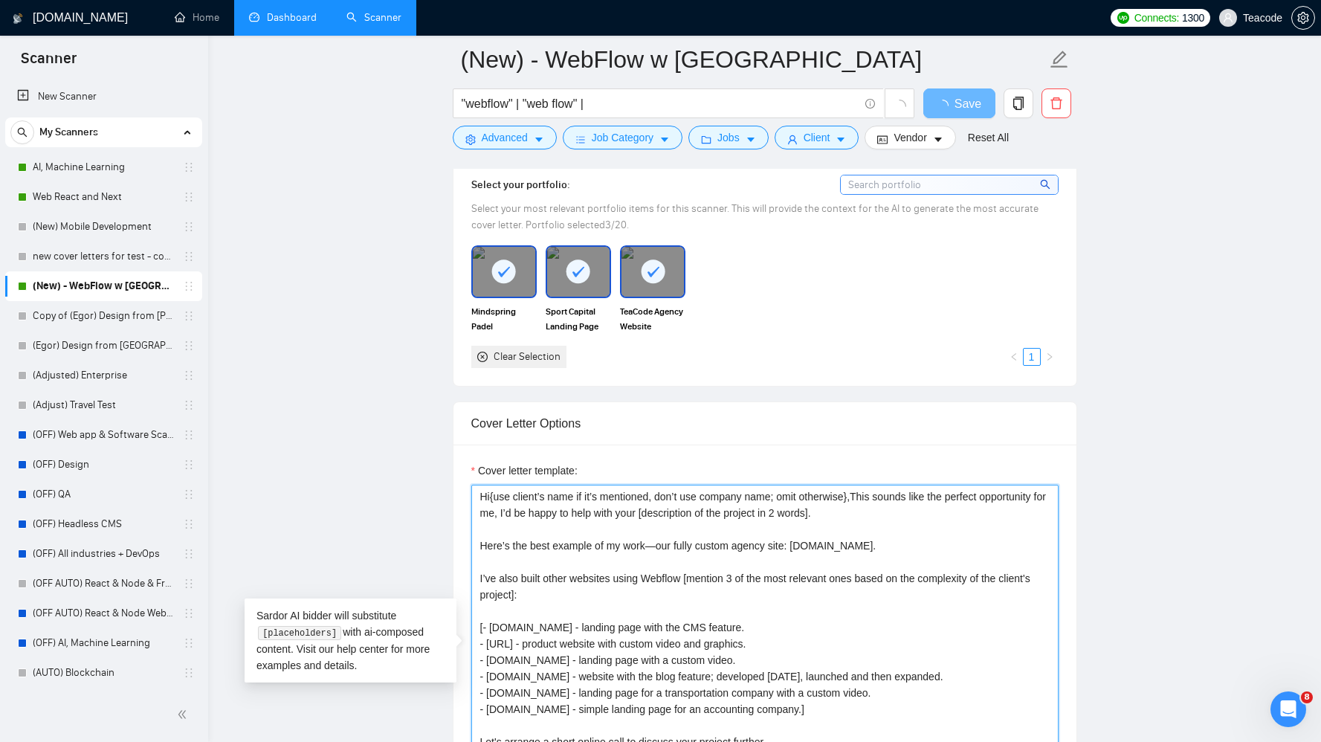
click at [492, 497] on textarea "Hi{use client’s name if it’s mentioned, don’t use company name; omit otherwise}…" at bounding box center [764, 652] width 587 height 335
click at [490, 496] on textarea "Hi{use client’s name if it’s mentioned, don’t use company name; omit otherwise}…" at bounding box center [764, 652] width 587 height 335
click at [871, 497] on textarea "Hi {use client’s name if it’s mentioned, don’t use company name; omit otherwise…" at bounding box center [764, 652] width 587 height 335
click at [871, 494] on textarea "Hi {use client’s name if it’s mentioned, don’t use company name; omit otherwise…" at bounding box center [764, 652] width 587 height 335
type textarea "Hi {use client’s name if it’s mentioned, don’t use company name; omit otherwise…"
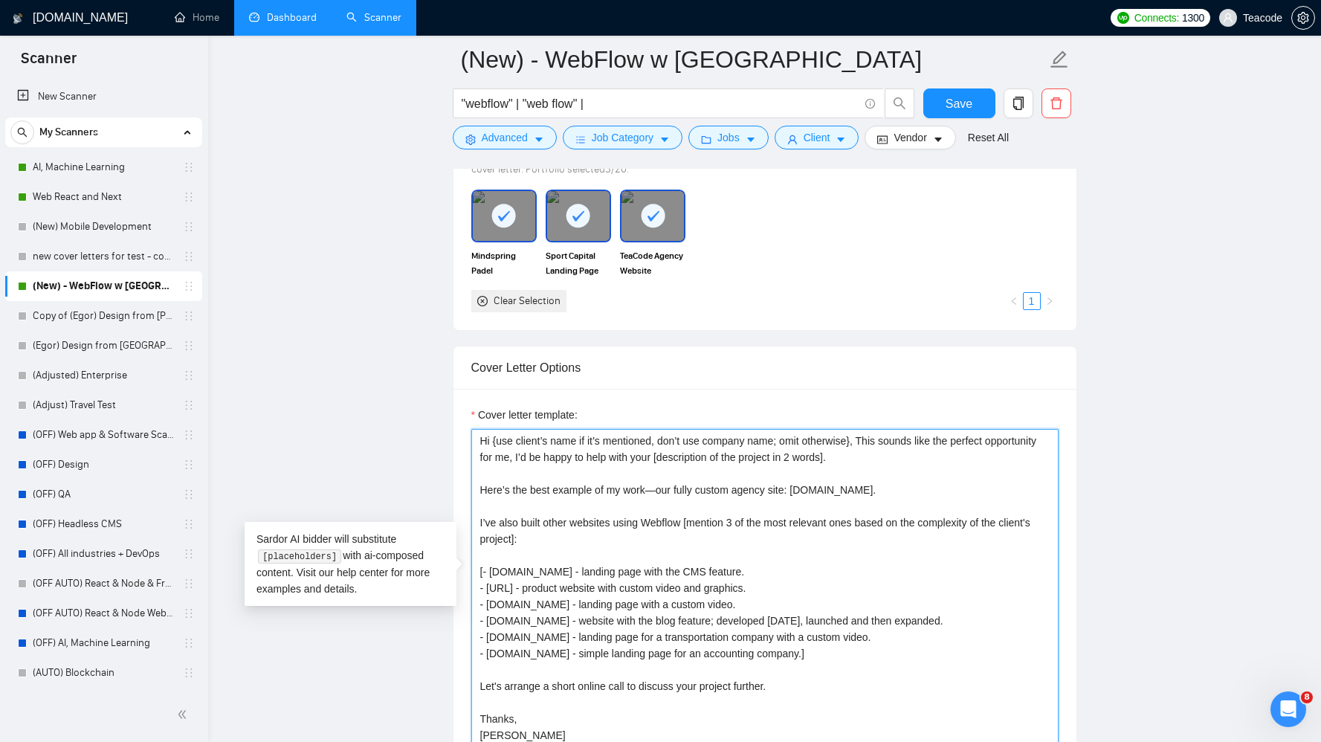
scroll to position [1329, 0]
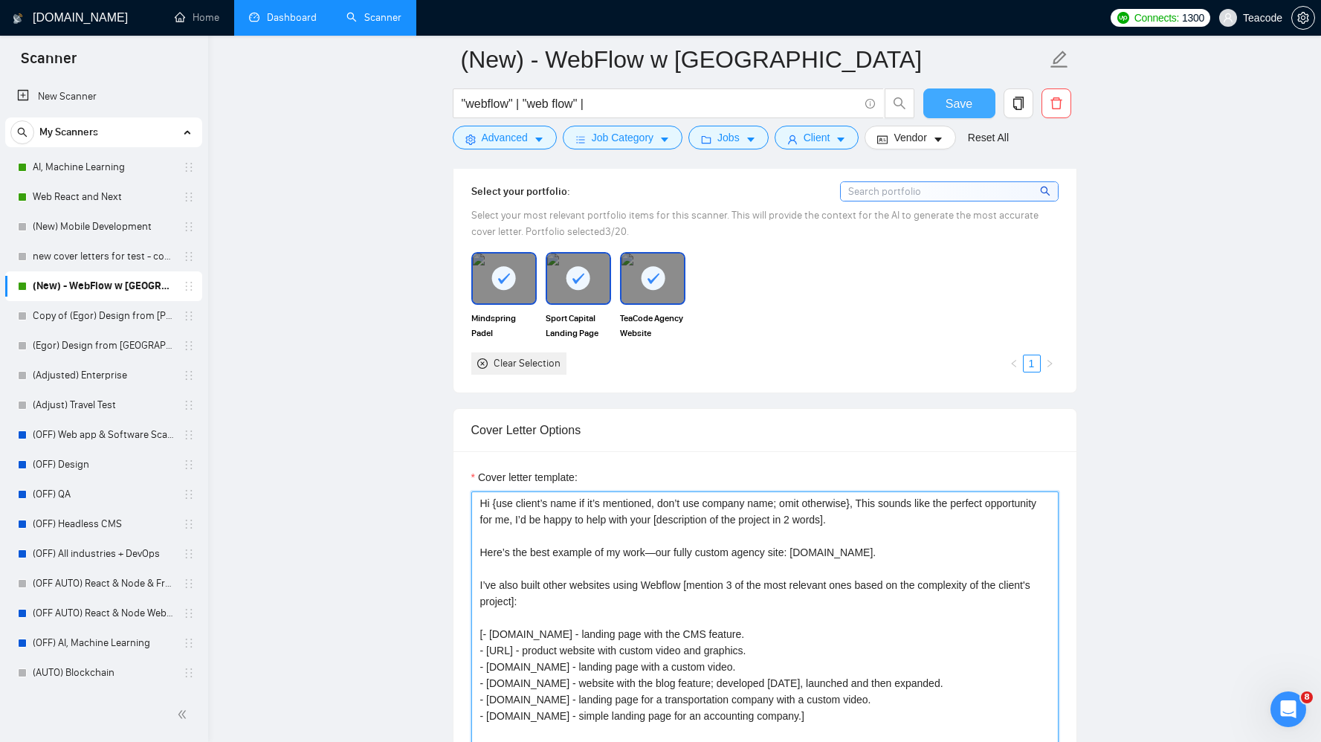
type textarea "Hi {use client’s name if it’s mentioned, don’t use company name; omit otherwise…"
click at [946, 106] on button "Save" at bounding box center [959, 103] width 72 height 30
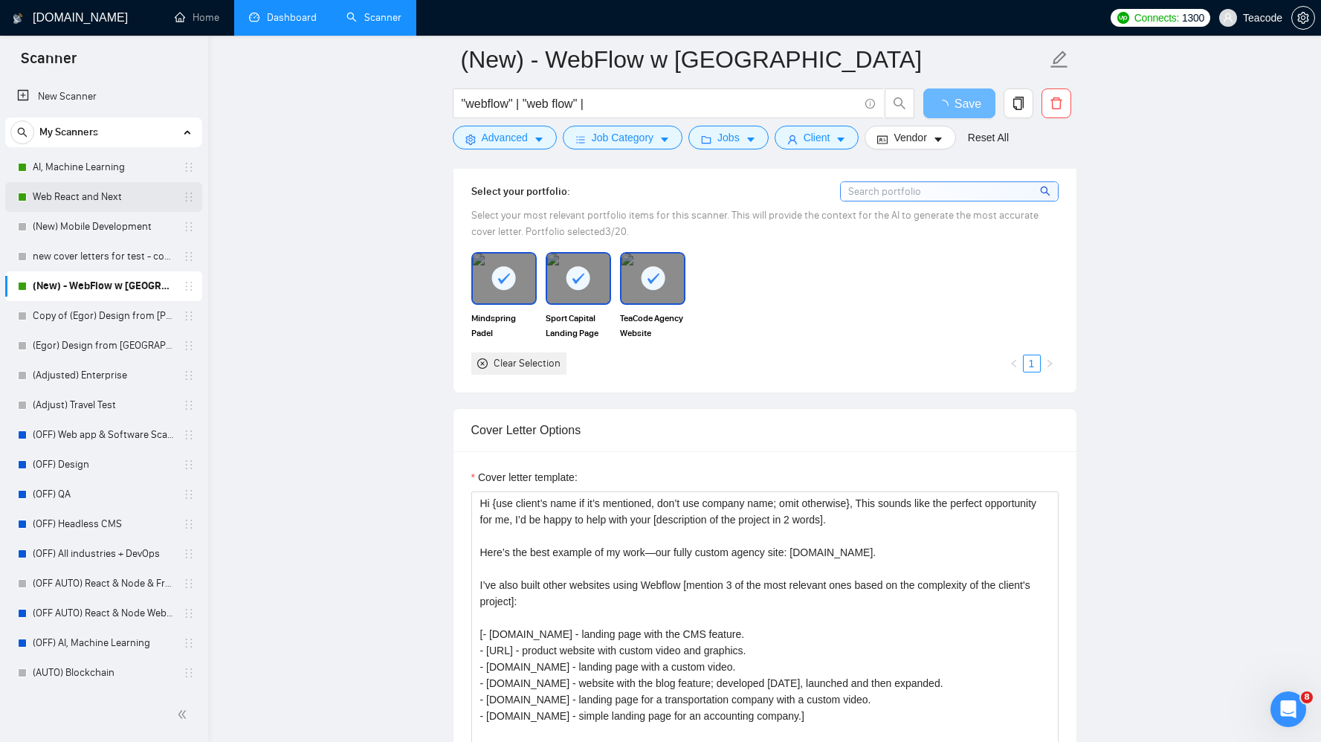
click at [87, 197] on link "Web React and Next" at bounding box center [103, 197] width 141 height 30
